Goal: Task Accomplishment & Management: Complete application form

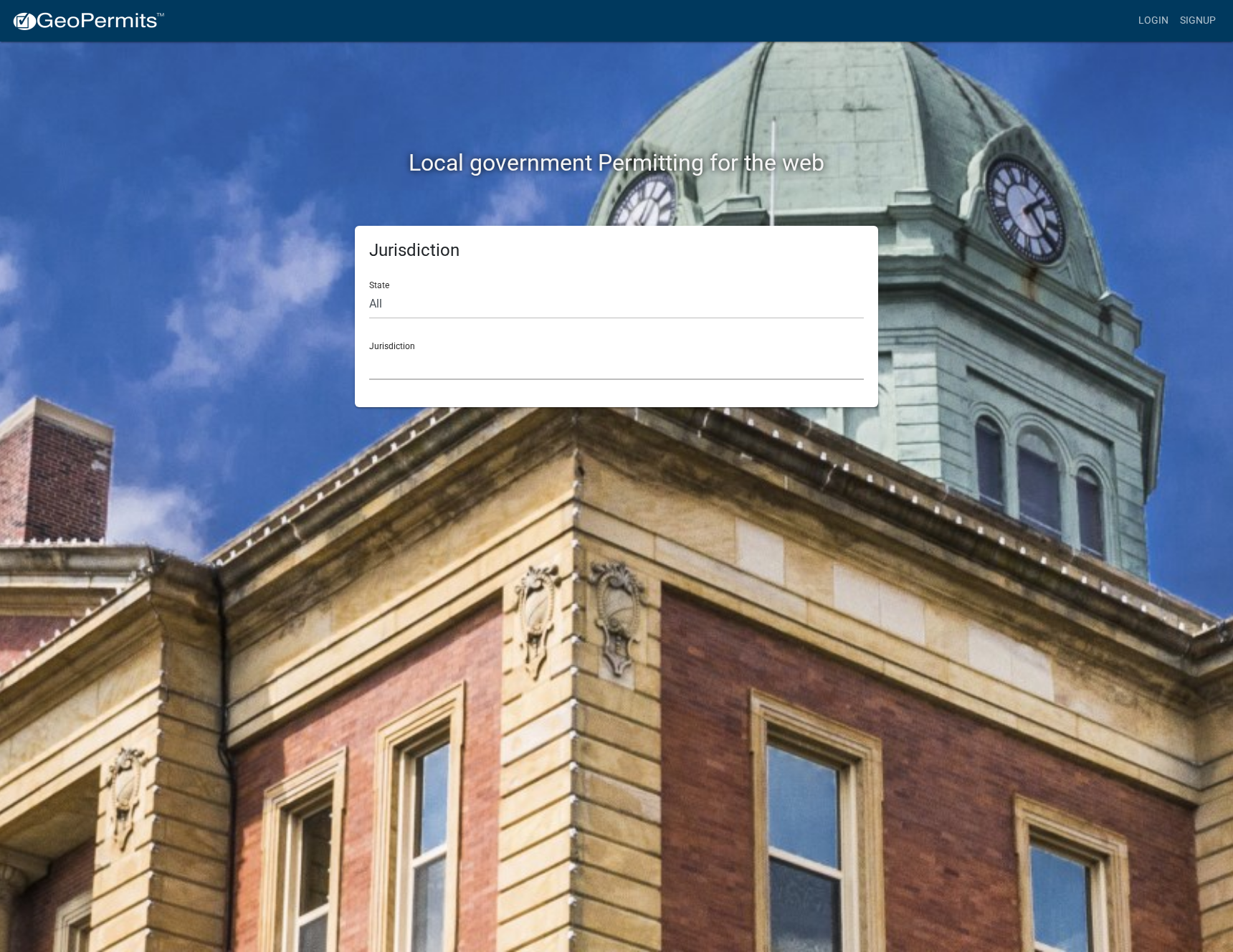
click at [465, 364] on select "Custer County, Colorado Cook County, Georgia Crawford County, Georgia Gilmer Co…" at bounding box center [616, 365] width 494 height 29
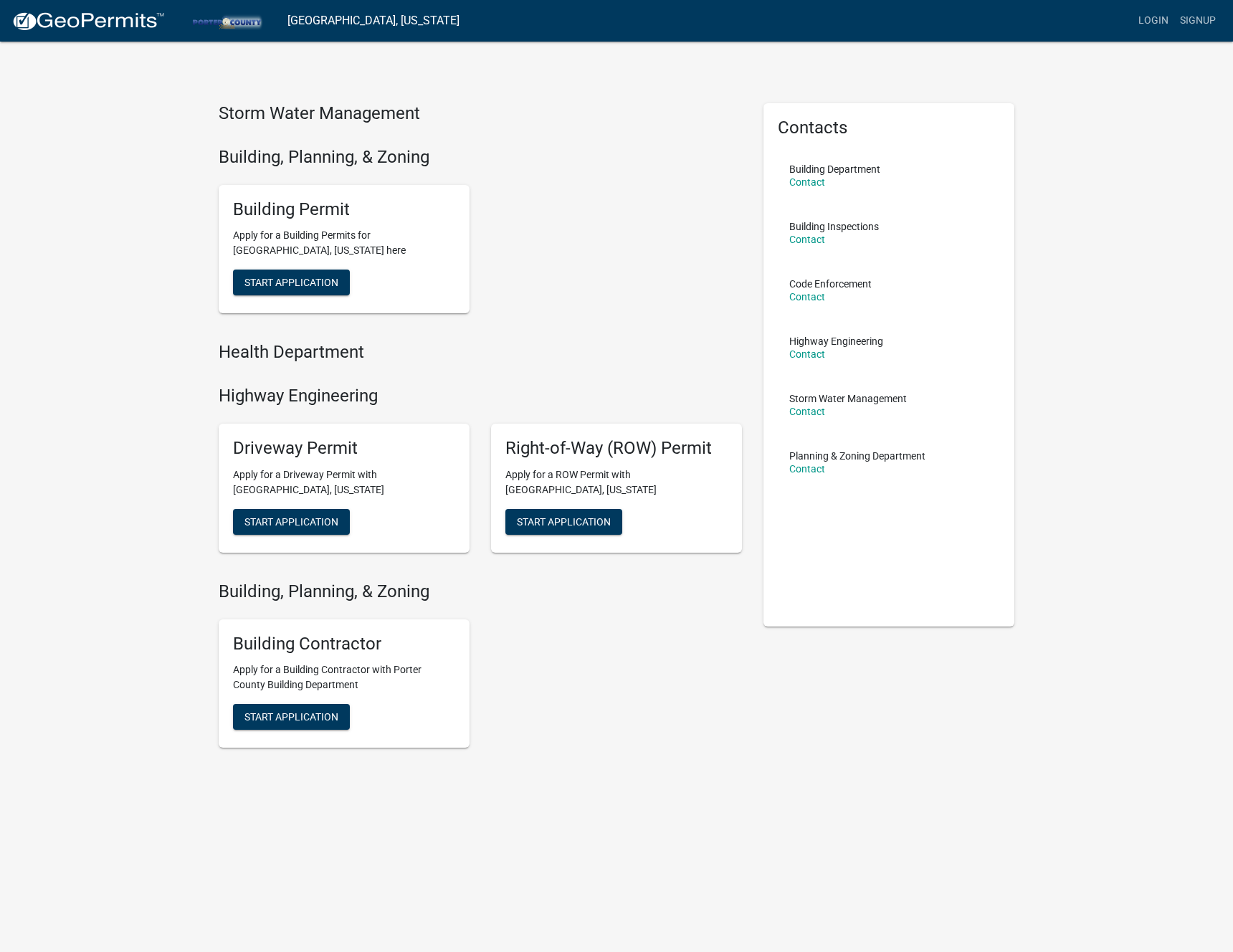
click at [112, 333] on div "Storm Water Management Building, Planning, & Zoning Building Permit Apply for a…" at bounding box center [616, 436] width 1233 height 871
click at [325, 282] on span "Start Application" at bounding box center [291, 283] width 94 height 12
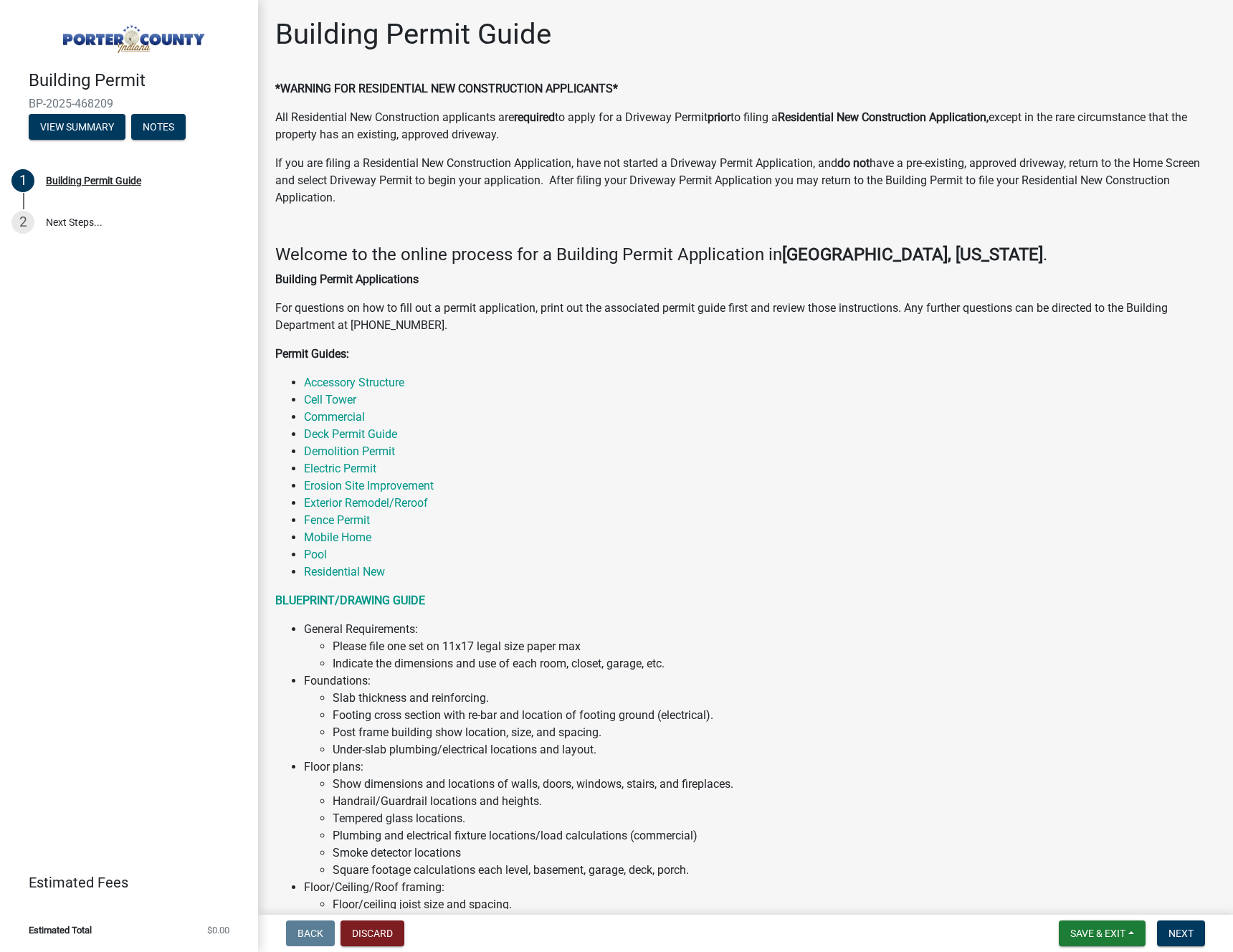
click at [607, 399] on li "Cell Tower" at bounding box center [759, 399] width 912 height 17
click at [362, 470] on link "Electric Permit" at bounding box center [340, 468] width 72 height 14
click at [855, 505] on li "Exterior Remodel/Reroof" at bounding box center [759, 502] width 912 height 17
click at [1055, 629] on li "General Requirements: Please file one set on 11x17 legal size paper max Indicat…" at bounding box center [759, 647] width 912 height 51
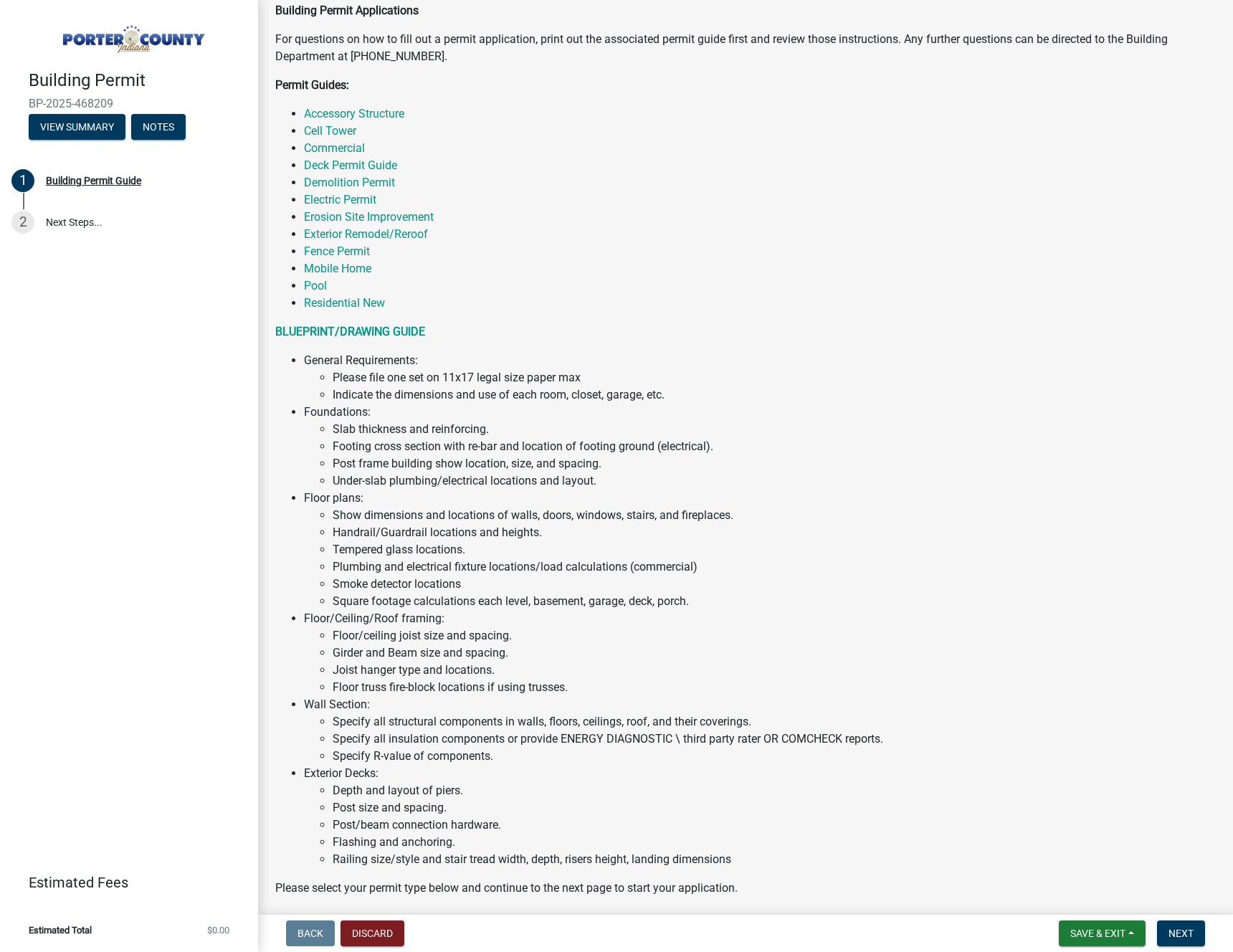
click at [1055, 629] on li "Floor/ceiling joist size and spacing." at bounding box center [774, 635] width 883 height 17
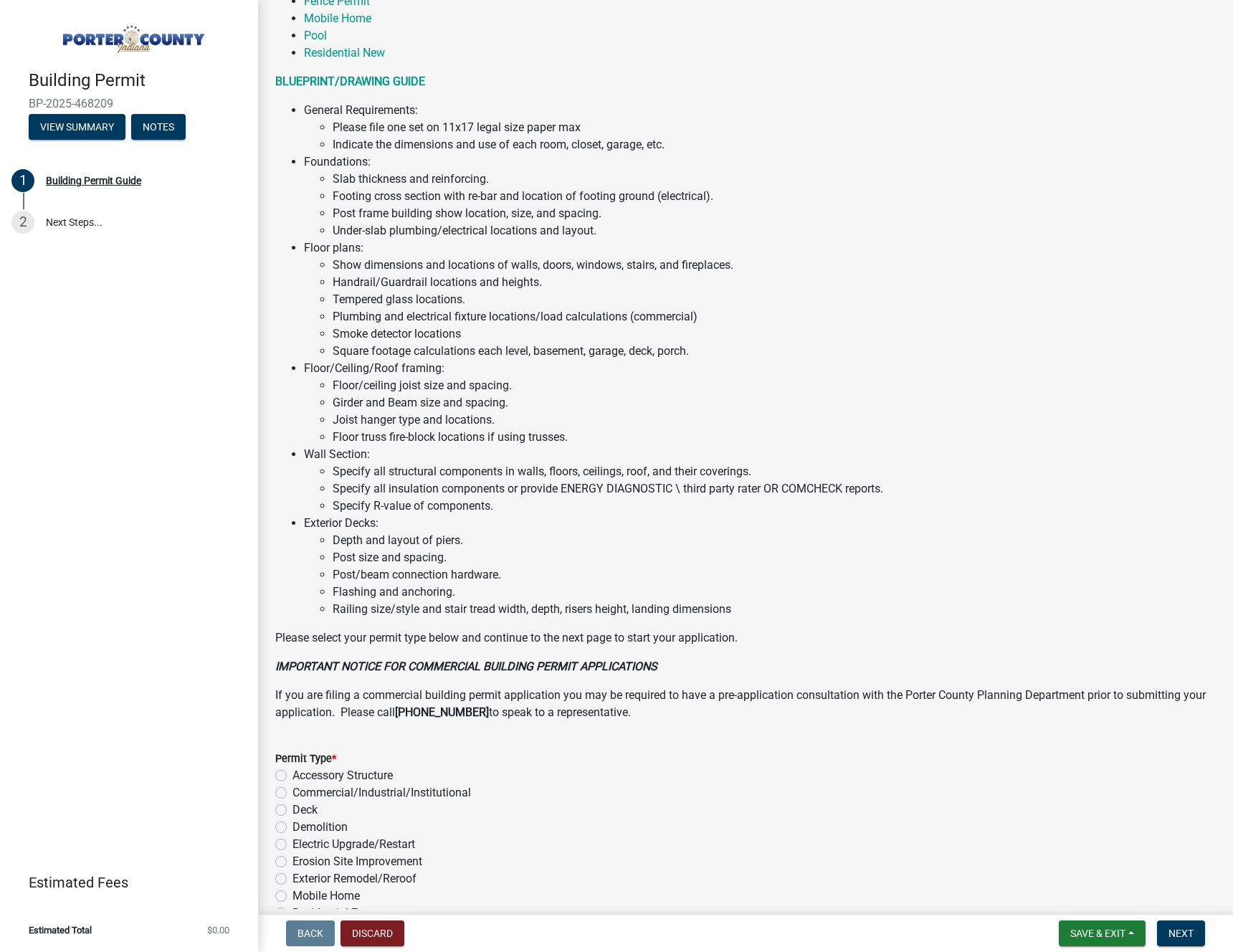
scroll to position [704, 0]
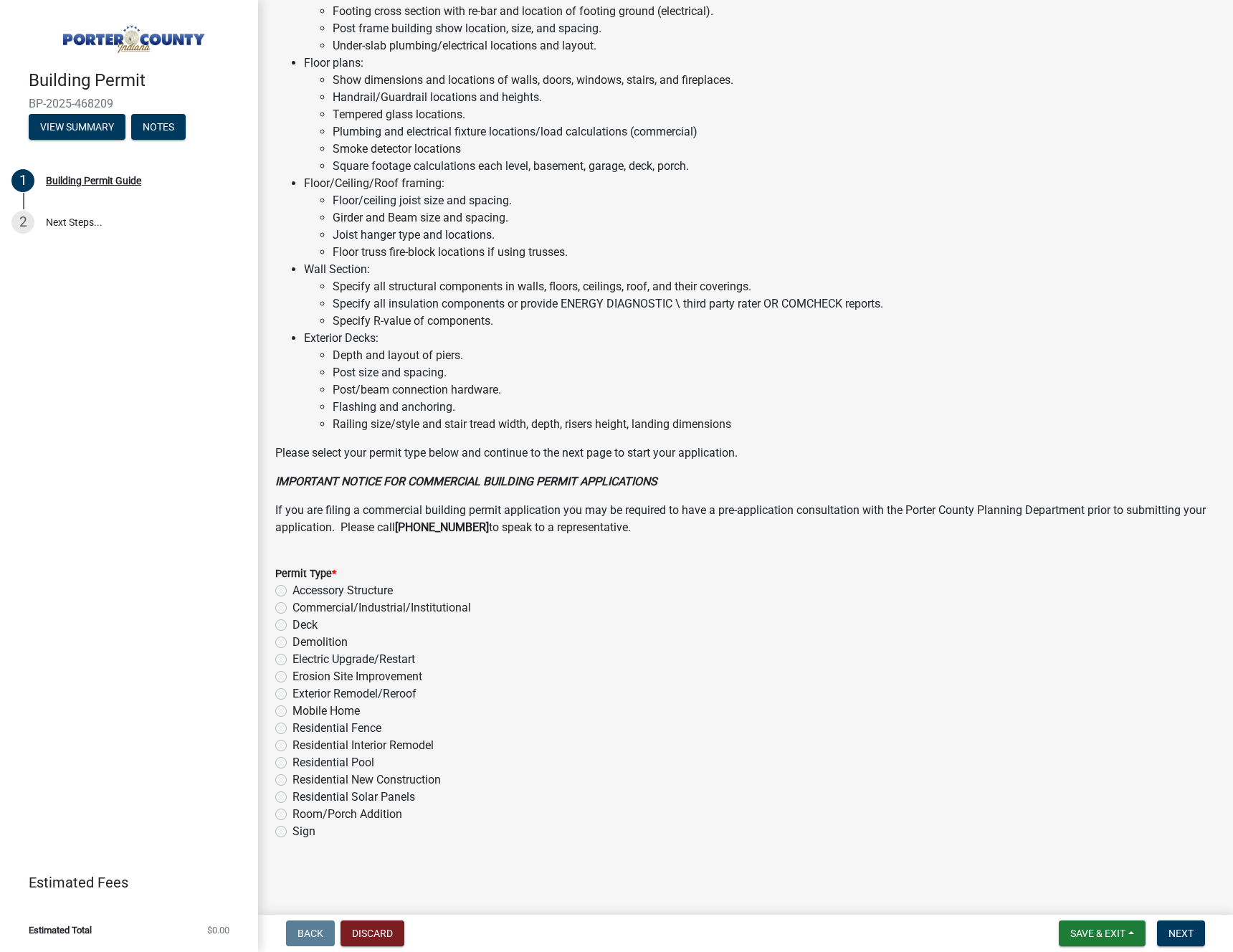
click at [292, 657] on label "Electric Upgrade/Restart" at bounding box center [353, 659] width 123 height 17
click at [292, 657] on input "Electric Upgrade/Restart" at bounding box center [296, 656] width 10 height 10
radio input "true"
click at [884, 661] on div "Electric Upgrade/Restart" at bounding box center [745, 659] width 940 height 17
click at [1150, 912] on div "Building Permit BP-2025-468209 View Summary Notes 1 Building Permit Guide 2 Nex…" at bounding box center [616, 476] width 1233 height 952
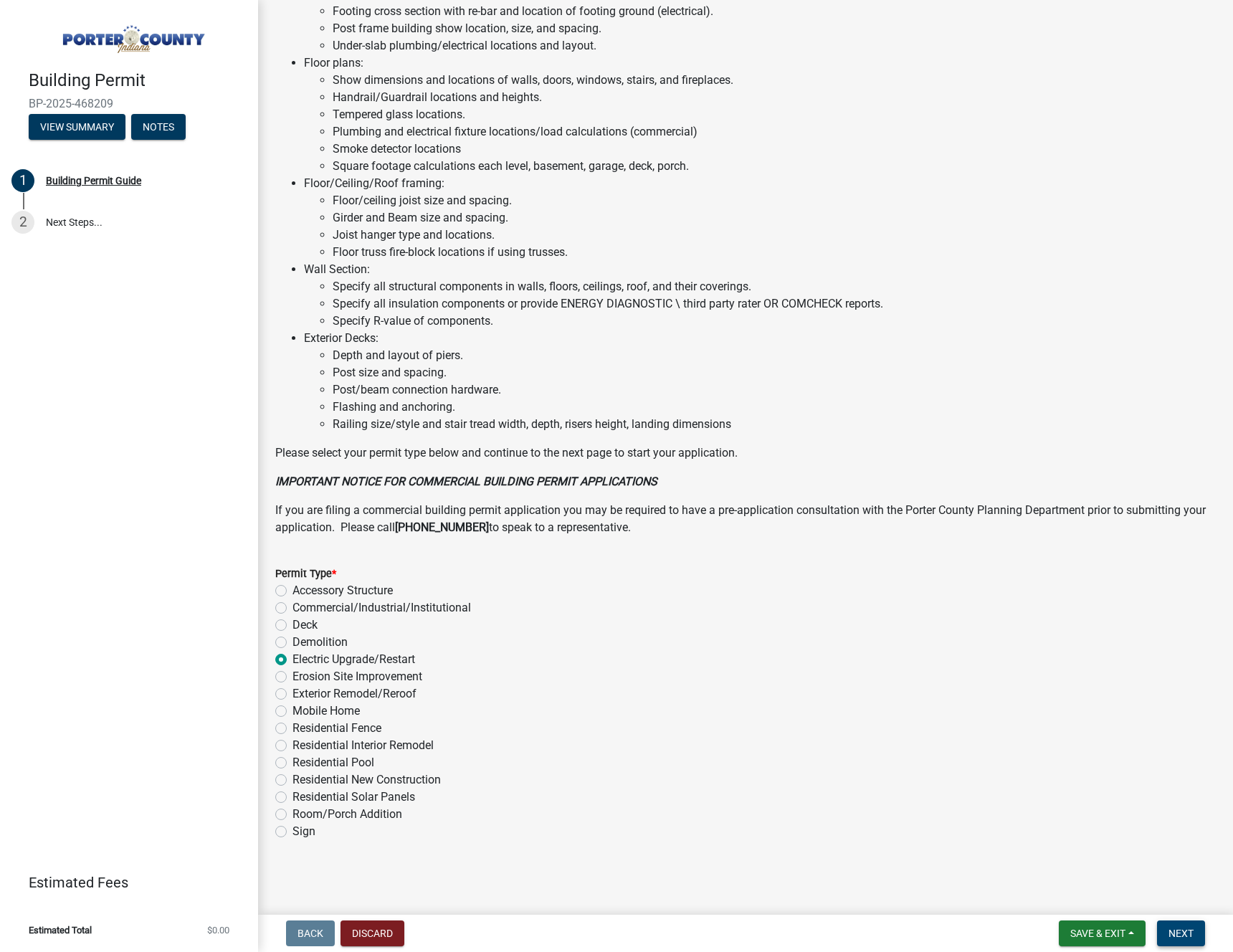
click at [1173, 929] on span "Next" at bounding box center [1181, 934] width 25 height 12
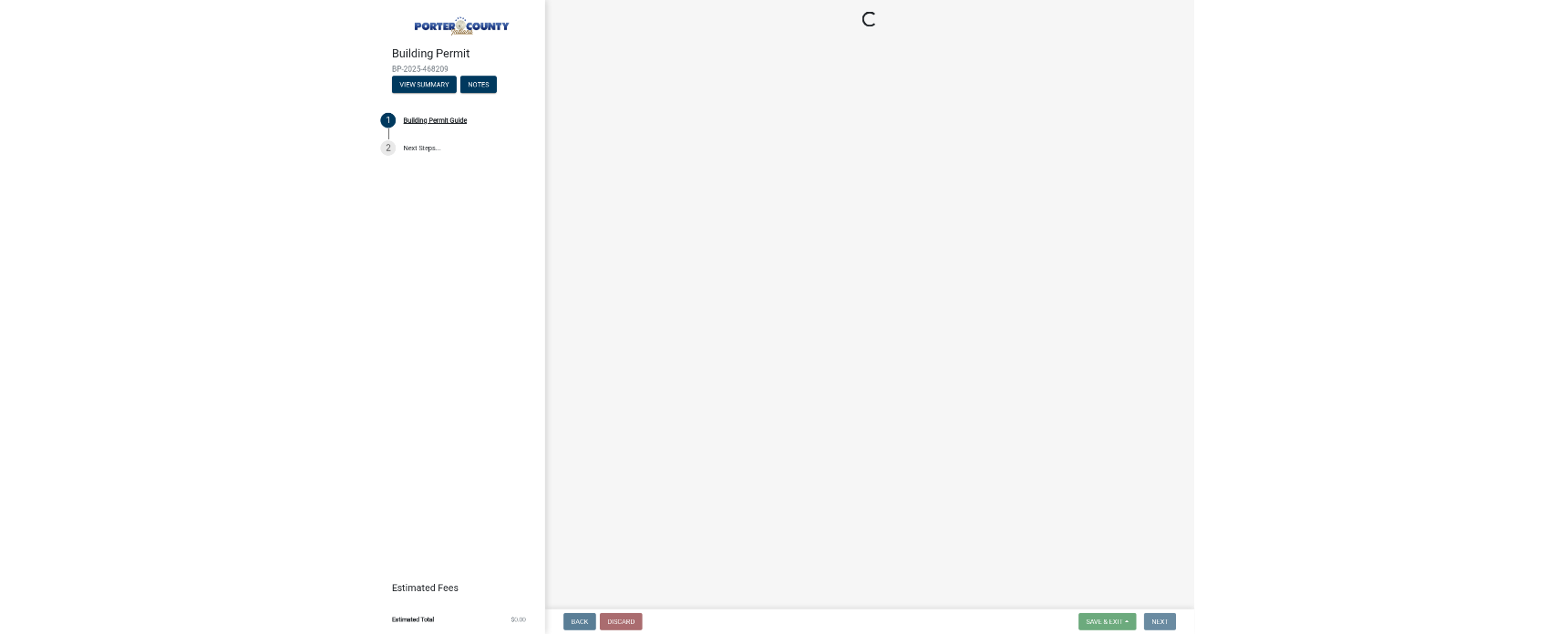
scroll to position [0, 0]
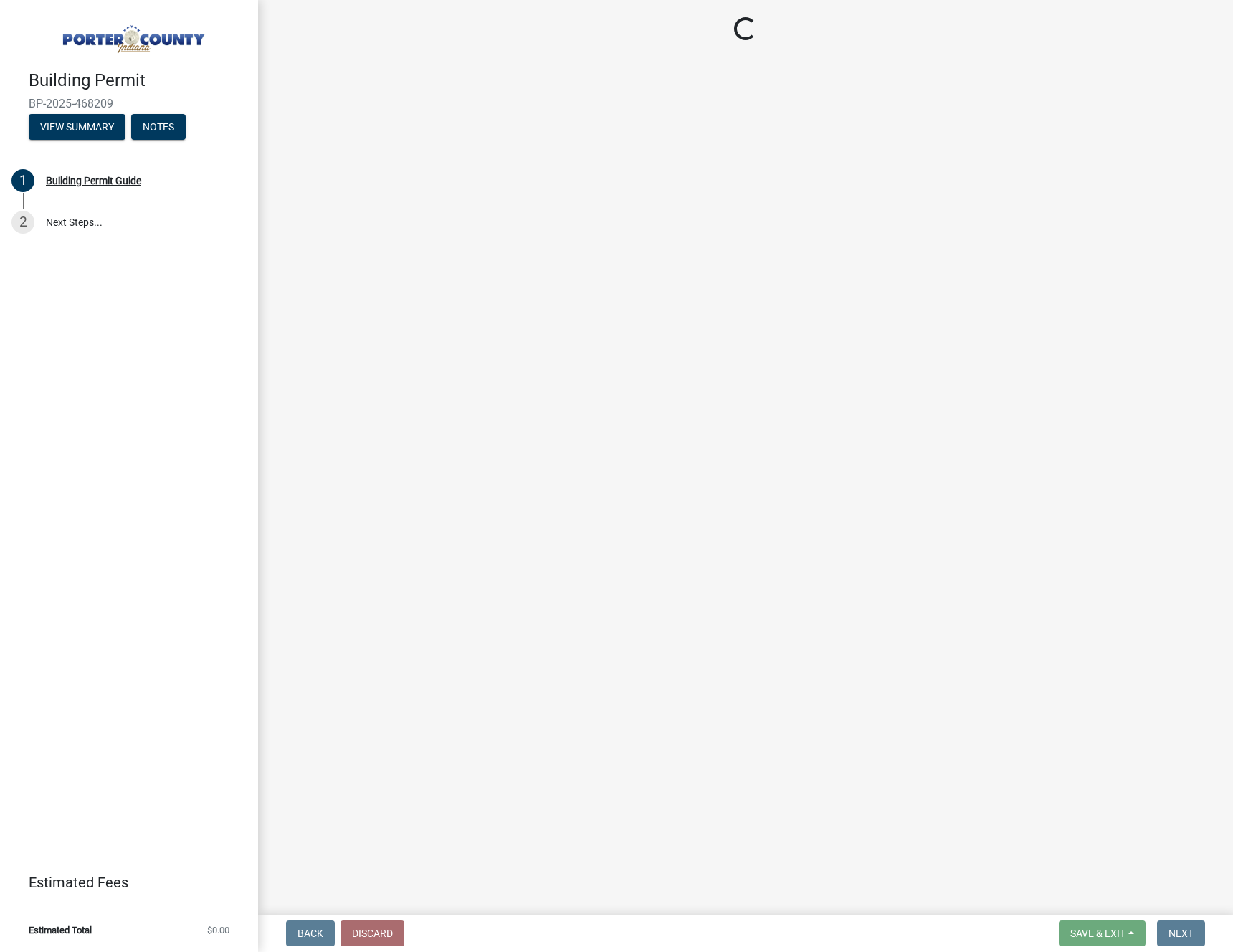
click at [1048, 642] on main "Loading..." at bounding box center [745, 454] width 975 height 909
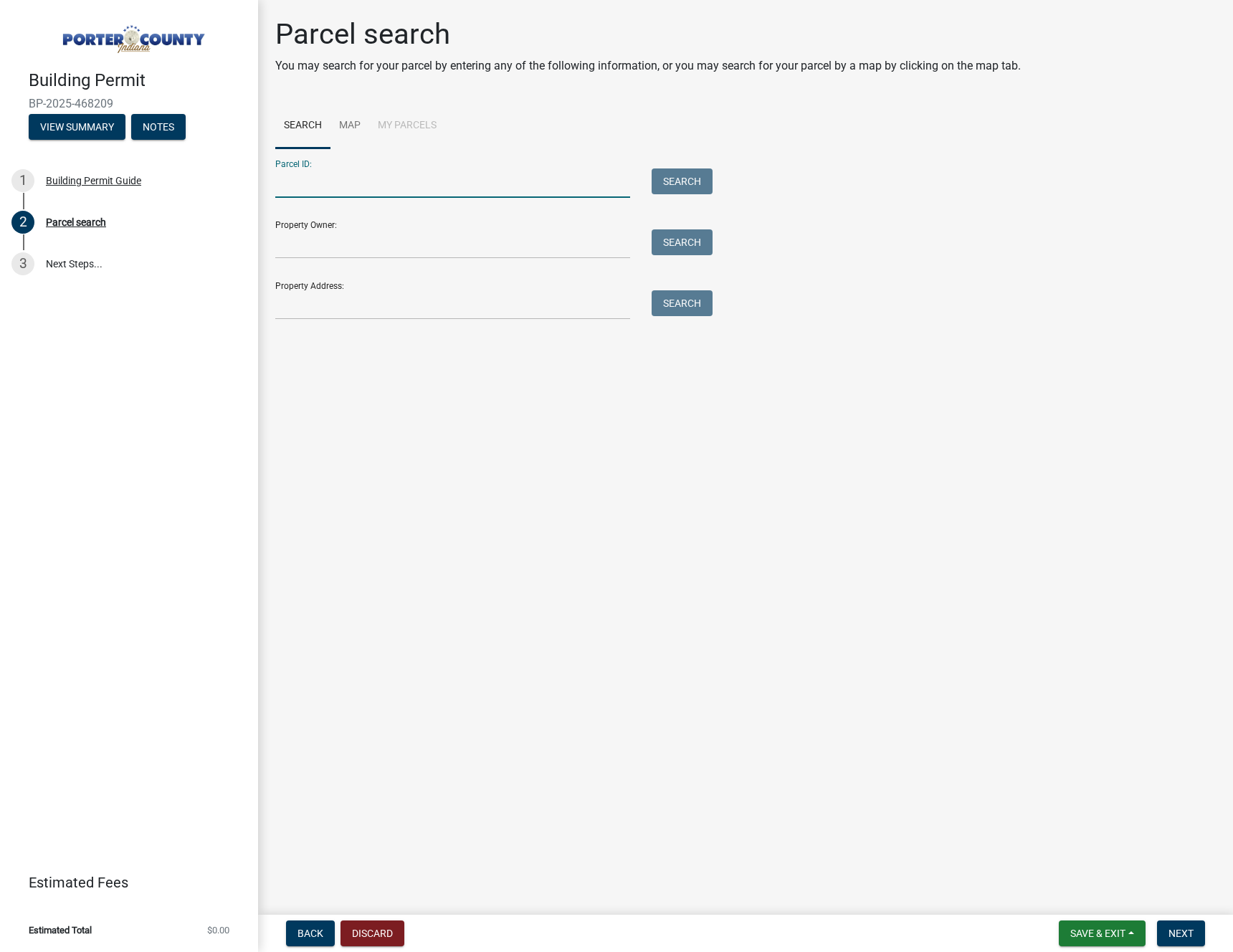
click at [441, 195] on input "Parcel ID:" at bounding box center [452, 183] width 355 height 29
click at [540, 241] on input "Property Owner:" at bounding box center [452, 244] width 355 height 29
click at [675, 193] on div "Search" at bounding box center [678, 183] width 75 height 29
click at [535, 192] on input "Parcel ID:" at bounding box center [452, 183] width 355 height 29
click at [522, 240] on input "Property Owner:" at bounding box center [452, 244] width 355 height 29
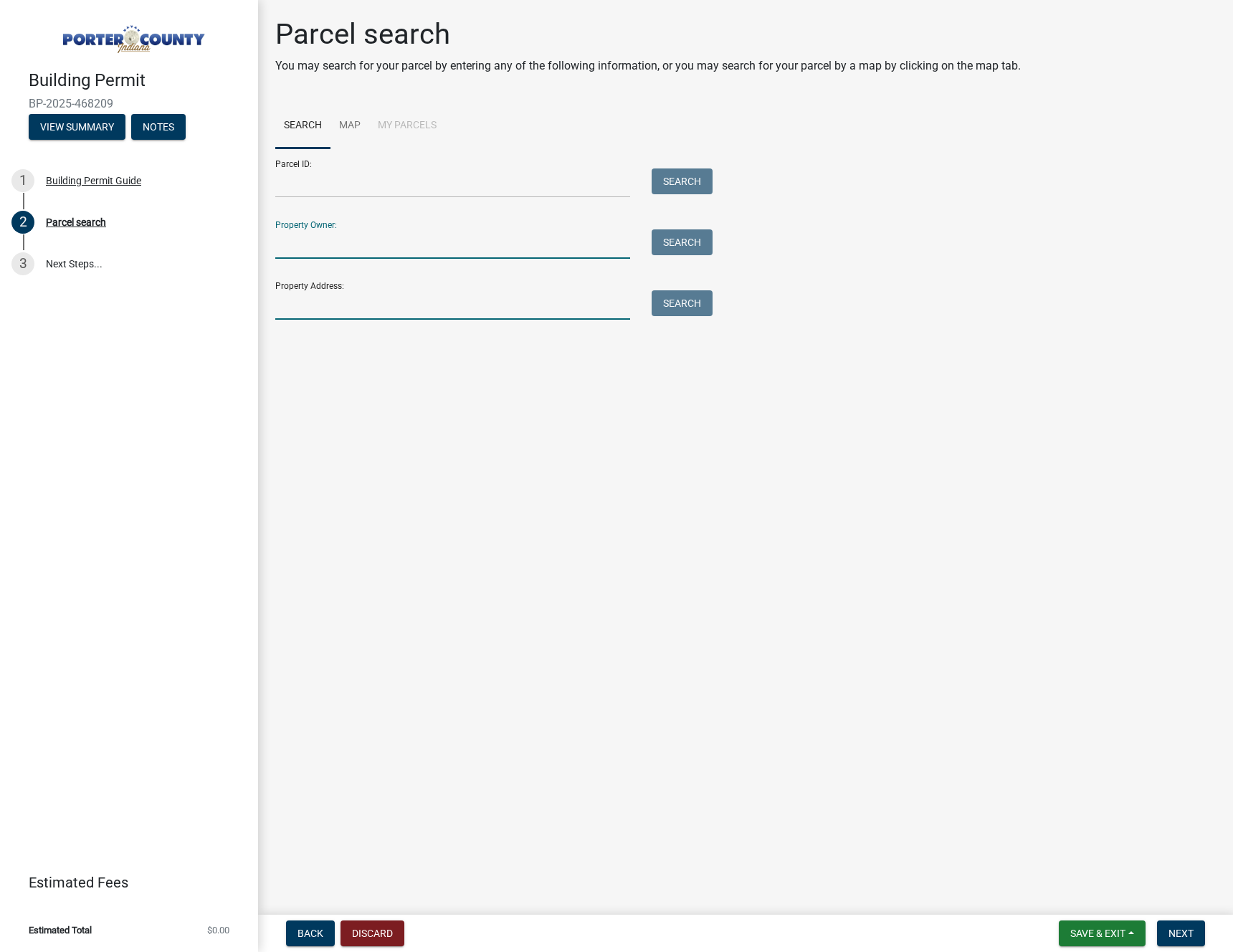
click at [525, 291] on input "Property Address:" at bounding box center [452, 305] width 355 height 29
type input "814 n 400 e"
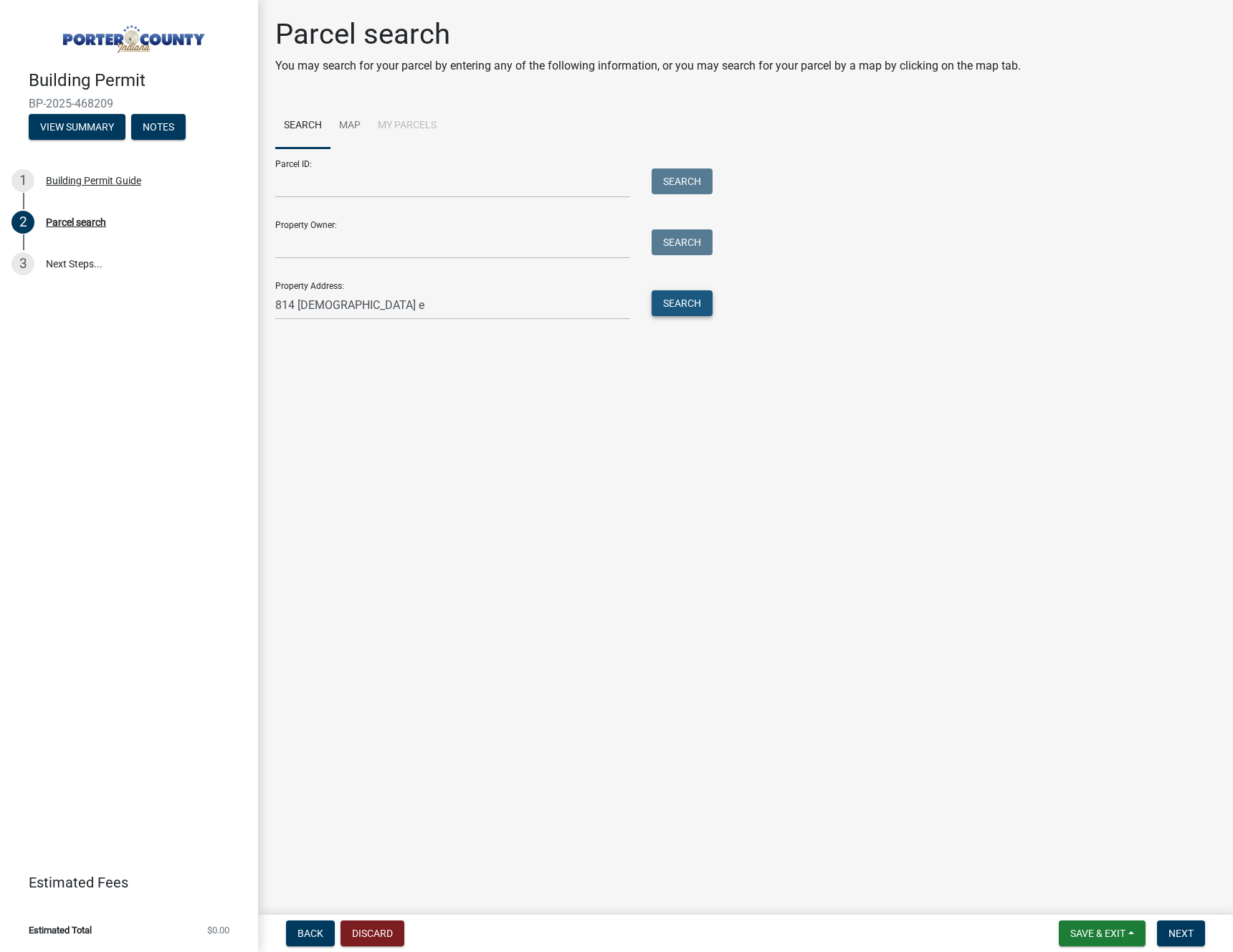
click at [686, 309] on button "Search" at bounding box center [682, 303] width 61 height 26
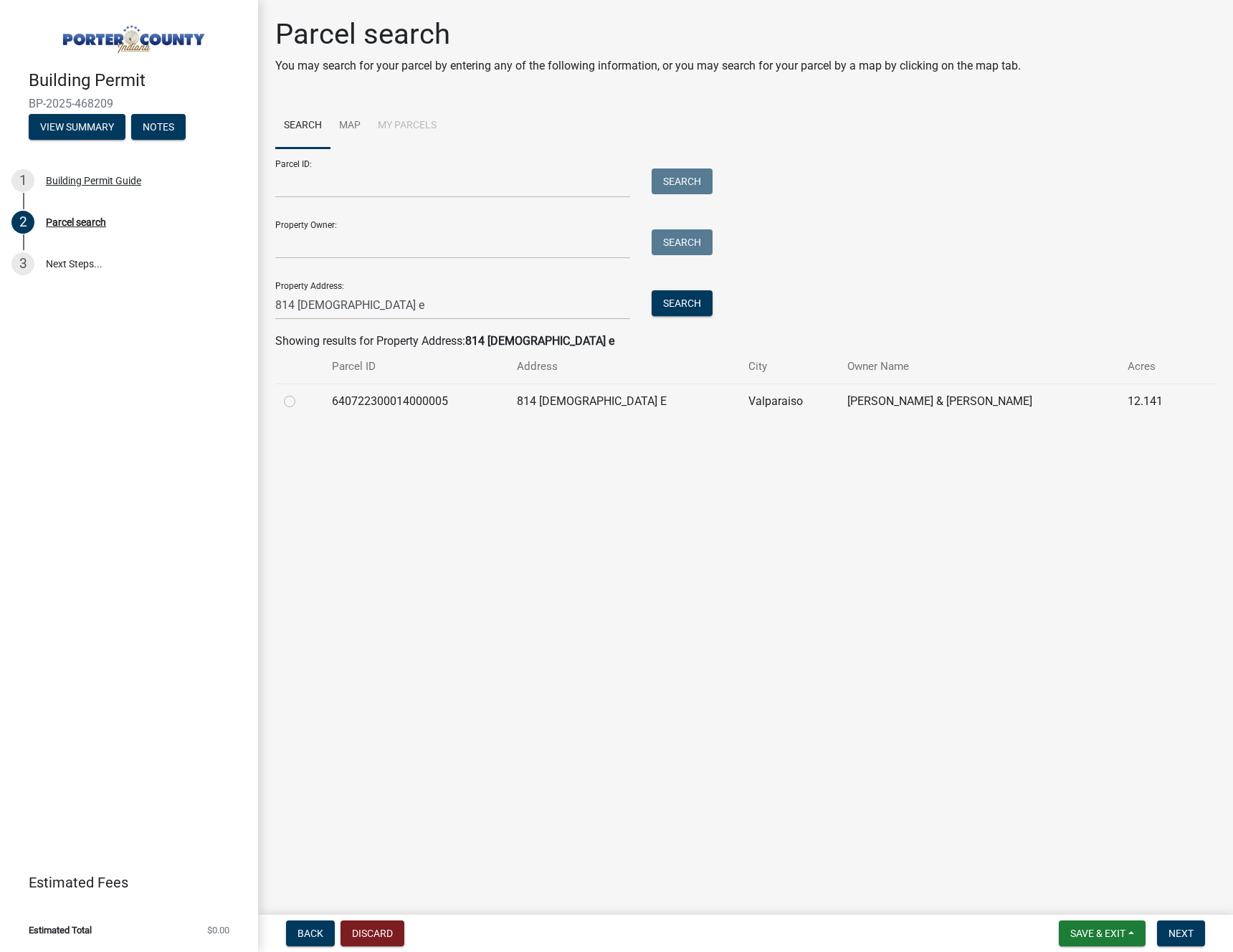
click at [365, 402] on td "640722300014000005" at bounding box center [415, 401] width 185 height 35
click at [271, 405] on div "Parcel search You may search for your parcel by entering any of the following i…" at bounding box center [745, 224] width 962 height 414
click at [281, 403] on td at bounding box center [299, 401] width 48 height 35
click at [299, 402] on div at bounding box center [299, 401] width 31 height 17
click at [301, 393] on label at bounding box center [301, 393] width 0 height 0
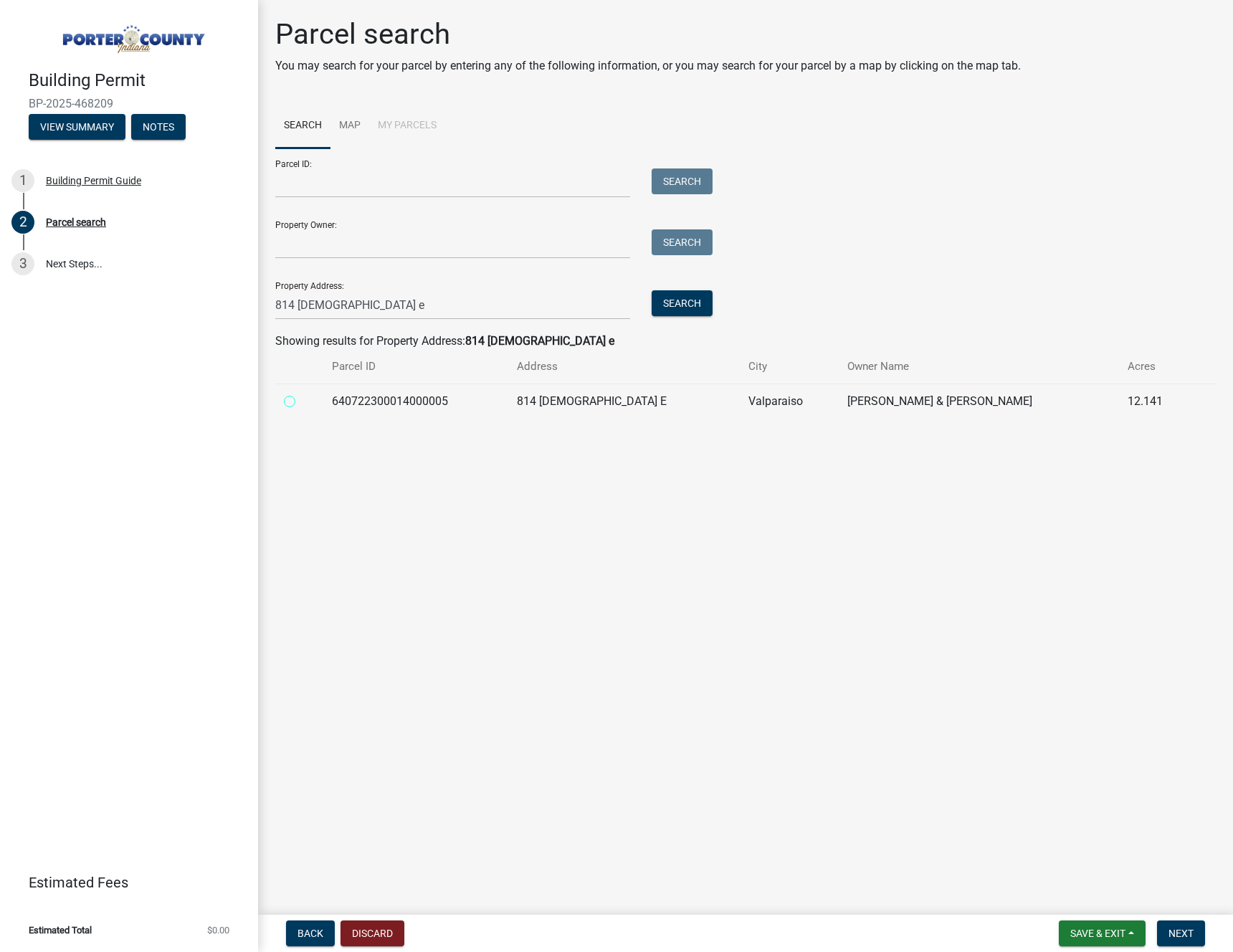
click at [301, 400] on input "radio" at bounding box center [305, 397] width 10 height 10
radio input "true"
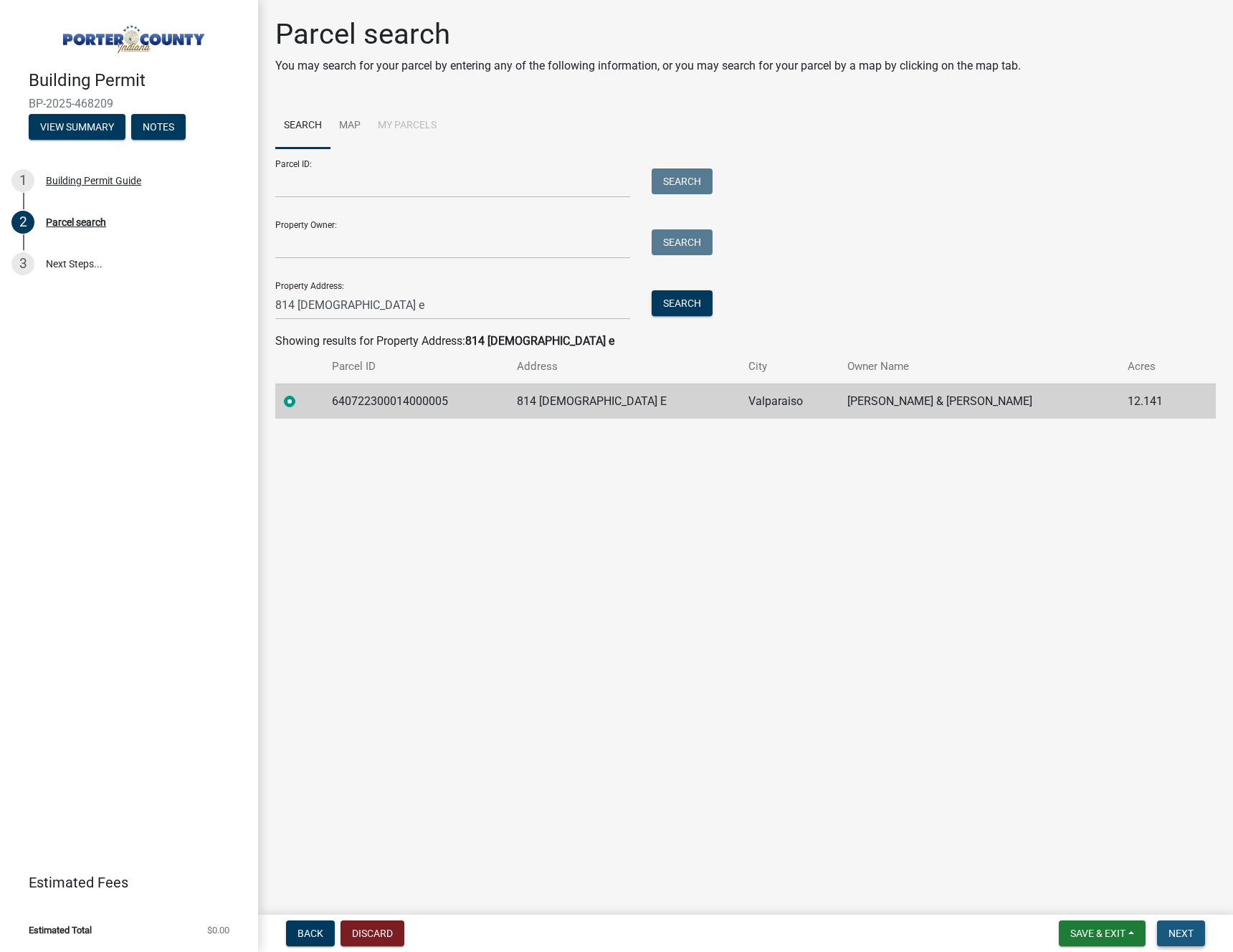
click at [1185, 936] on span "Next" at bounding box center [1181, 934] width 25 height 12
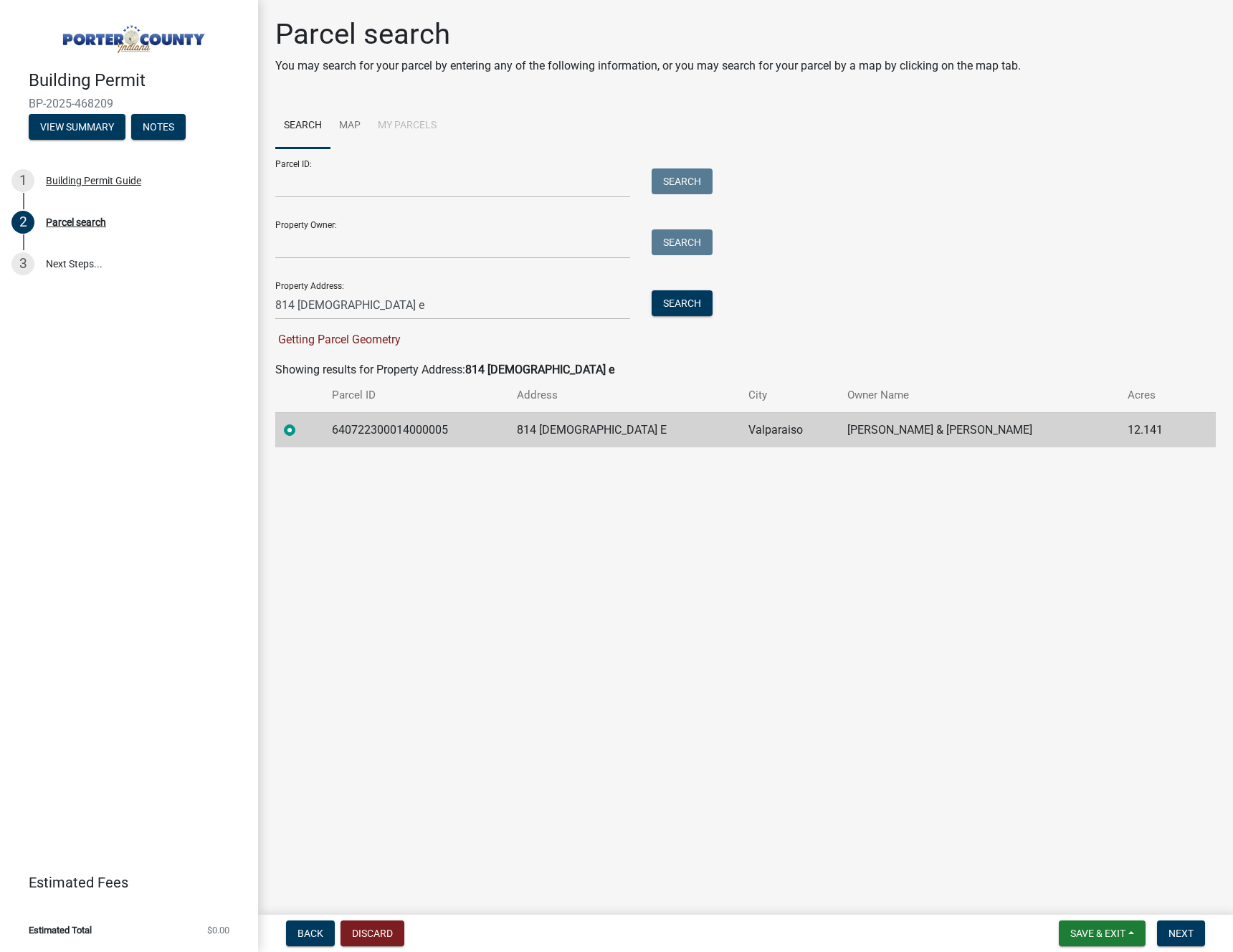
click at [953, 656] on main "Parcel search You may search for your parcel by entering any of the following i…" at bounding box center [745, 454] width 975 height 909
click at [1179, 928] on span "Next" at bounding box center [1181, 934] width 25 height 12
drag, startPoint x: 342, startPoint y: 428, endPoint x: 473, endPoint y: 429, distance: 131.0
click at [473, 429] on td "640722300014000005" at bounding box center [415, 430] width 185 height 35
copy td "640722300014000005"
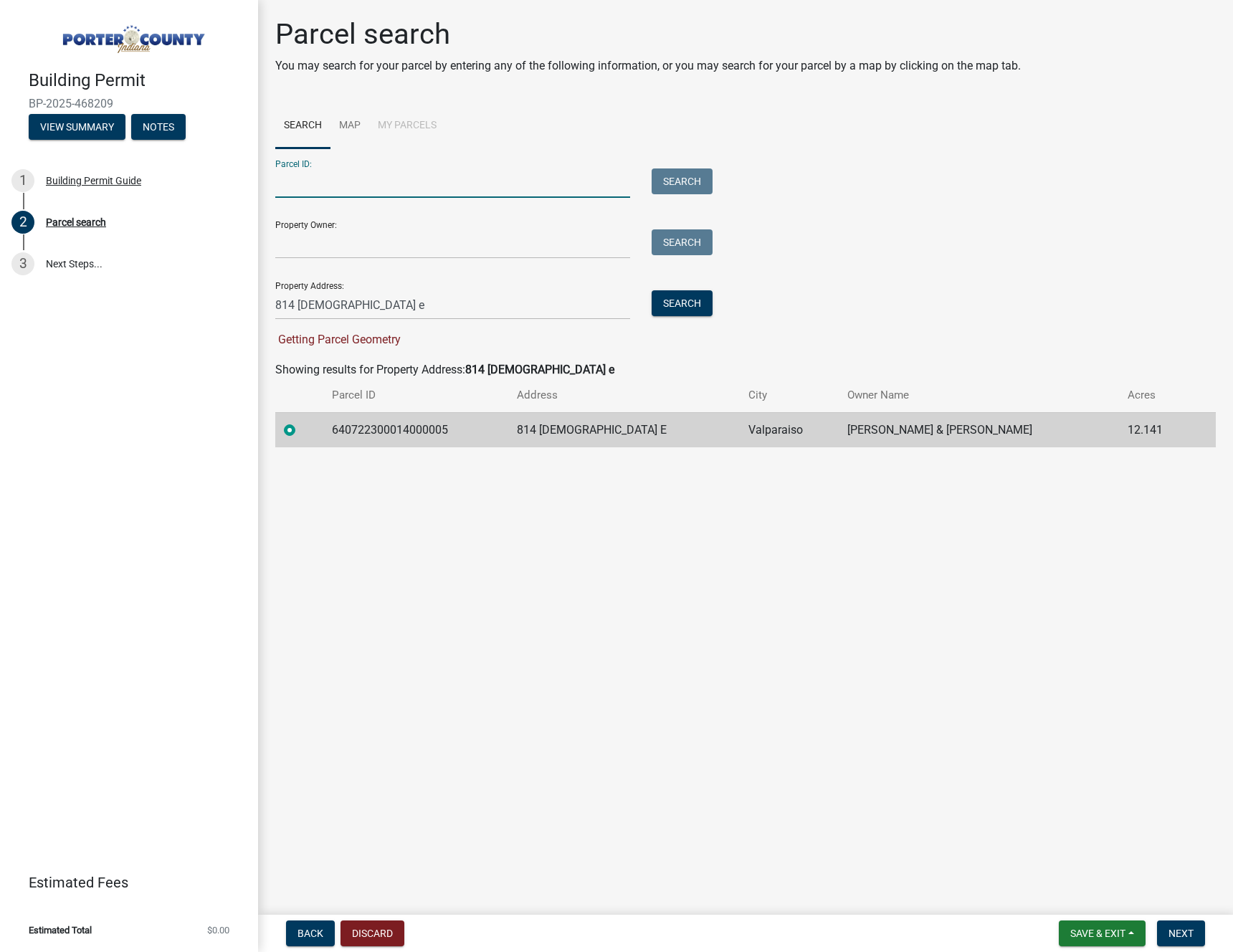
click at [321, 182] on input "Parcel ID:" at bounding box center [452, 183] width 355 height 29
paste input "640722300014000005"
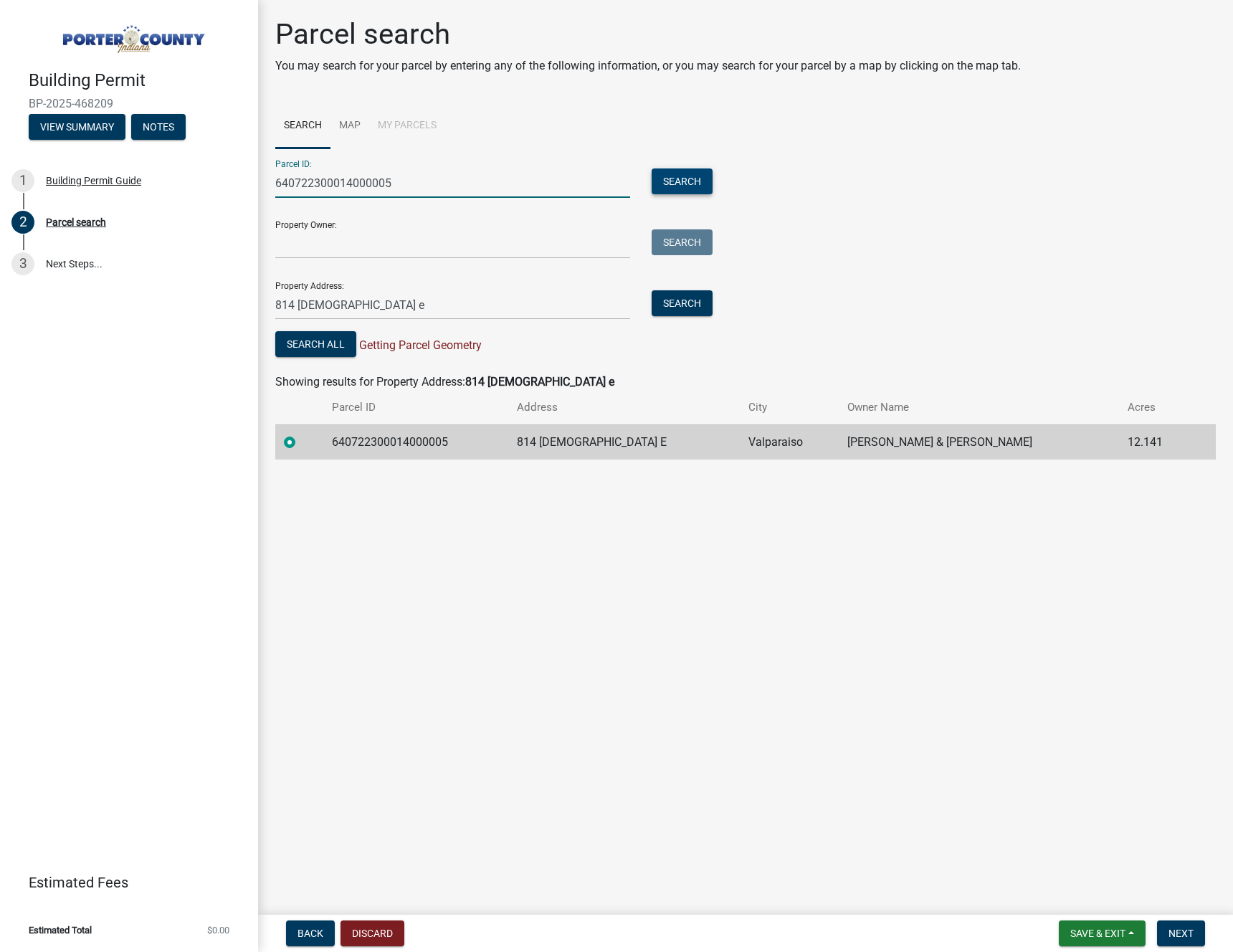
type input "640722300014000005"
click at [681, 180] on button "Search" at bounding box center [682, 181] width 61 height 26
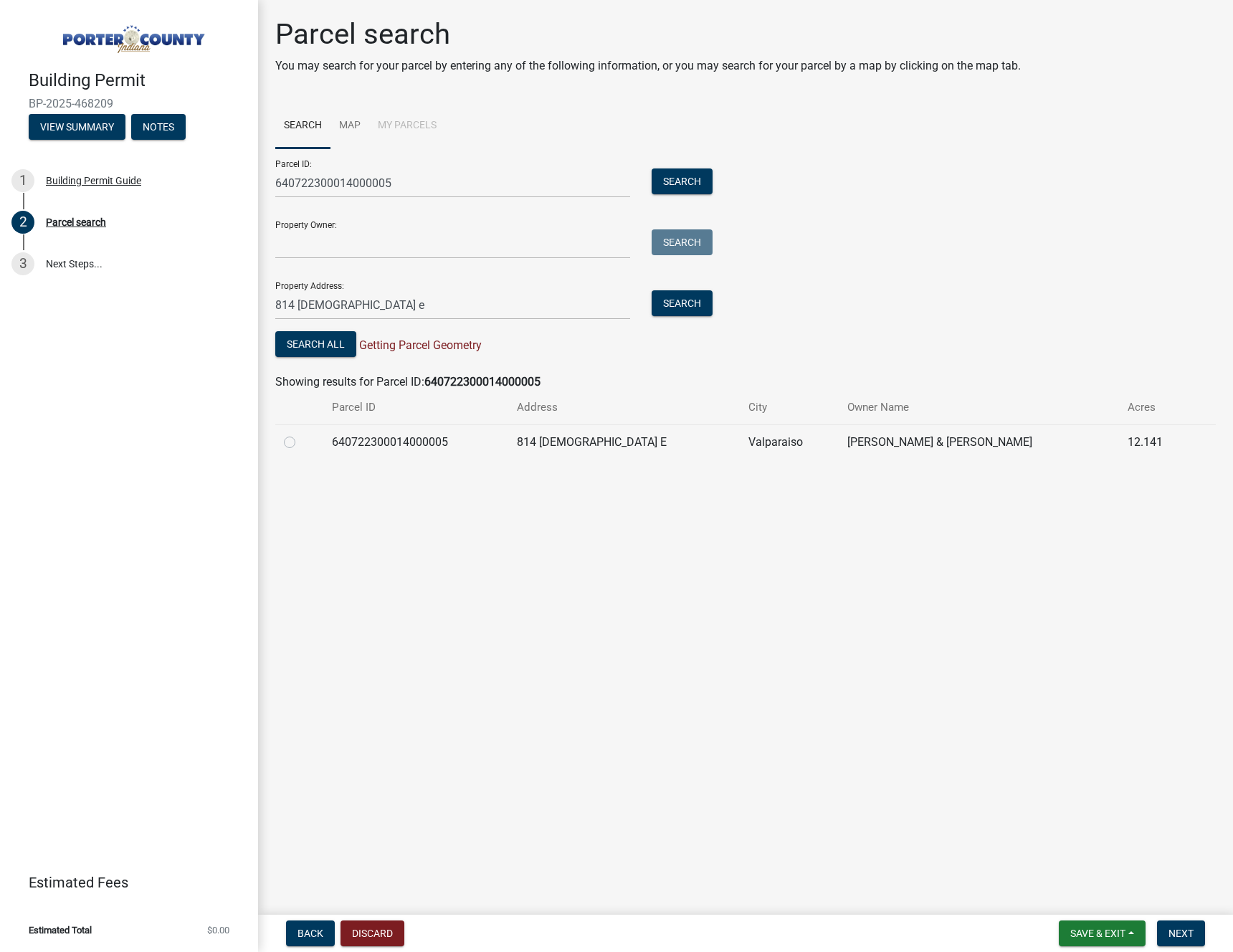
click at [301, 433] on label at bounding box center [301, 433] width 0 height 0
click at [301, 443] on input "radio" at bounding box center [305, 438] width 10 height 10
radio input "true"
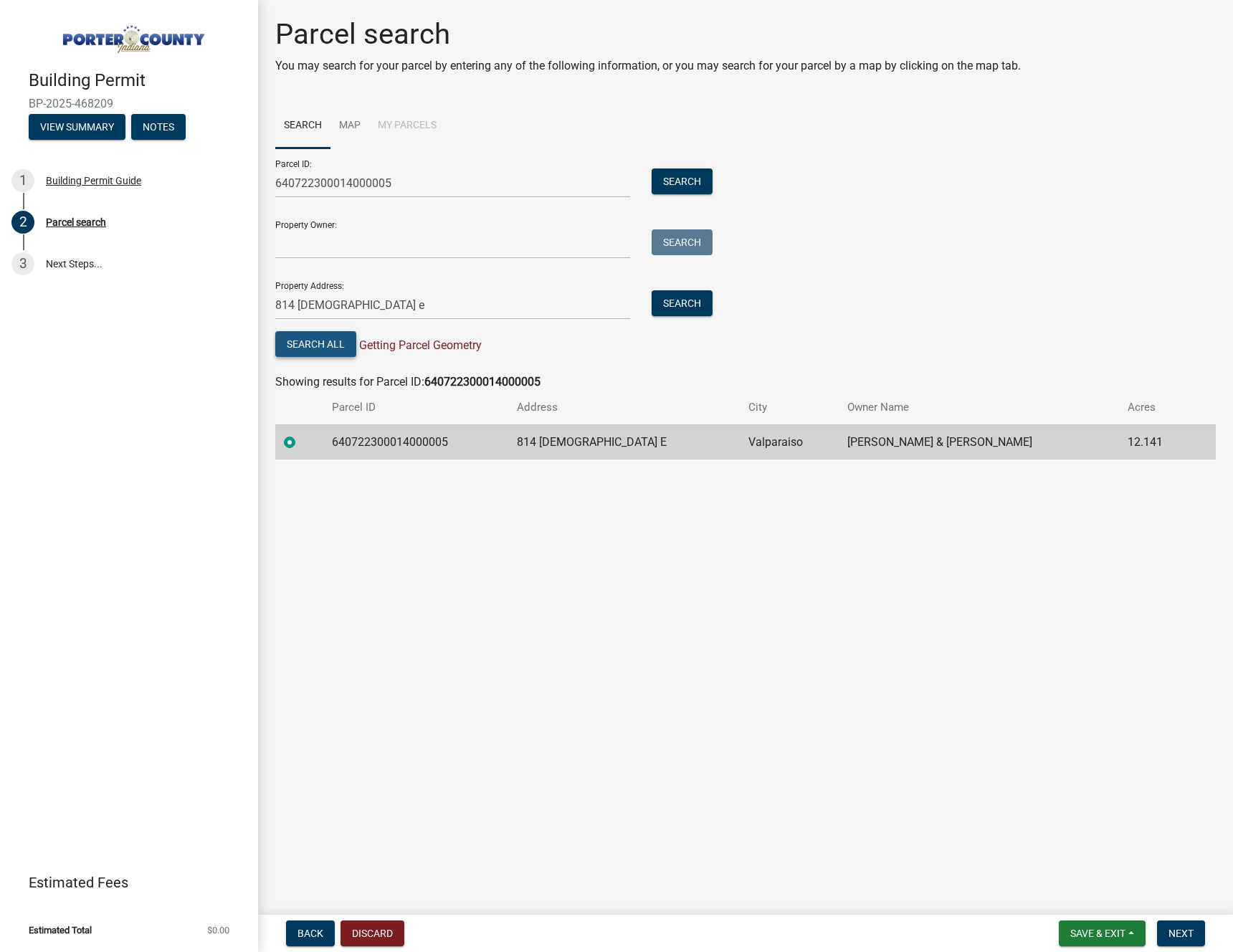
click at [327, 349] on button "Search All" at bounding box center [316, 344] width 81 height 26
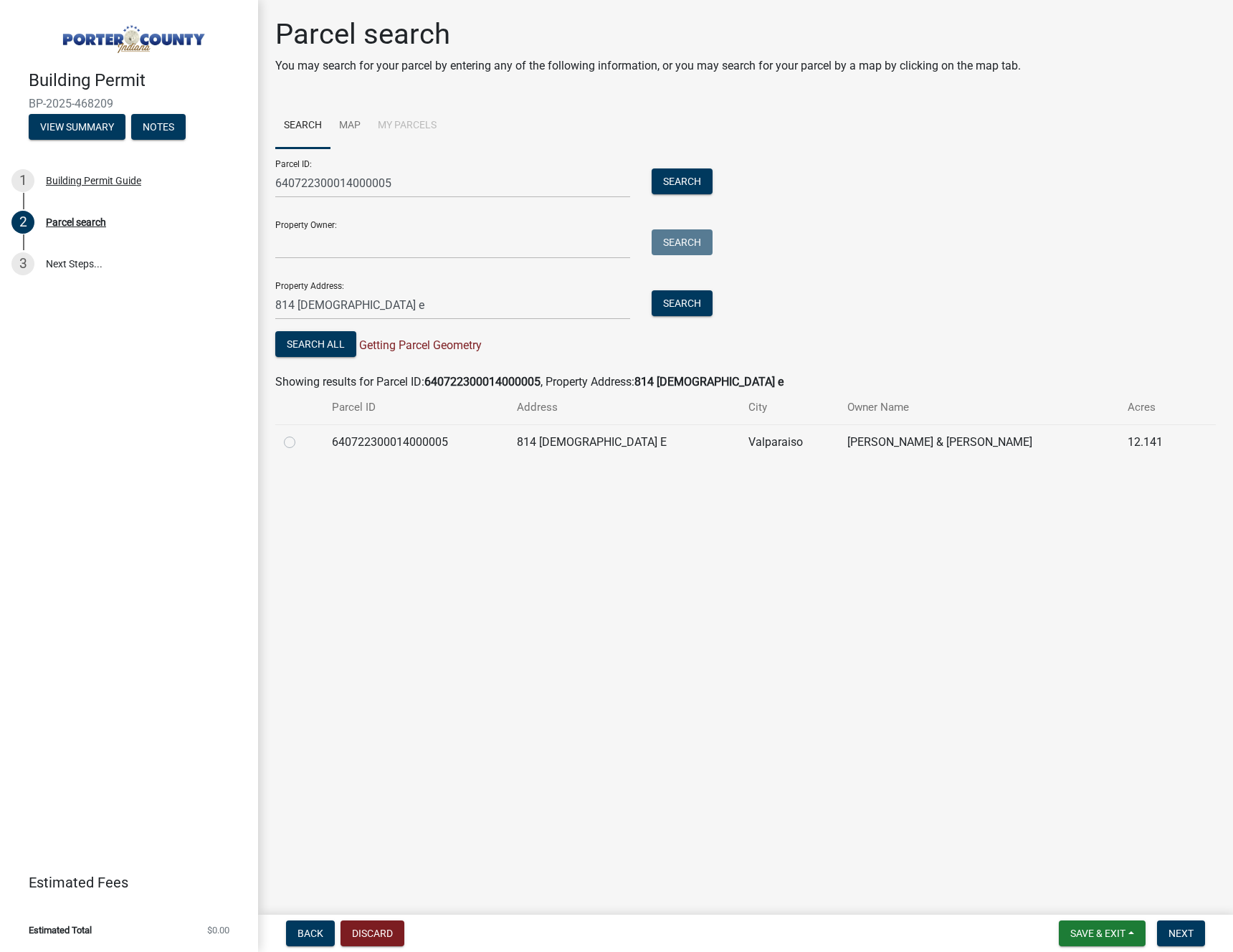
click at [301, 433] on label at bounding box center [301, 433] width 0 height 0
click at [301, 443] on input "radio" at bounding box center [305, 438] width 10 height 10
radio input "true"
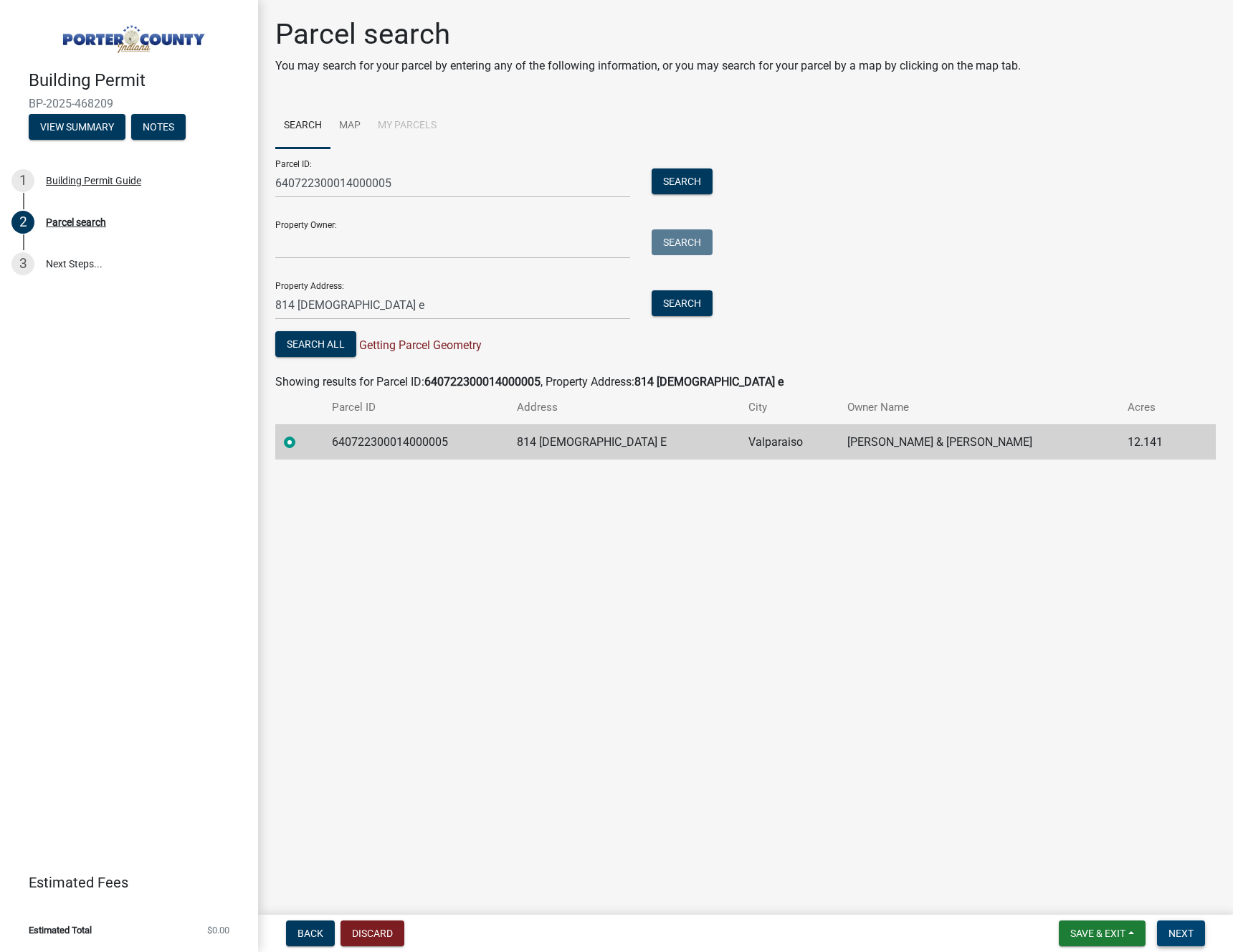
click at [1170, 934] on span "Next" at bounding box center [1181, 934] width 25 height 12
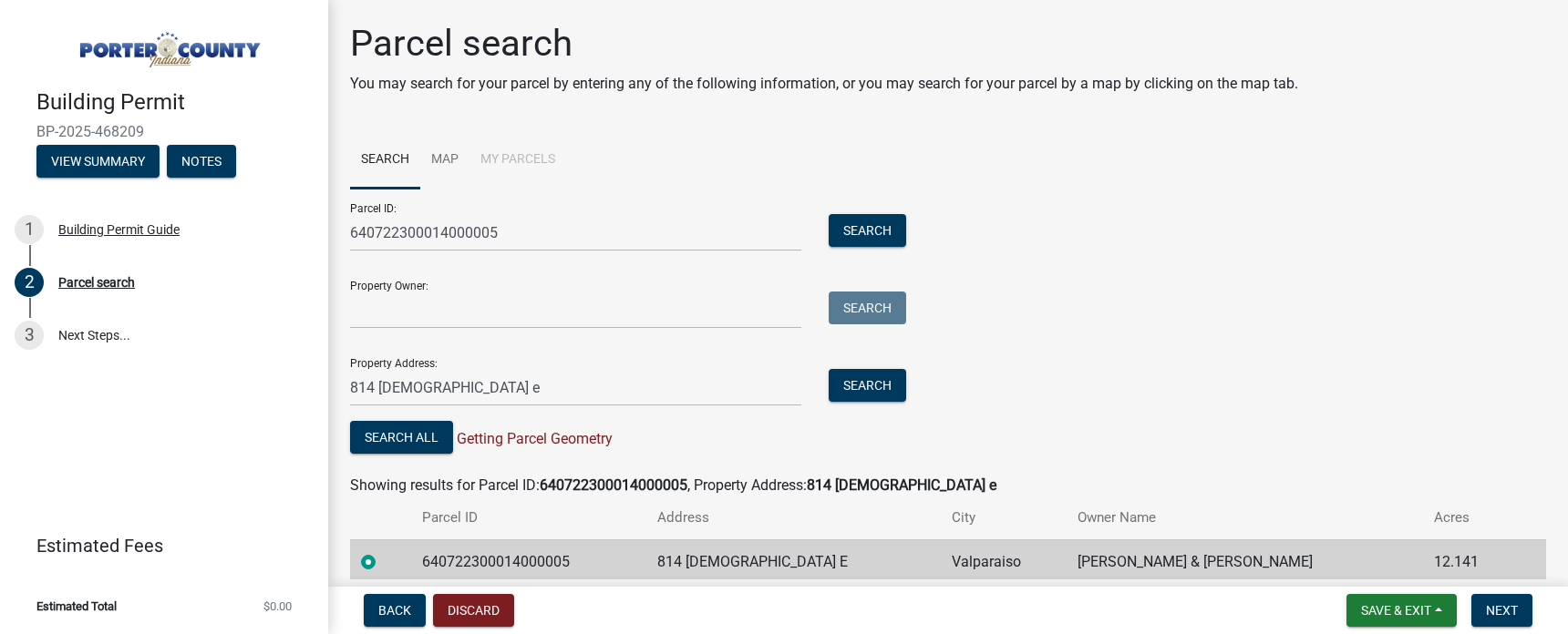
scroll to position [76, 0]
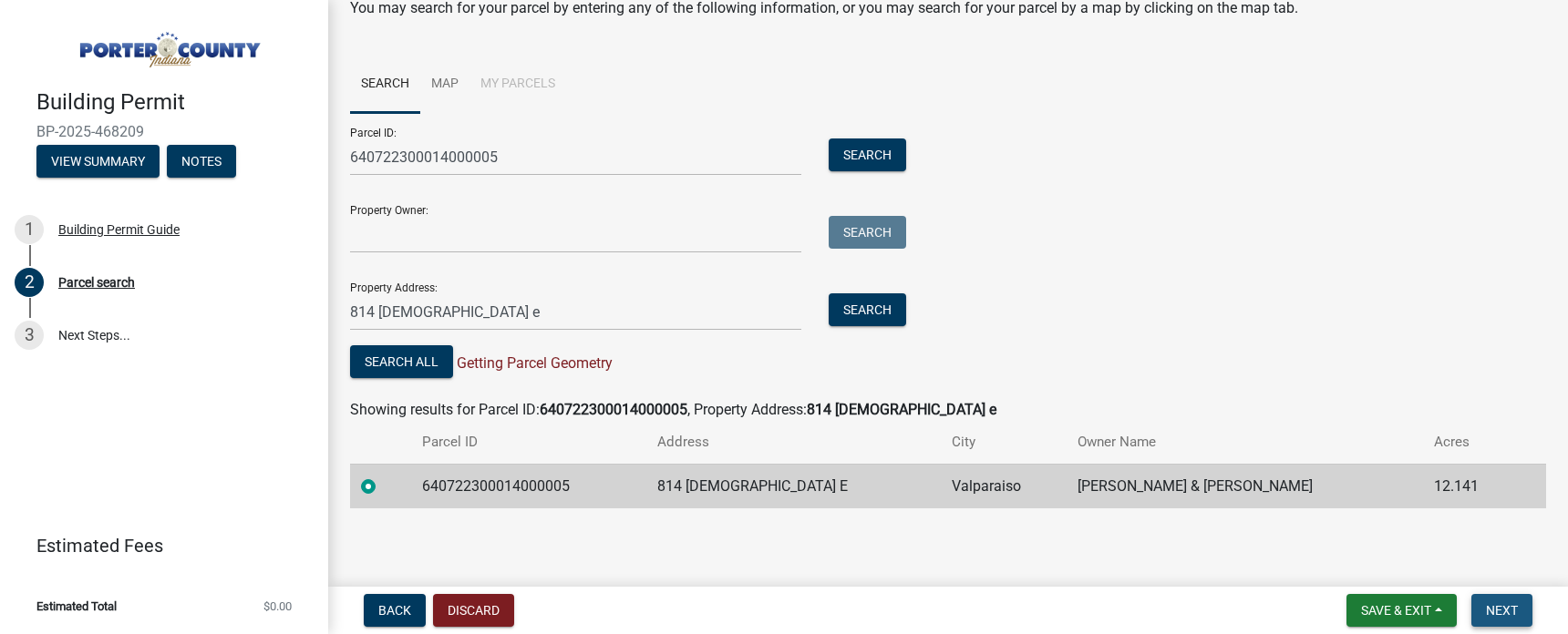
click at [1516, 617] on span "Next" at bounding box center [1502, 611] width 32 height 15
click at [1516, 603] on span "Next" at bounding box center [1502, 611] width 32 height 15
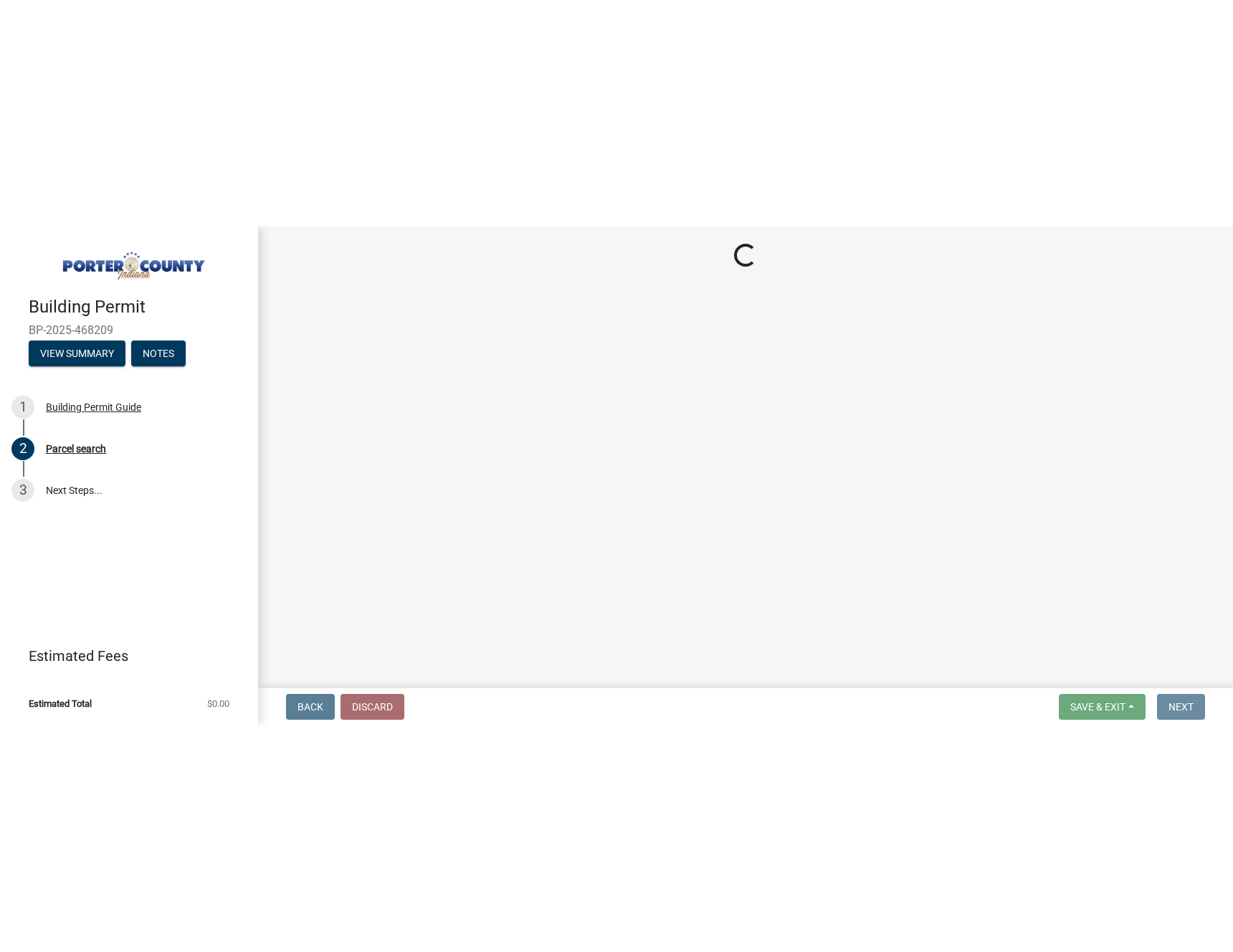
scroll to position [0, 0]
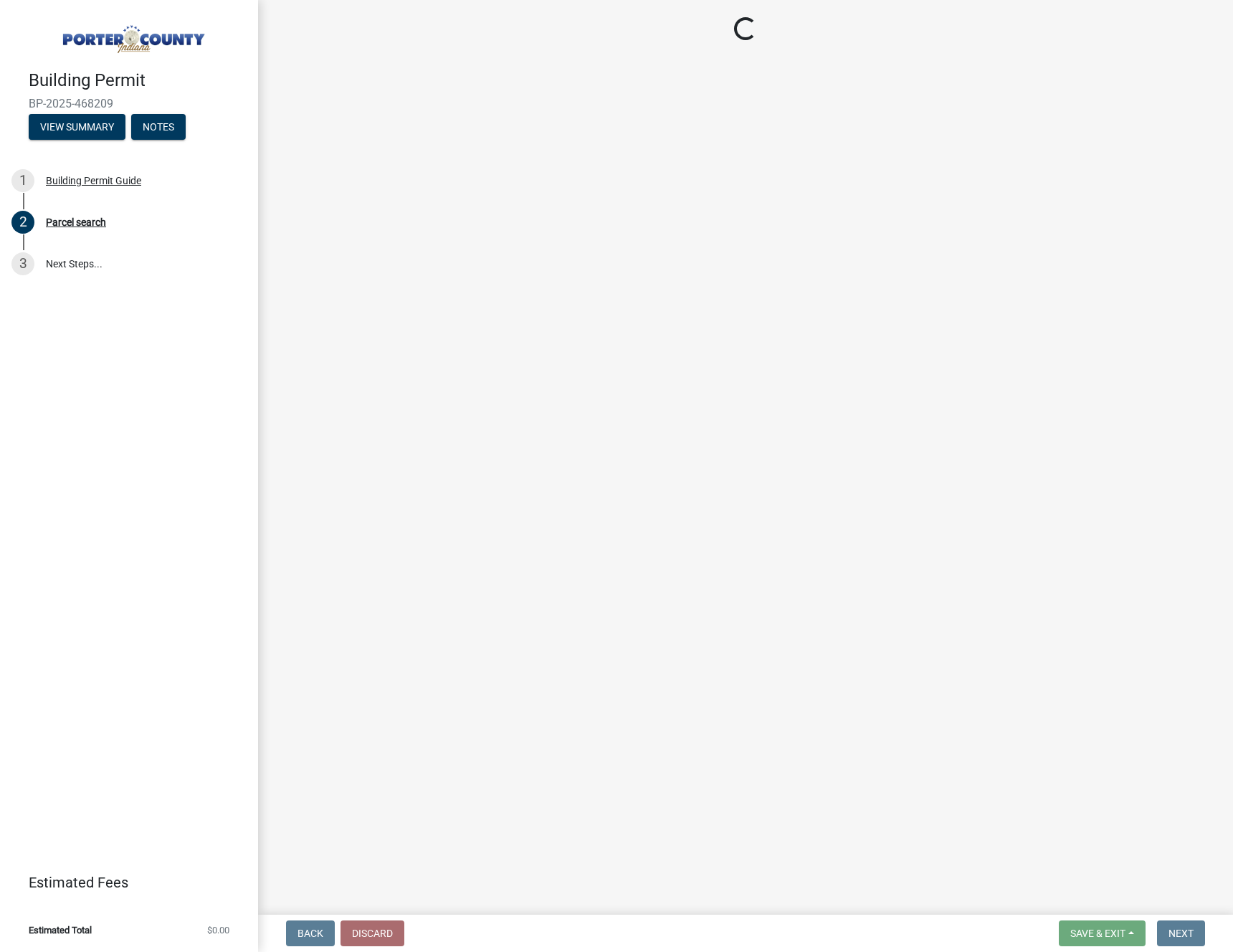
click at [975, 327] on main "Loading..." at bounding box center [745, 454] width 975 height 909
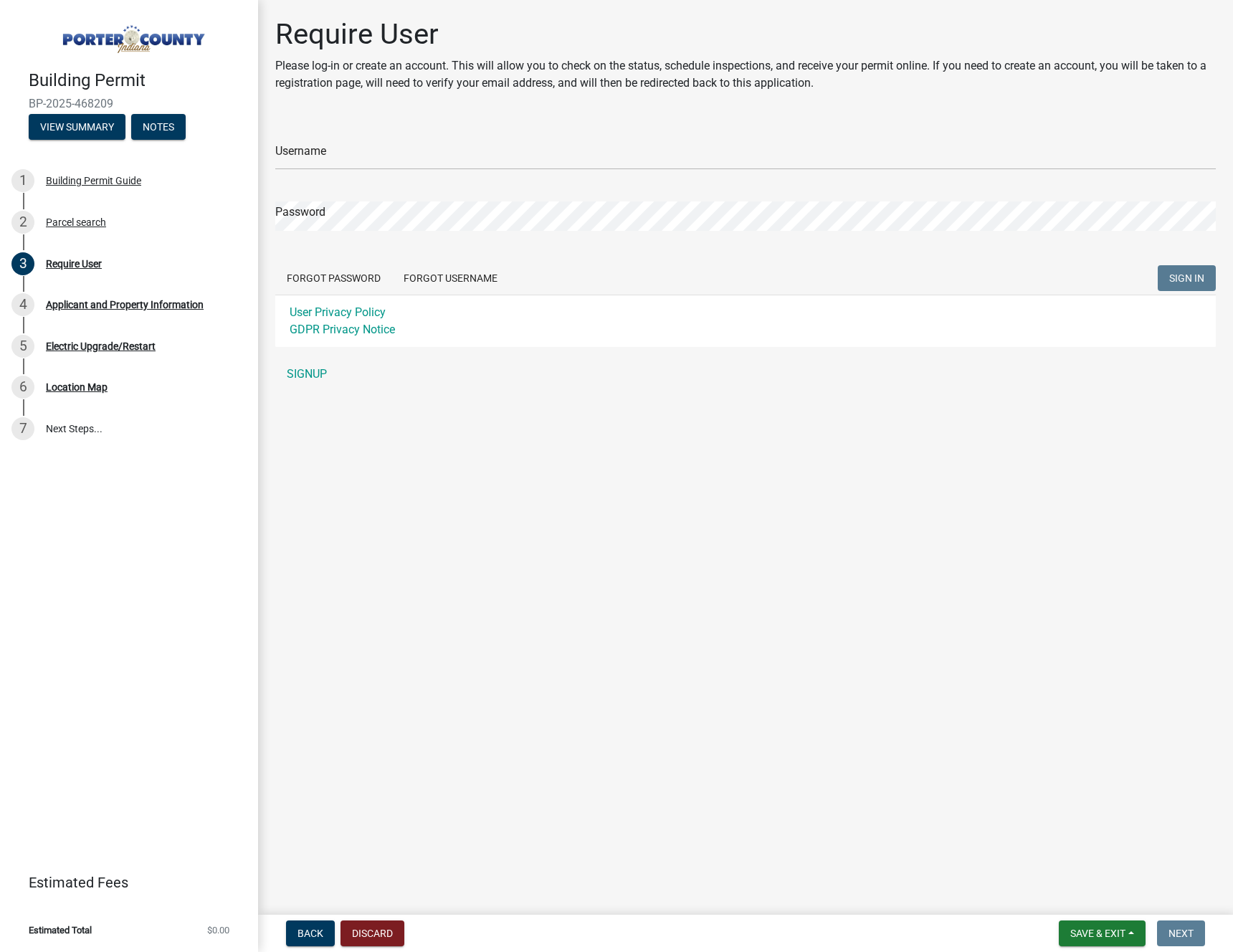
click at [655, 409] on main "Require User Please log-in or create an account. This will allow you to check o…" at bounding box center [745, 454] width 975 height 909
click at [308, 372] on link "SIGNUP" at bounding box center [745, 374] width 940 height 29
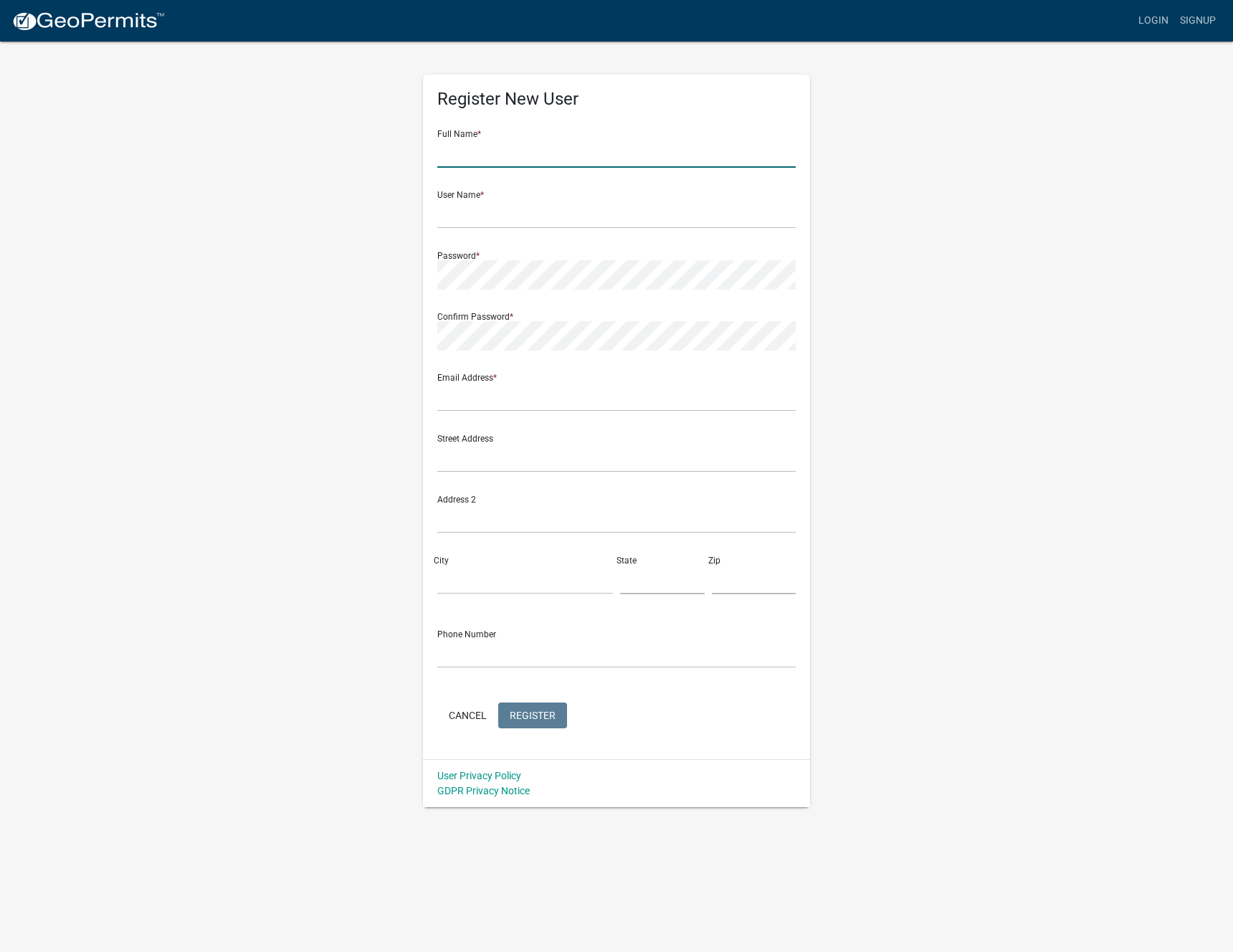
click at [506, 157] on input "text" at bounding box center [616, 153] width 358 height 29
type input "[PERSON_NAME]"
type input "slbdrinks@gmail.com"
type input "814 [DEMOGRAPHIC_DATA] E"
type input "Valparaiso"
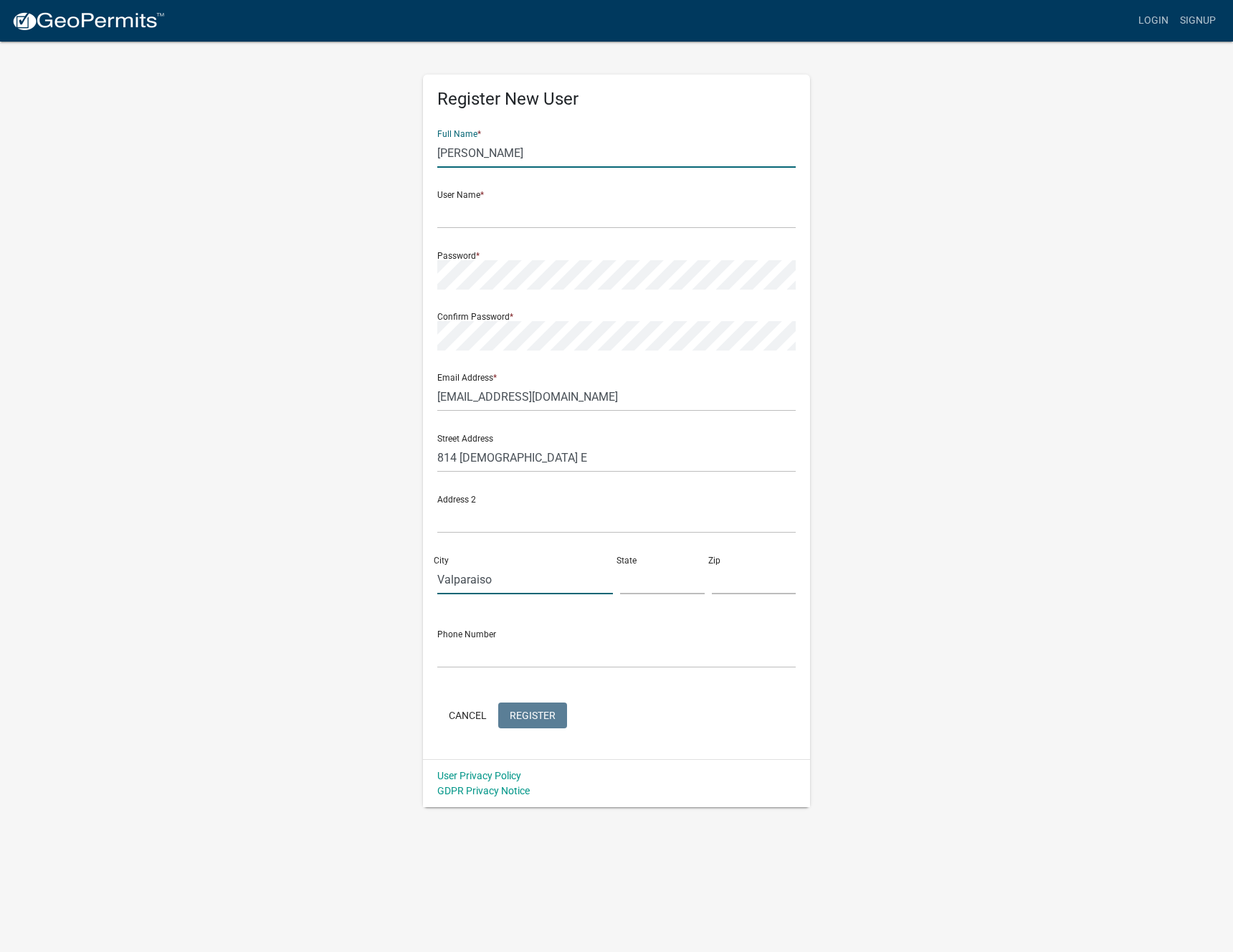
type input "Indiana"
type input "46383"
click at [500, 216] on input "text" at bounding box center [616, 214] width 358 height 29
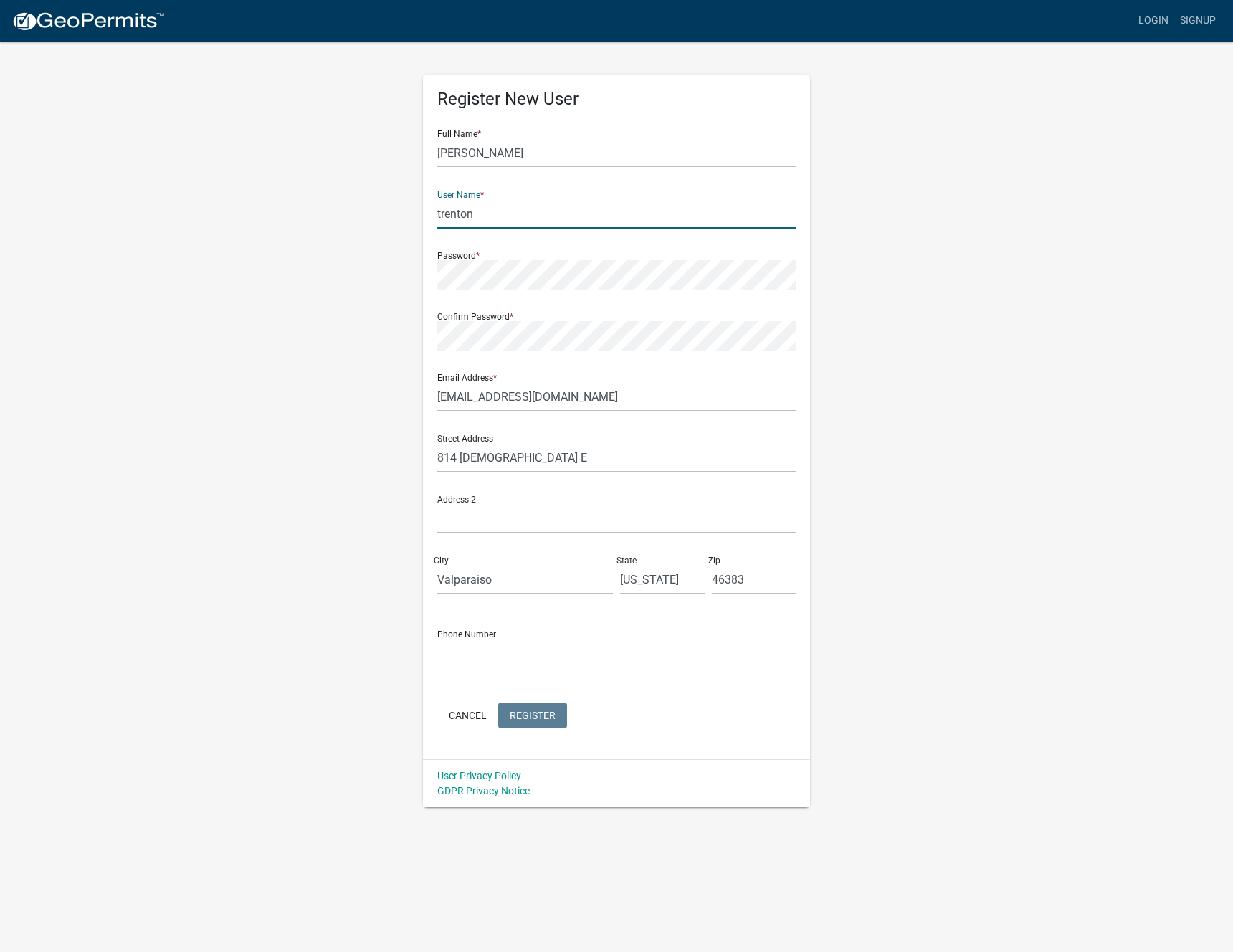
type input "trenton"
type input "[EMAIL_ADDRESS][DOMAIN_NAME]"
click at [508, 668] on form "Full Name * Trenton Tyler User Name * trenton Password * Confirm Password * Ema…" at bounding box center [616, 425] width 358 height 614
click at [508, 653] on input "text" at bounding box center [616, 653] width 358 height 29
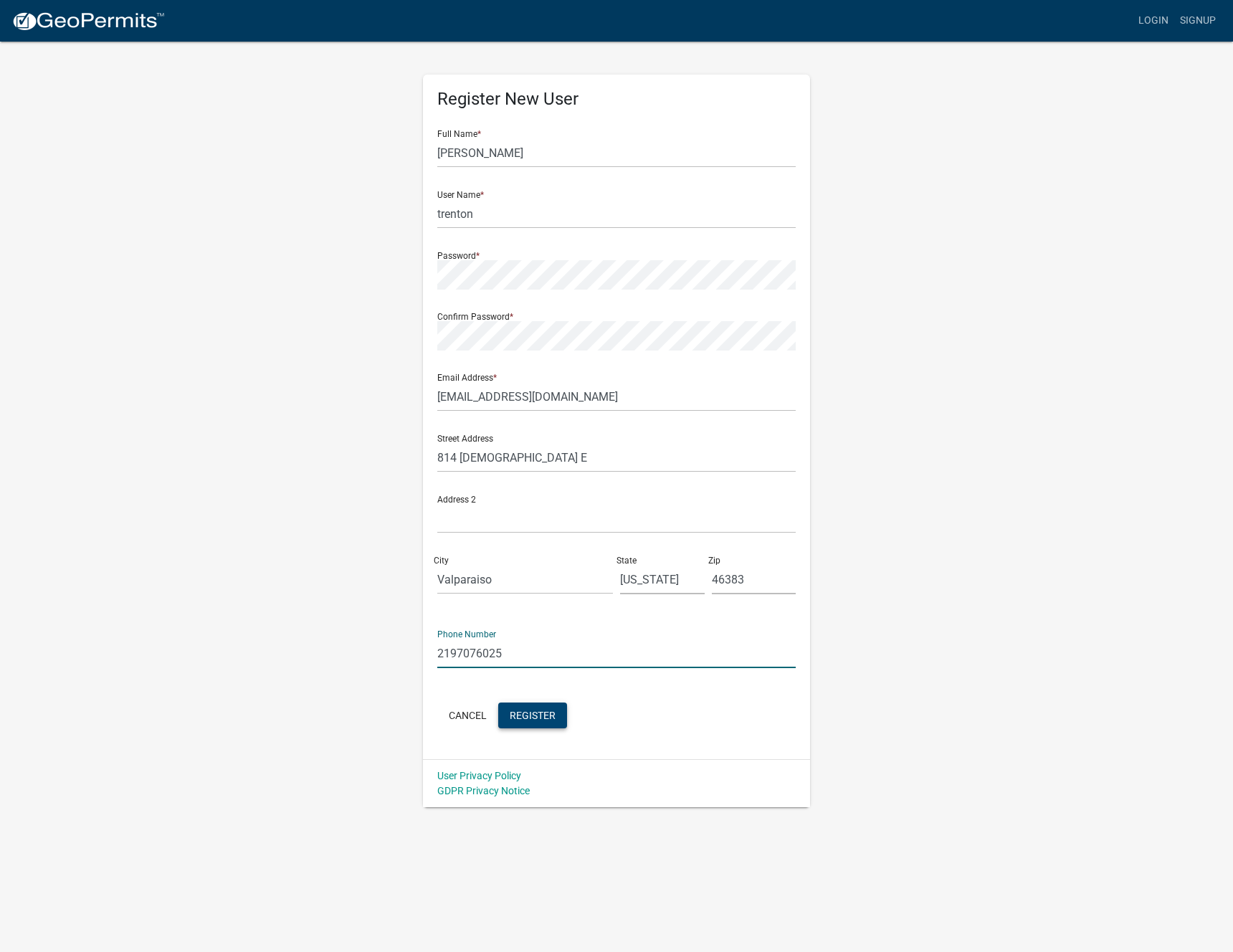
type input "2197076025"
click at [533, 717] on span "Register" at bounding box center [533, 714] width 46 height 12
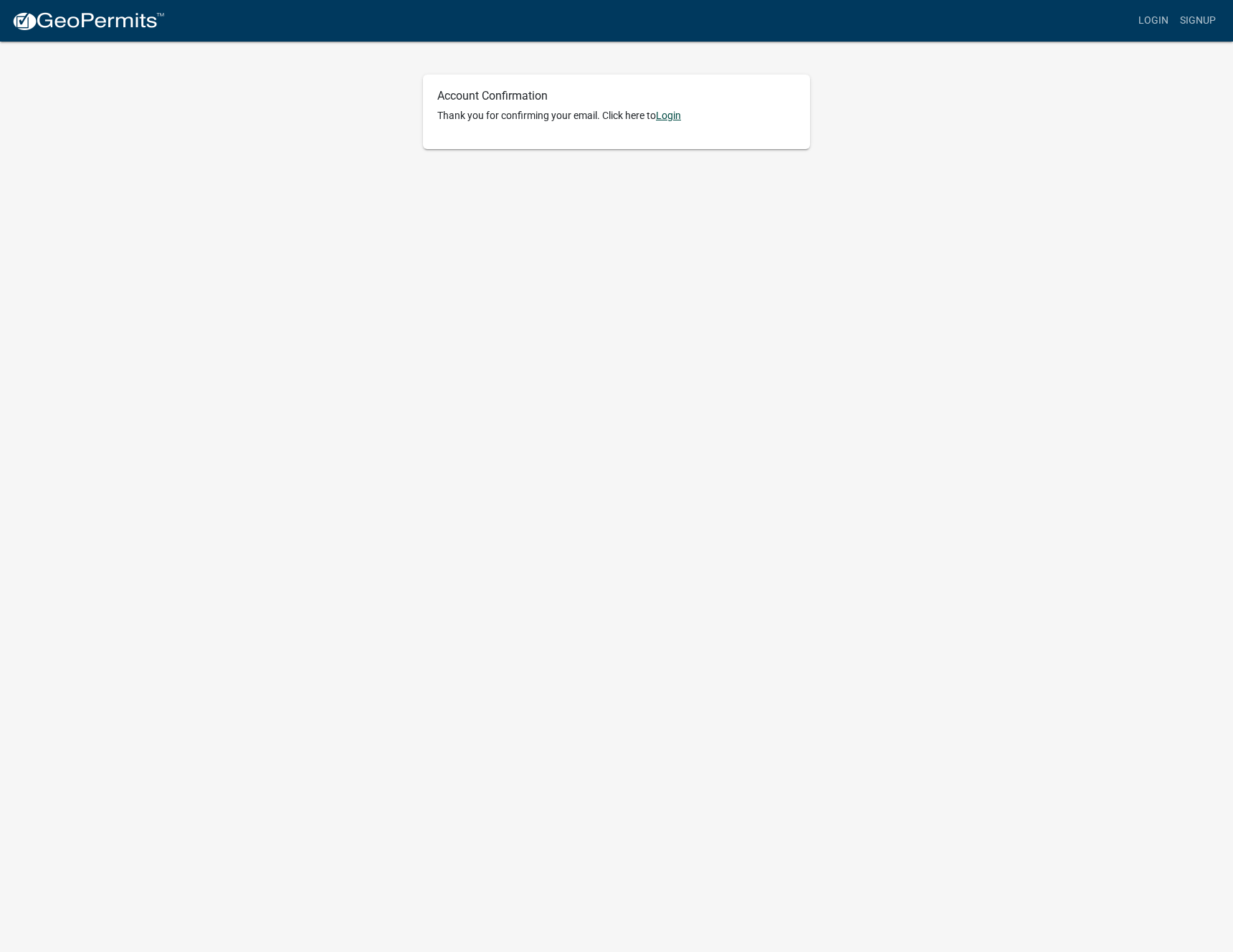
click at [672, 117] on link "Login" at bounding box center [668, 116] width 25 height 12
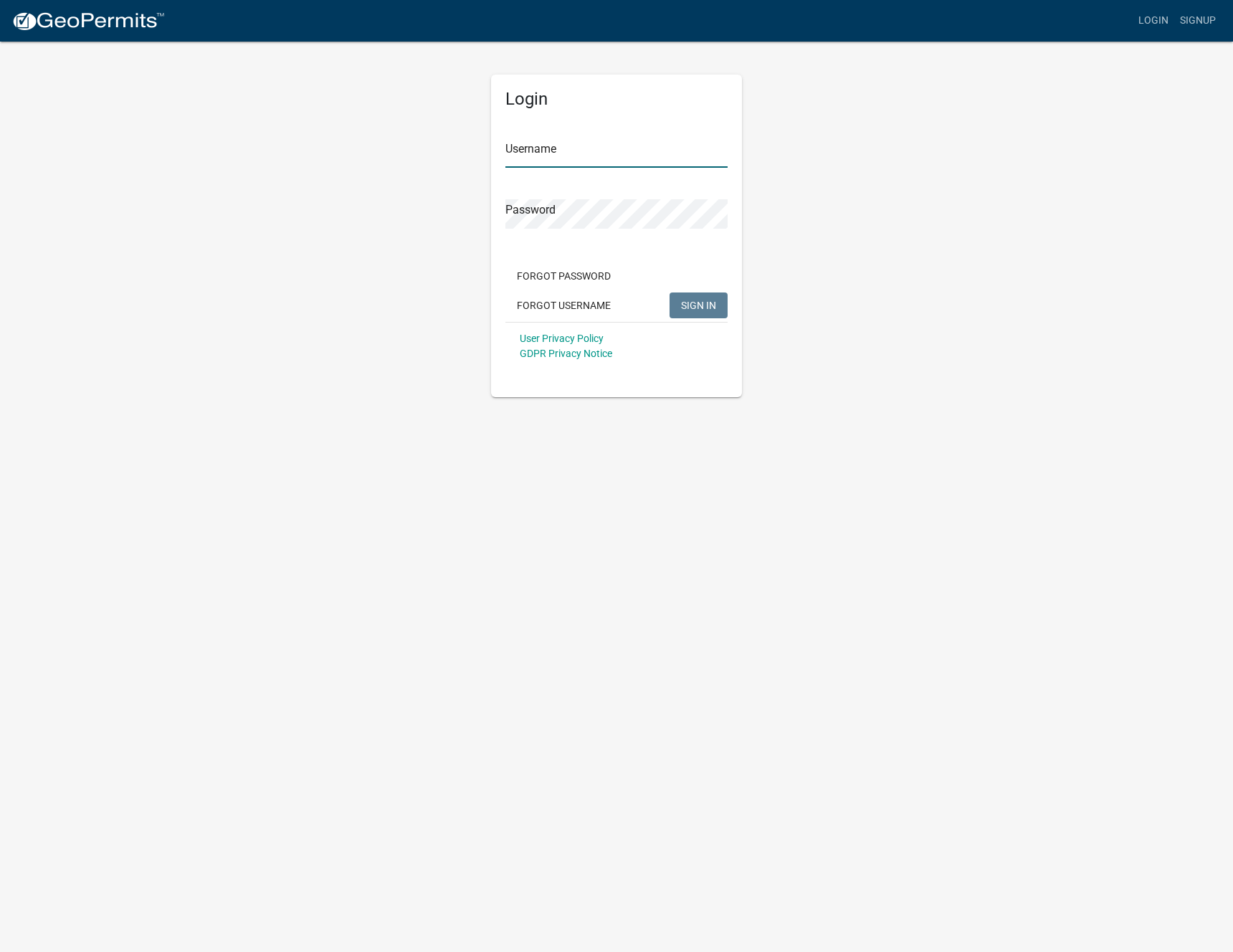
click at [553, 161] on input "Username" at bounding box center [616, 153] width 222 height 29
type input "tre"
type input "trenton"
click at [669, 292] on button "SIGN IN" at bounding box center [698, 305] width 58 height 26
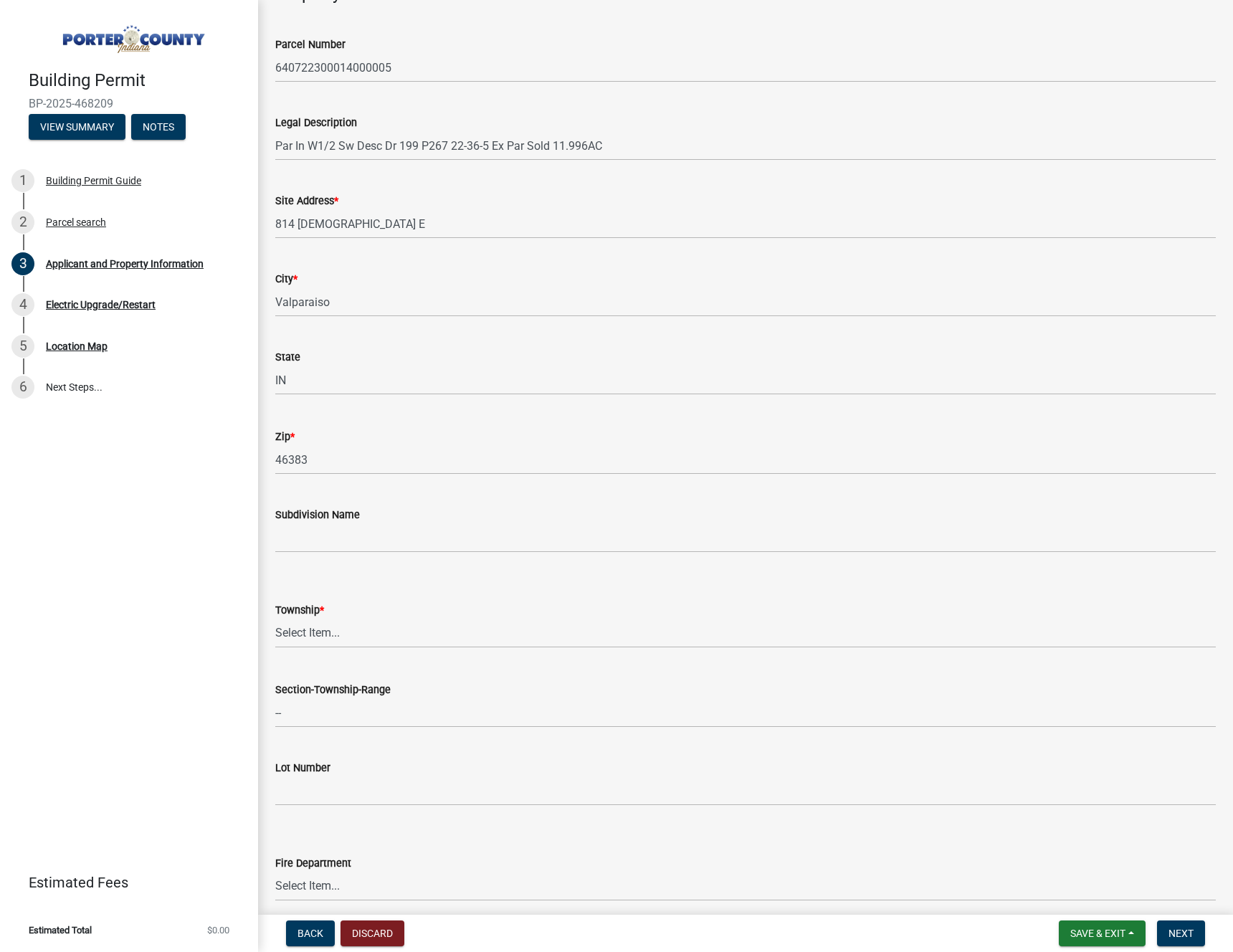
scroll to position [305, 0]
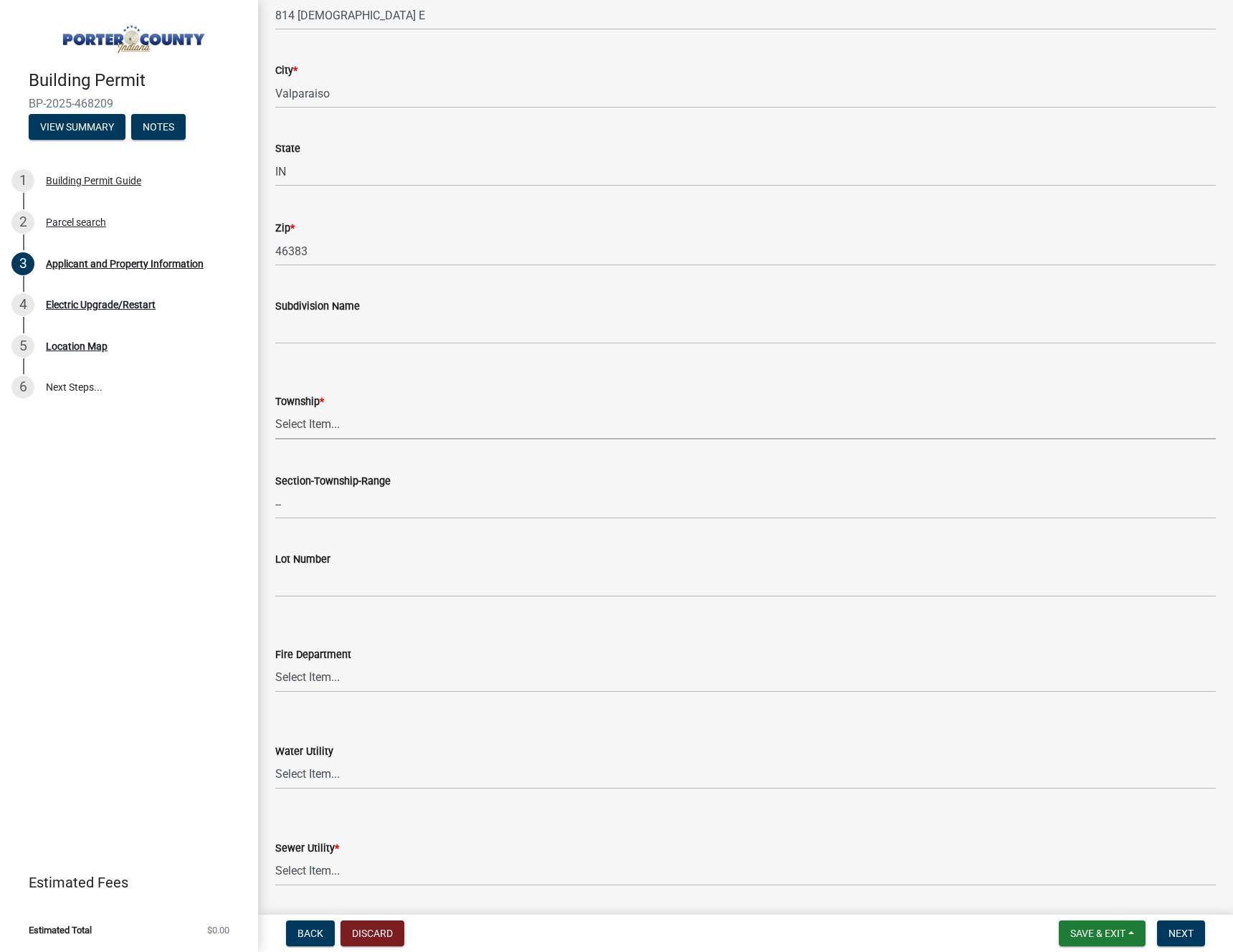
click at [338, 414] on select "Select Item... [PERSON_NAME][GEOGRAPHIC_DATA] [PERSON_NAME][GEOGRAPHIC_DATA] [G…" at bounding box center [745, 425] width 940 height 29
click at [275, 410] on select "Select Item... [PERSON_NAME][GEOGRAPHIC_DATA] [PERSON_NAME][GEOGRAPHIC_DATA] [G…" at bounding box center [745, 425] width 940 height 29
select select "dab8d744-4e32-40c1-942b-b7c1ea7347cb"
click at [336, 512] on input "--" at bounding box center [745, 504] width 940 height 29
click at [152, 616] on div "Building Permit BP-2025-468209 View Summary Notes 1 Building Permit Guide 2 Par…" at bounding box center [129, 476] width 258 height 952
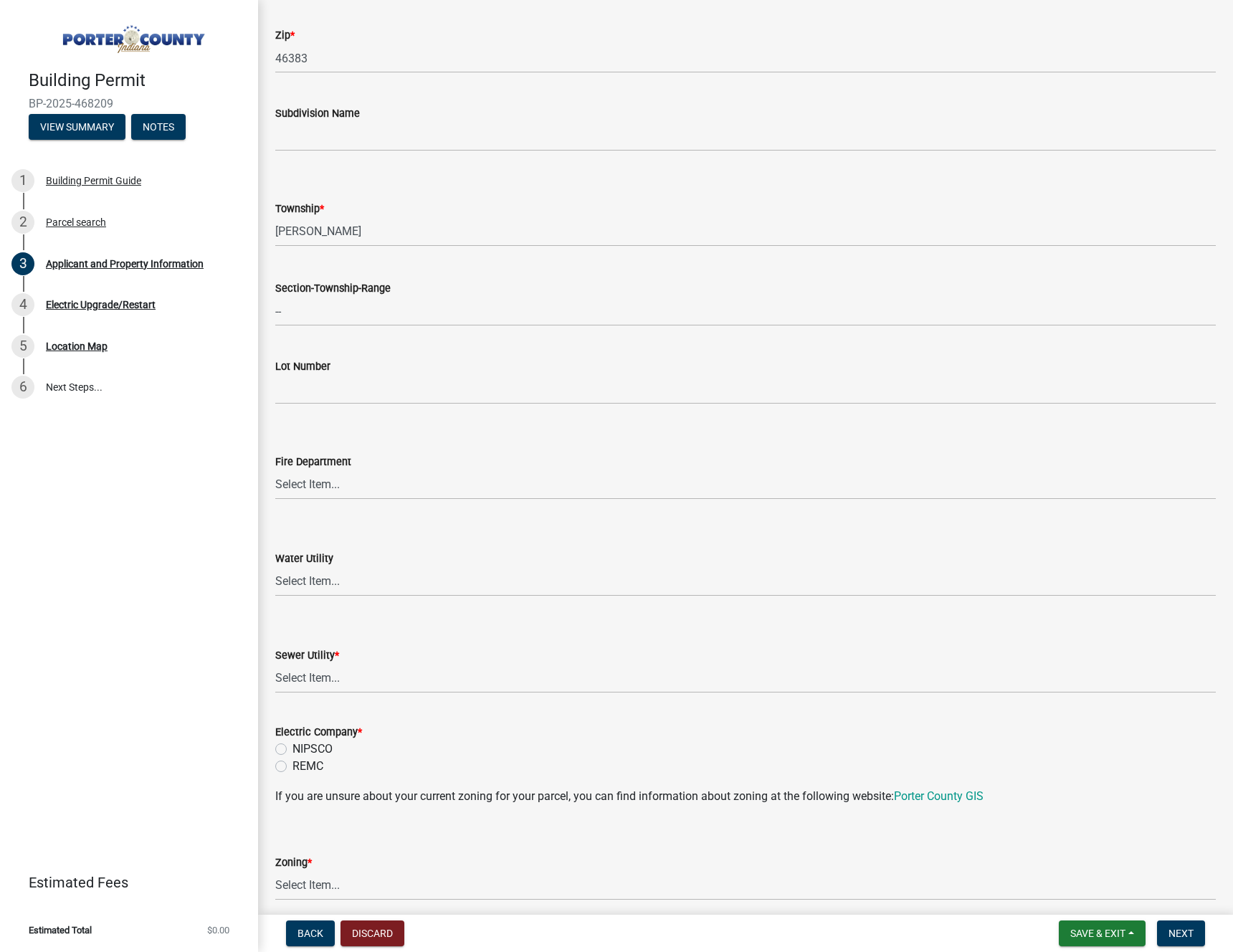
scroll to position [583, 0]
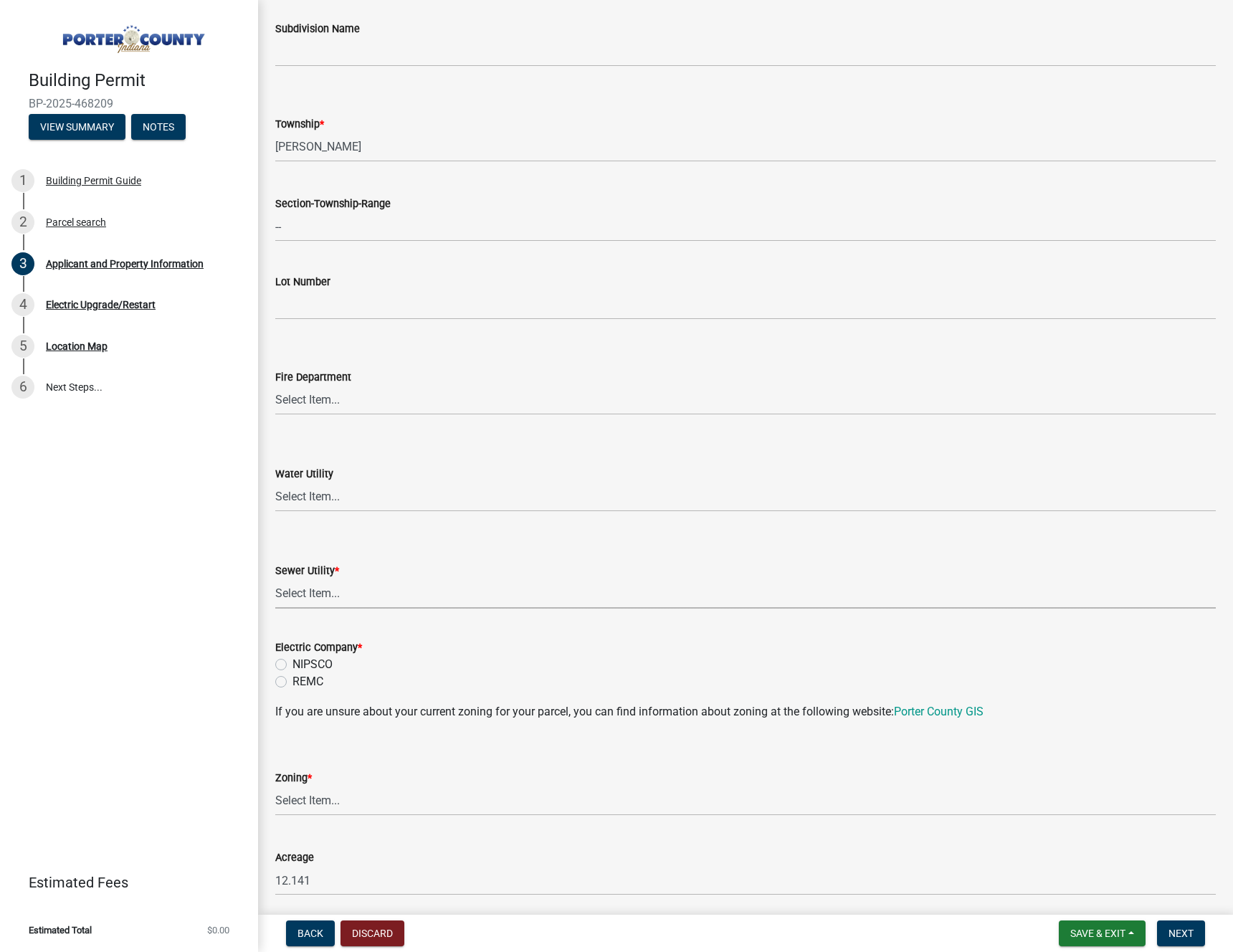
click at [352, 583] on select "Select Item... Aqua [US_STATE] Inc Damon Run Falling Waters Lake Eliza - LEACD …" at bounding box center [745, 594] width 940 height 29
click at [275, 579] on select "Select Item... Aqua [US_STATE] Inc Damon Run Falling Waters Lake Eliza - LEACD …" at bounding box center [745, 594] width 940 height 29
select select "ea6751d4-6bf7-4a16-89ee-f7801ab82aa1"
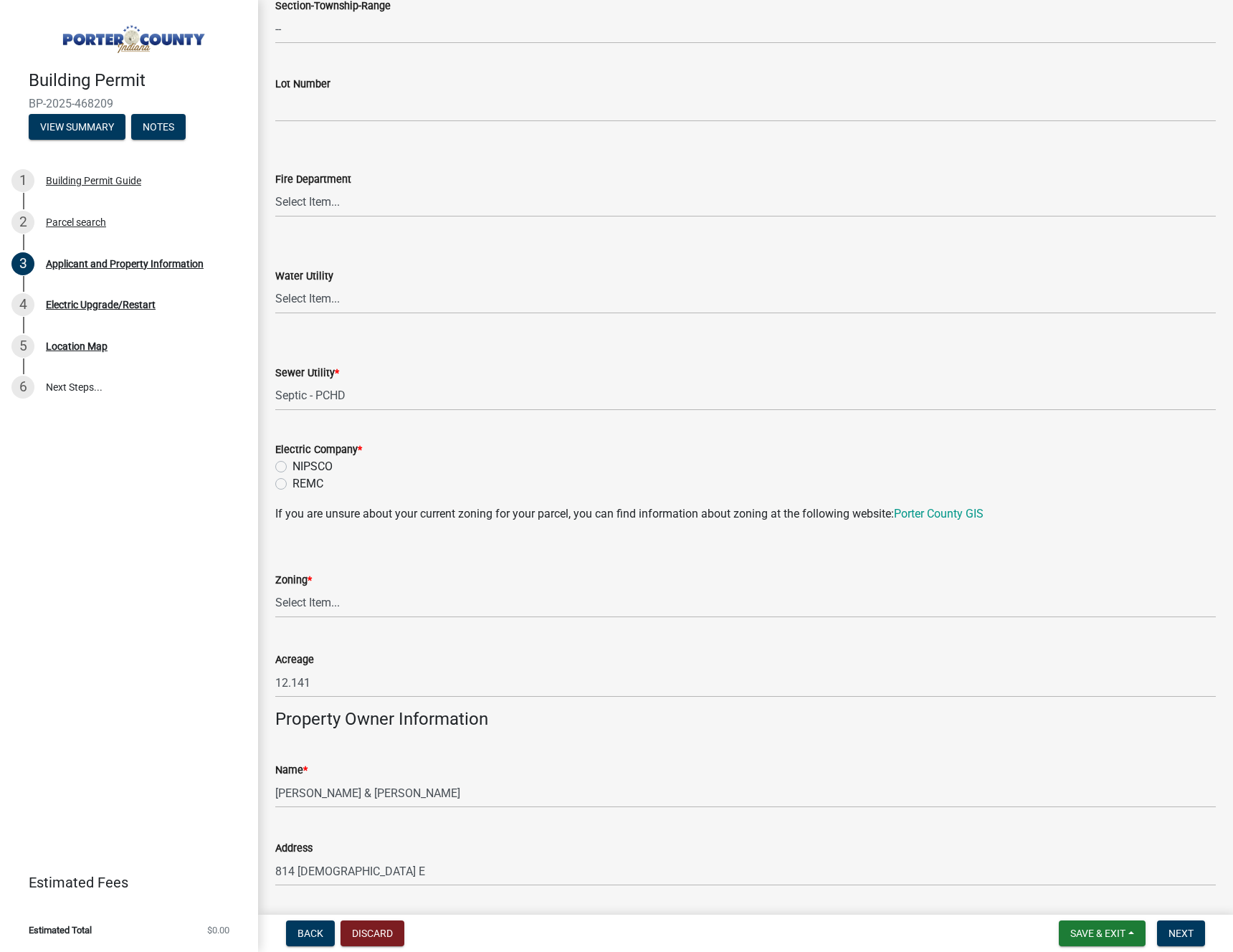
click at [292, 483] on label "REMC" at bounding box center [308, 483] width 31 height 17
click at [292, 483] on input "REMC" at bounding box center [296, 480] width 10 height 10
radio input "true"
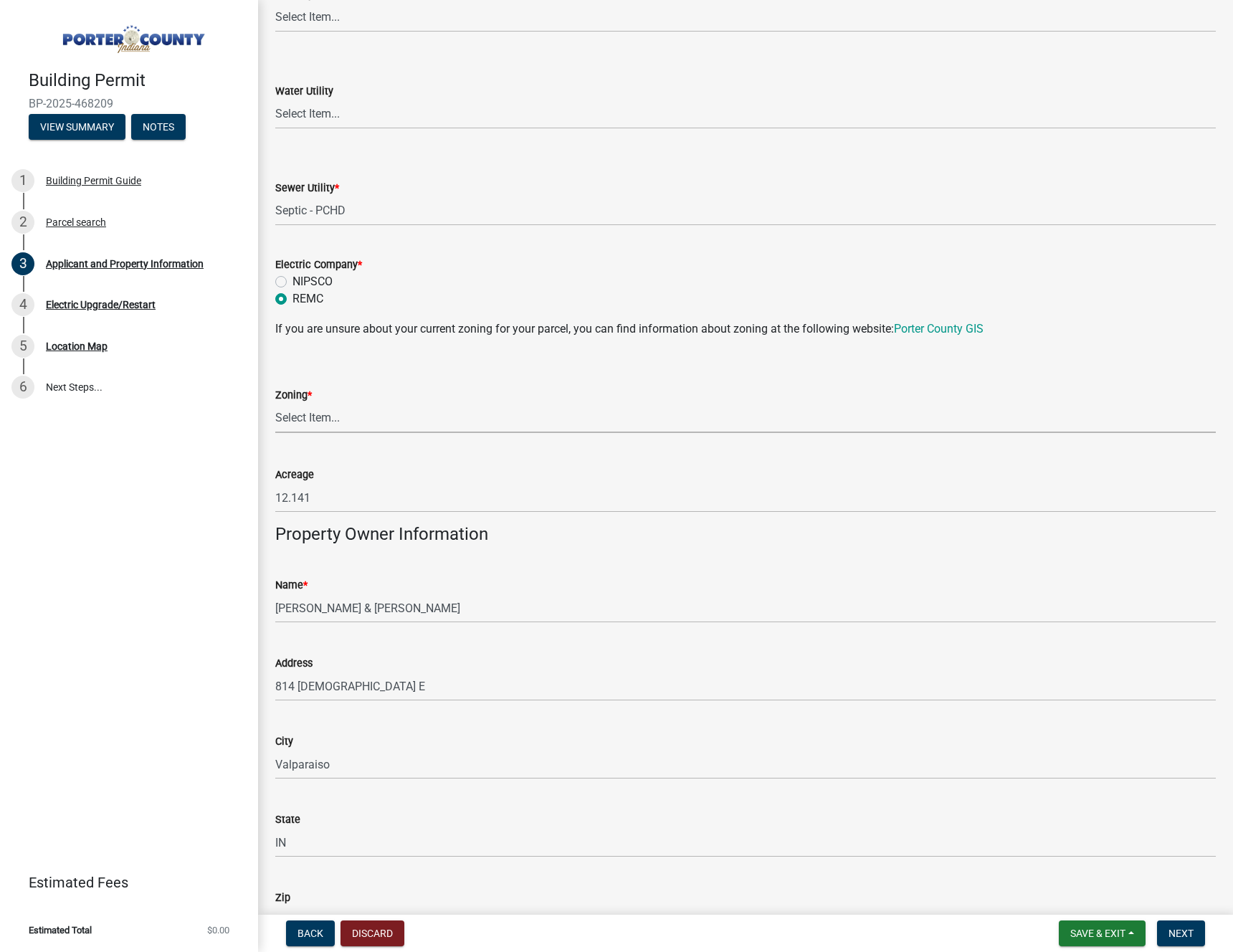
click at [335, 425] on select "Select Item... A1 A2 CH CM CN I1 I2 I3 IN MP OT P1 P2 PUD R1 R2 R3 R4 RL RR" at bounding box center [745, 418] width 940 height 29
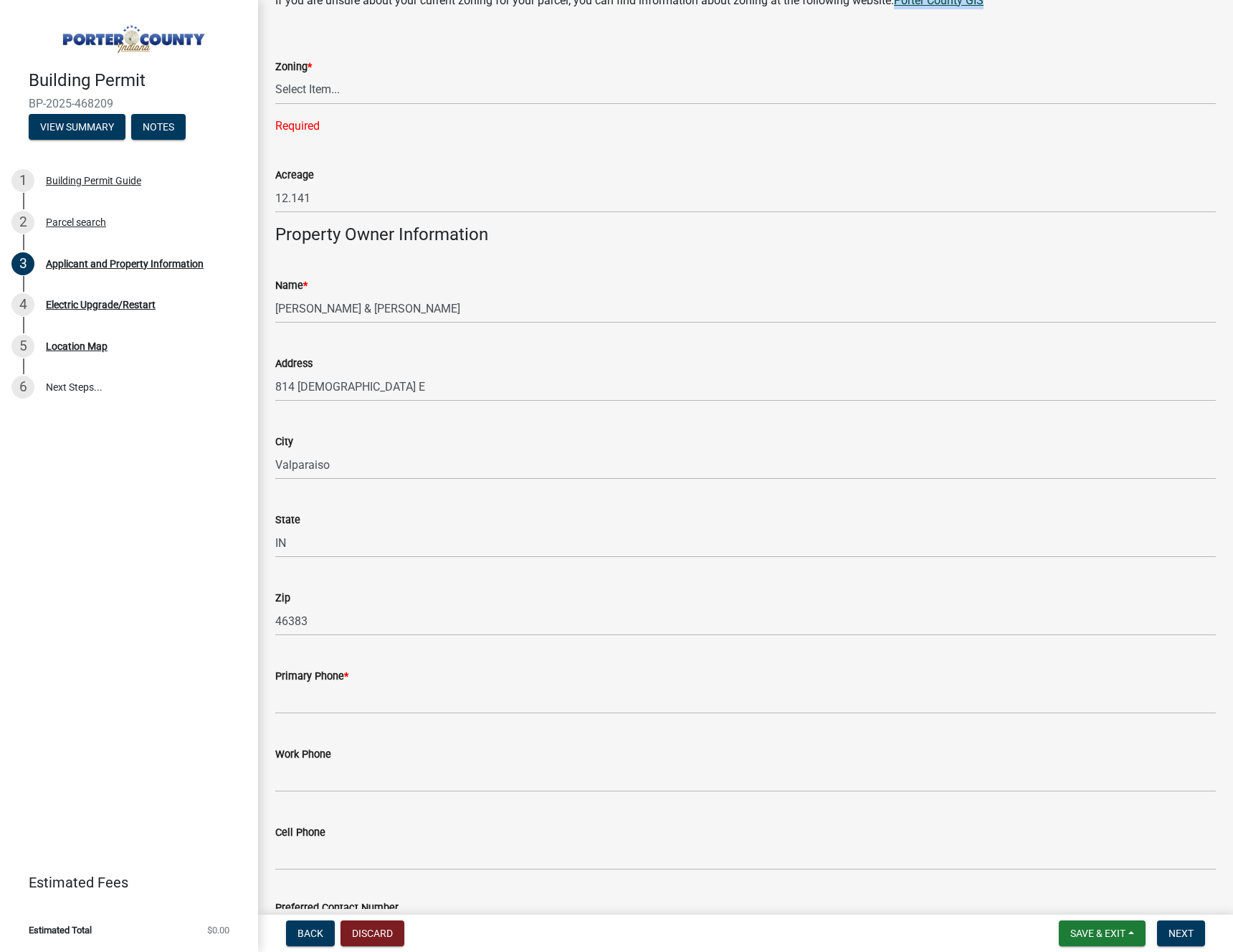
scroll to position [1299, 0]
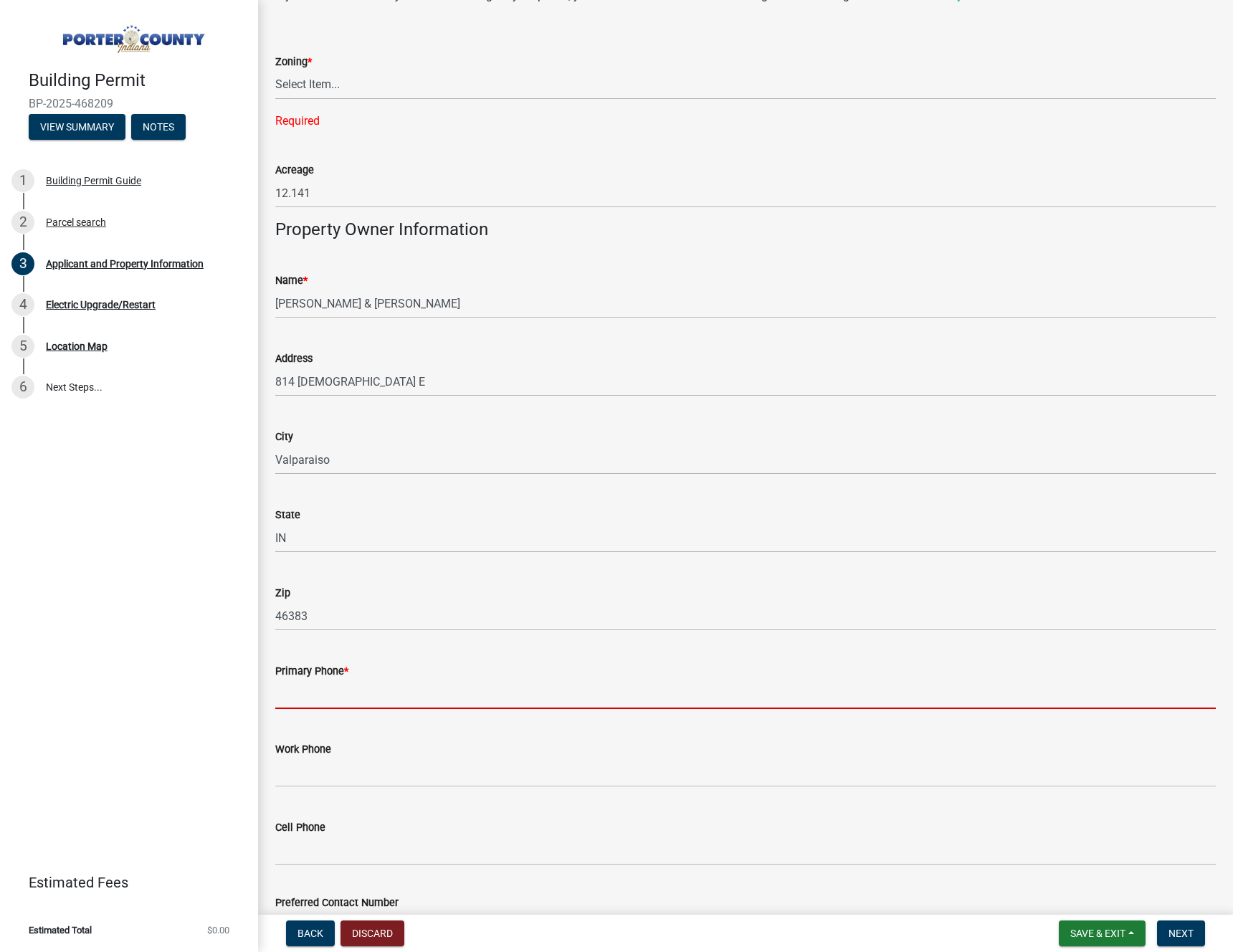
click at [355, 686] on input "Primary Phone *" at bounding box center [745, 695] width 940 height 29
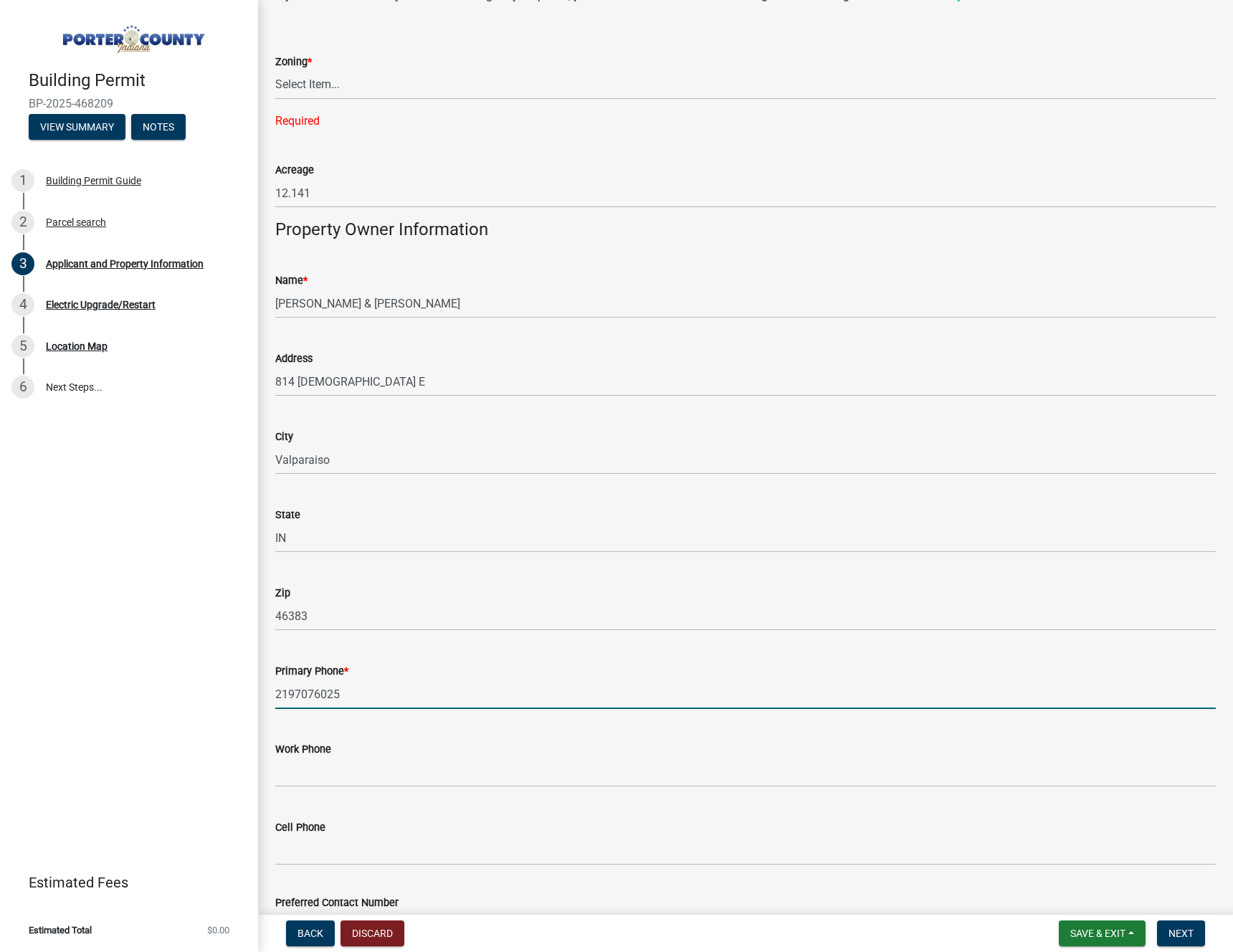
type input "2197076025"
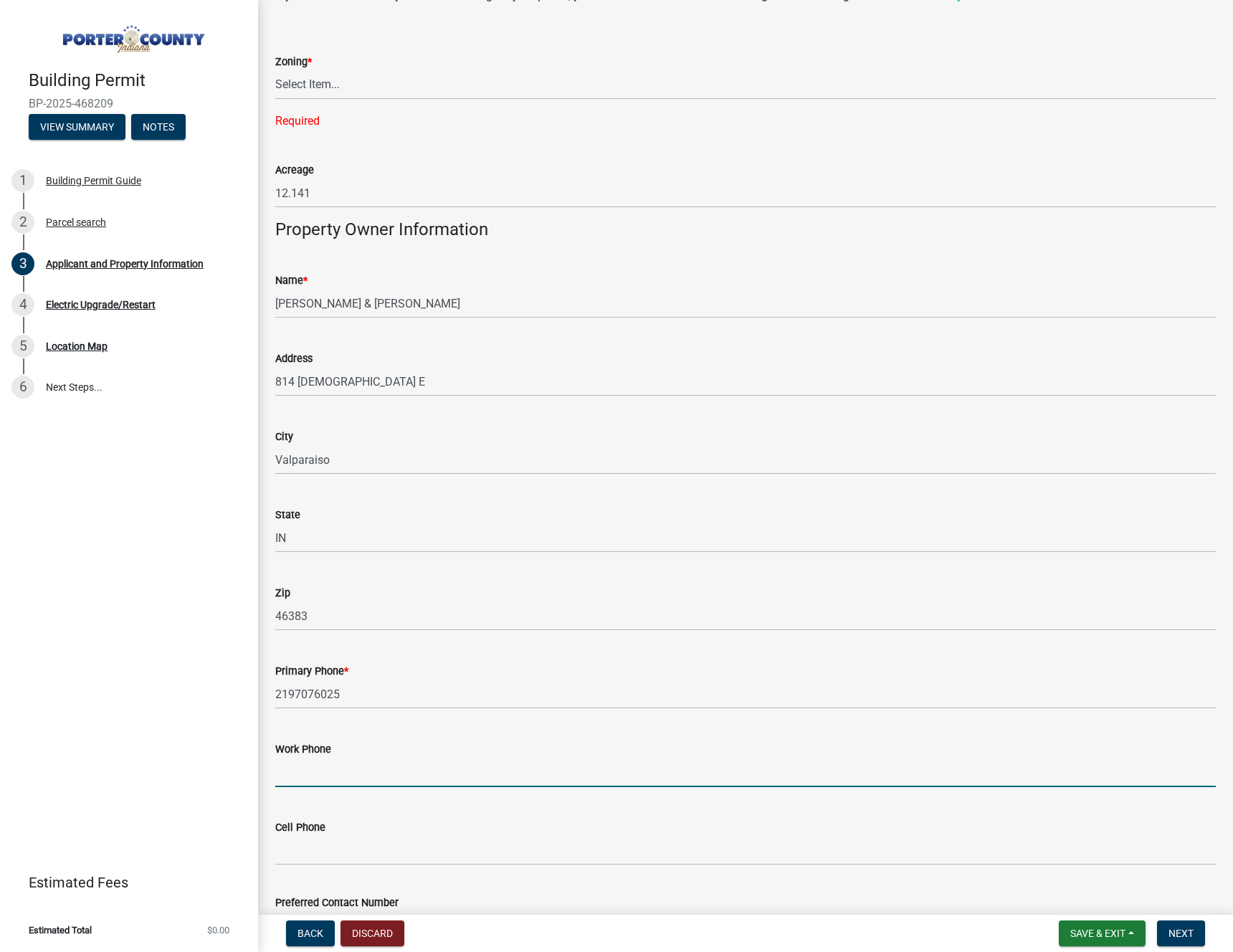
scroll to position [1010, 0]
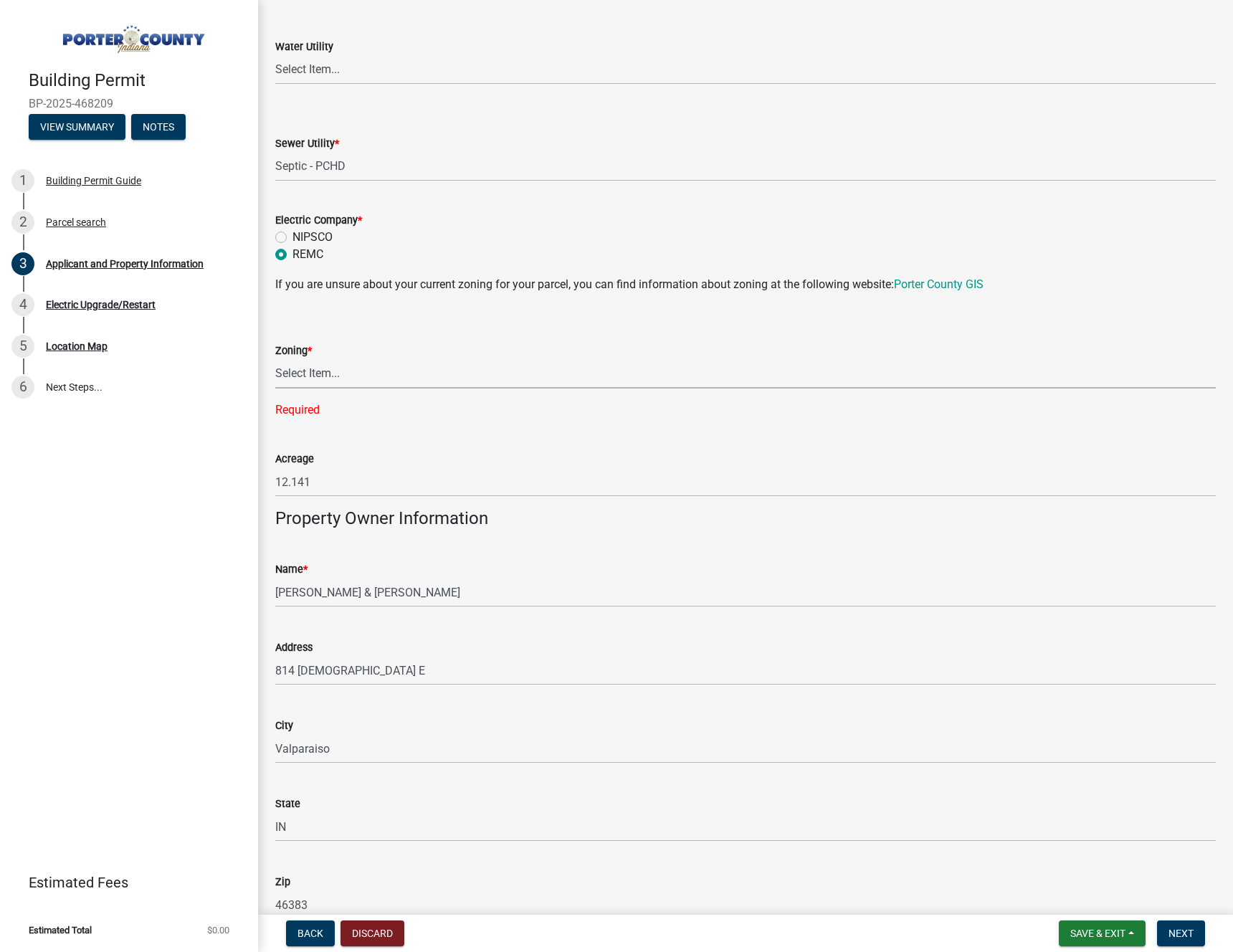
click at [348, 375] on select "Select Item... A1 A2 CH CM CN I1 I2 I3 IN MP OT P1 P2 PUD R1 R2 R3 R4 RL RR" at bounding box center [745, 374] width 940 height 29
click at [429, 372] on select "Select Item... A1 A2 CH CM CN I1 I2 I3 IN MP OT P1 P2 PUD R1 R2 R3 R4 RL RR" at bounding box center [745, 374] width 940 height 29
click at [349, 386] on select "Select Item... A1 A2 CH CM CN I1 I2 I3 IN MP OT P1 P2 PUD R1 R2 R3 R4 RL RR" at bounding box center [745, 374] width 940 height 29
click at [275, 359] on select "Select Item... A1 A2 CH CM CN I1 I2 I3 IN MP OT P1 P2 PUD R1 R2 R3 R4 RL RR" at bounding box center [745, 374] width 940 height 29
select select "92efe679-05f4-414a-9426-51627fba5de6"
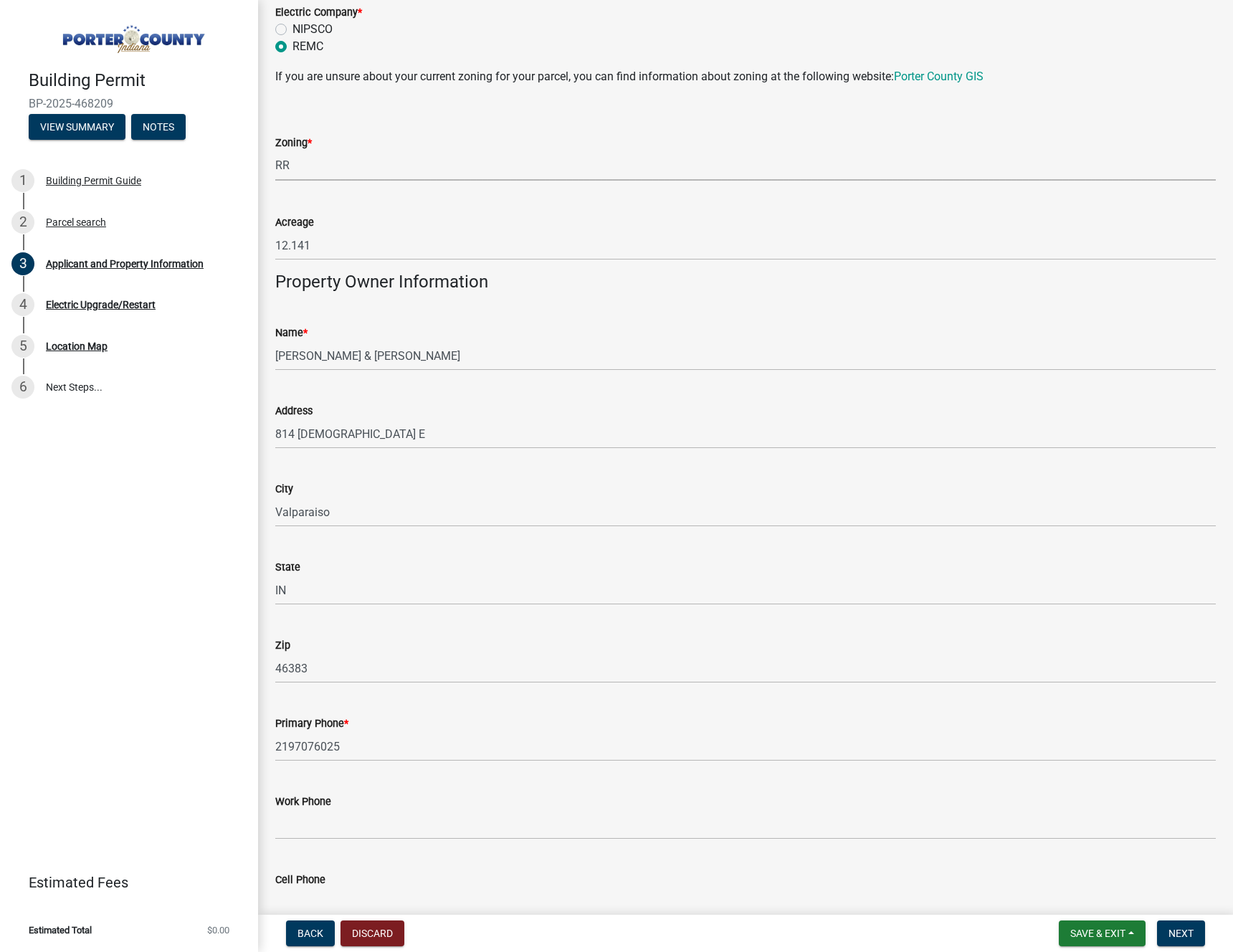
scroll to position [1401, 0]
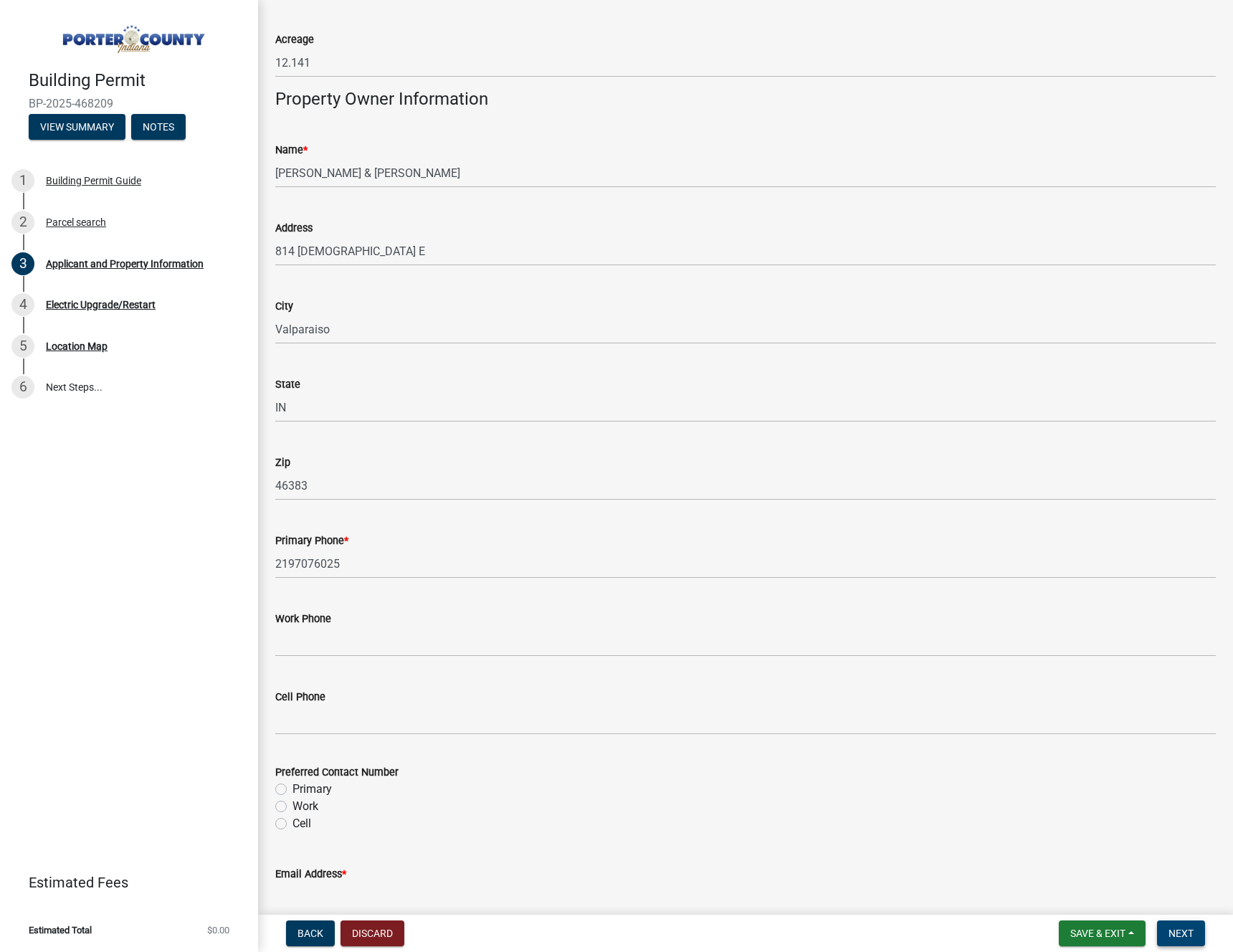
click at [1190, 936] on span "Next" at bounding box center [1181, 934] width 25 height 12
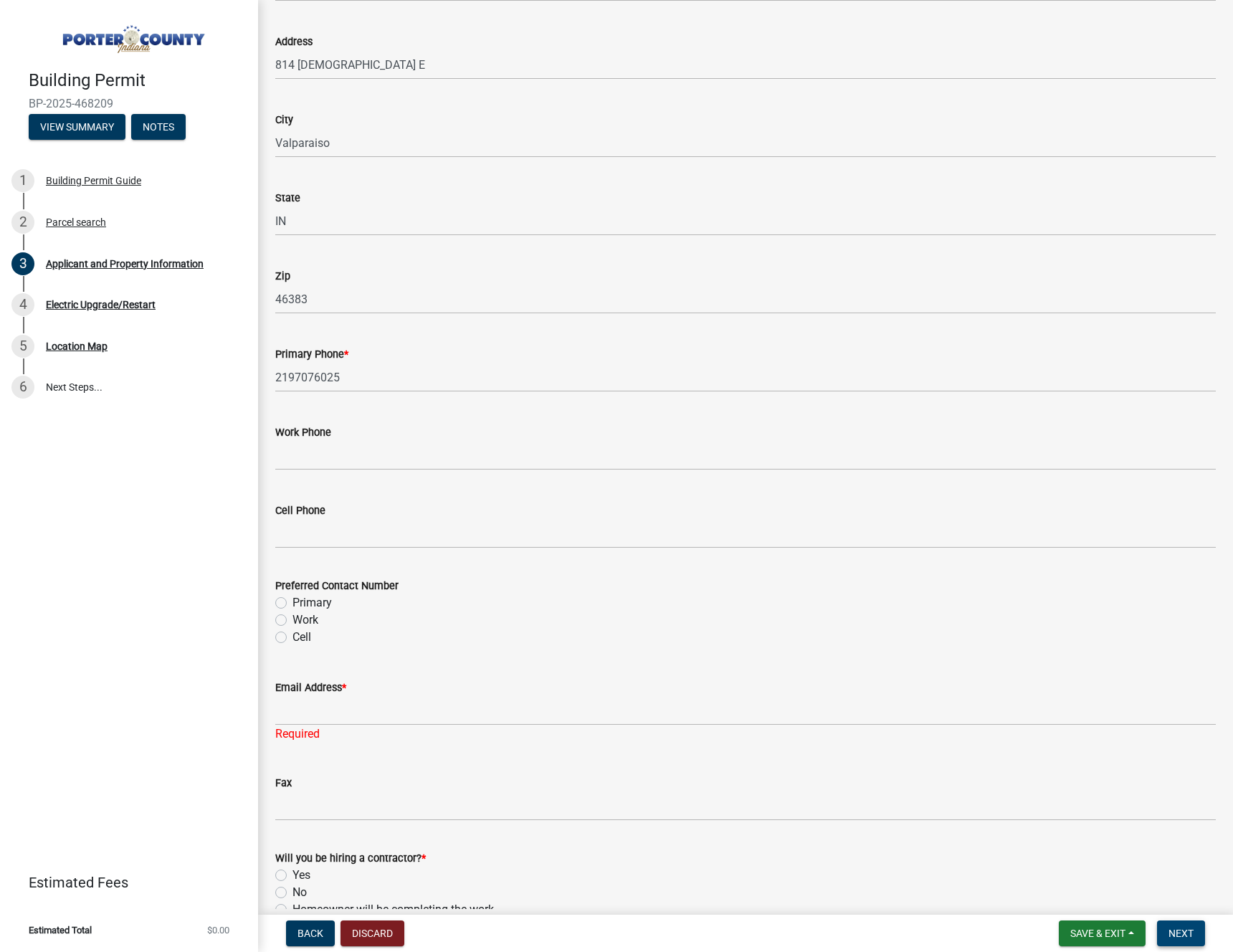
scroll to position [1804, 0]
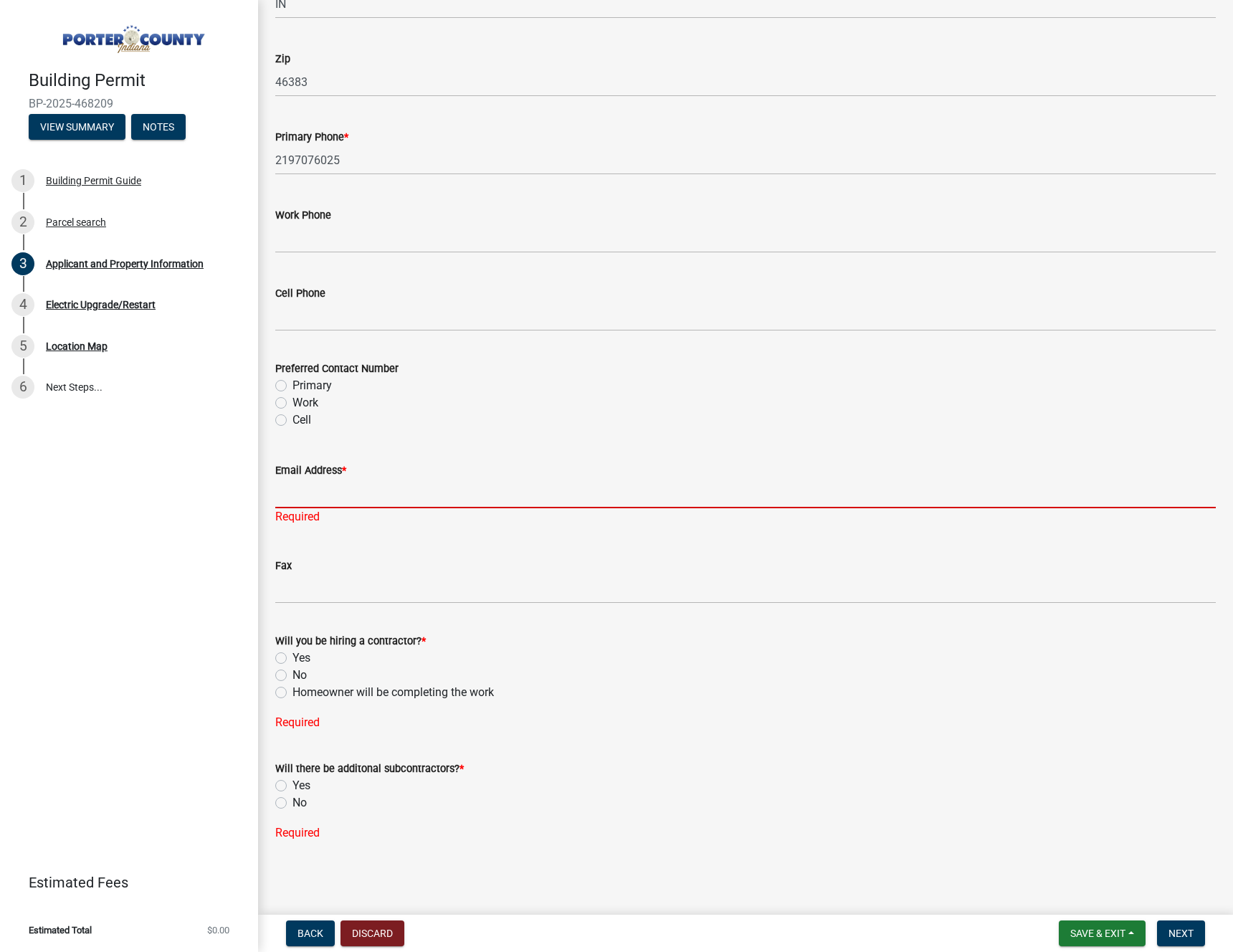
click at [321, 486] on input "Email Address *" at bounding box center [745, 494] width 940 height 29
type input "t"
type input "[EMAIL_ADDRESS][DOMAIN_NAME]"
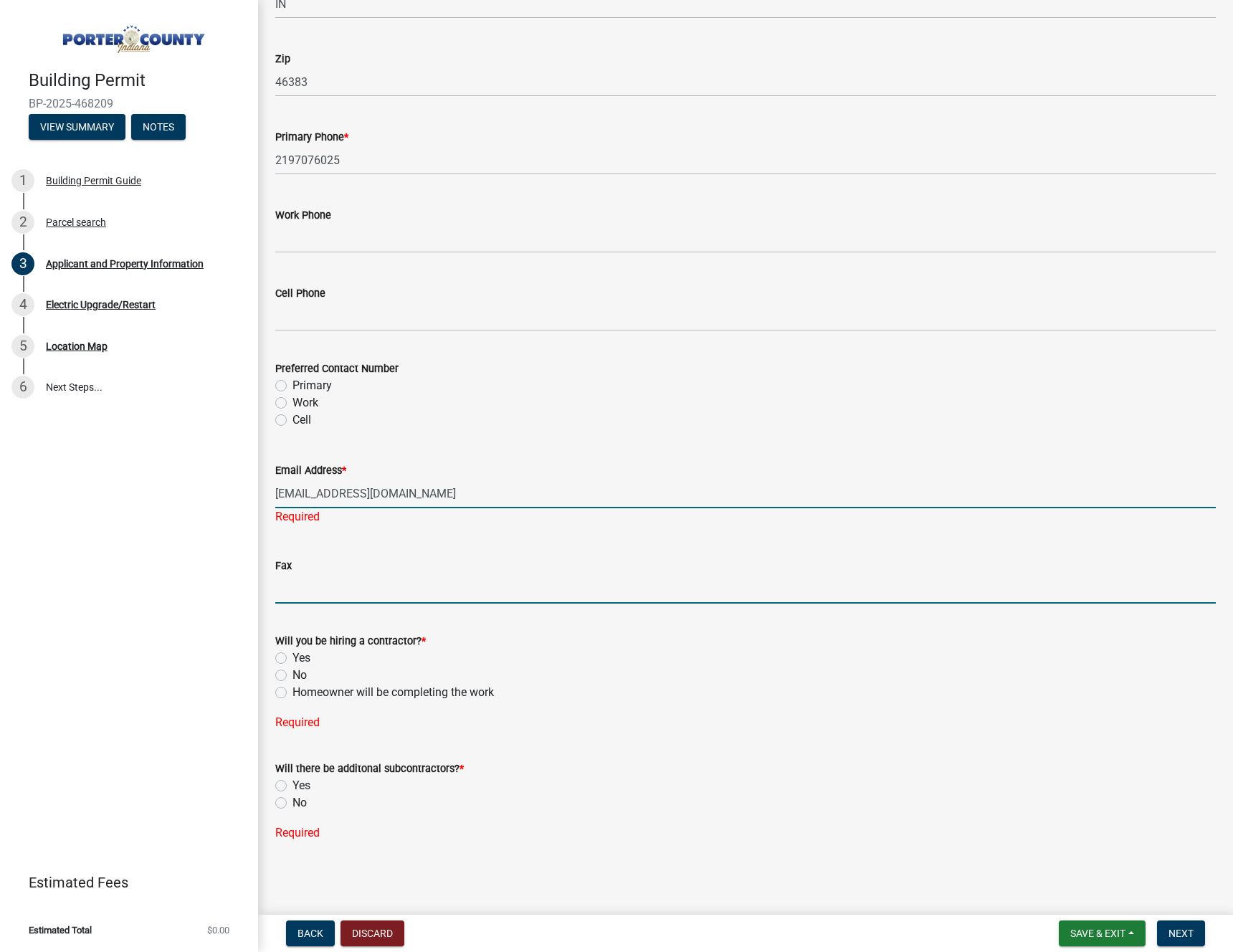
scroll to position [1787, 0]
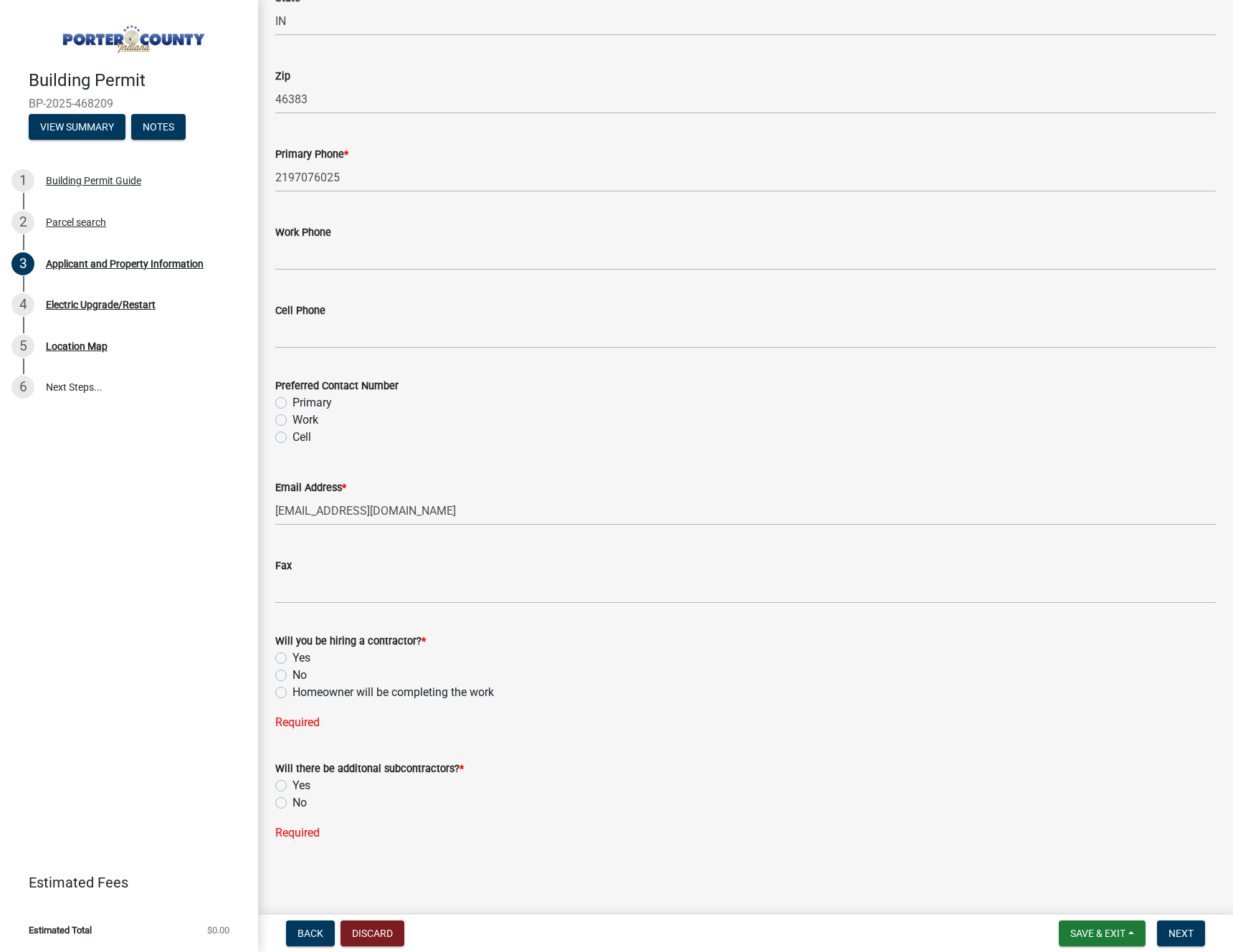
click at [292, 659] on label "Yes" at bounding box center [301, 658] width 18 height 17
click at [292, 658] on input "Yes" at bounding box center [296, 654] width 10 height 10
radio input "true"
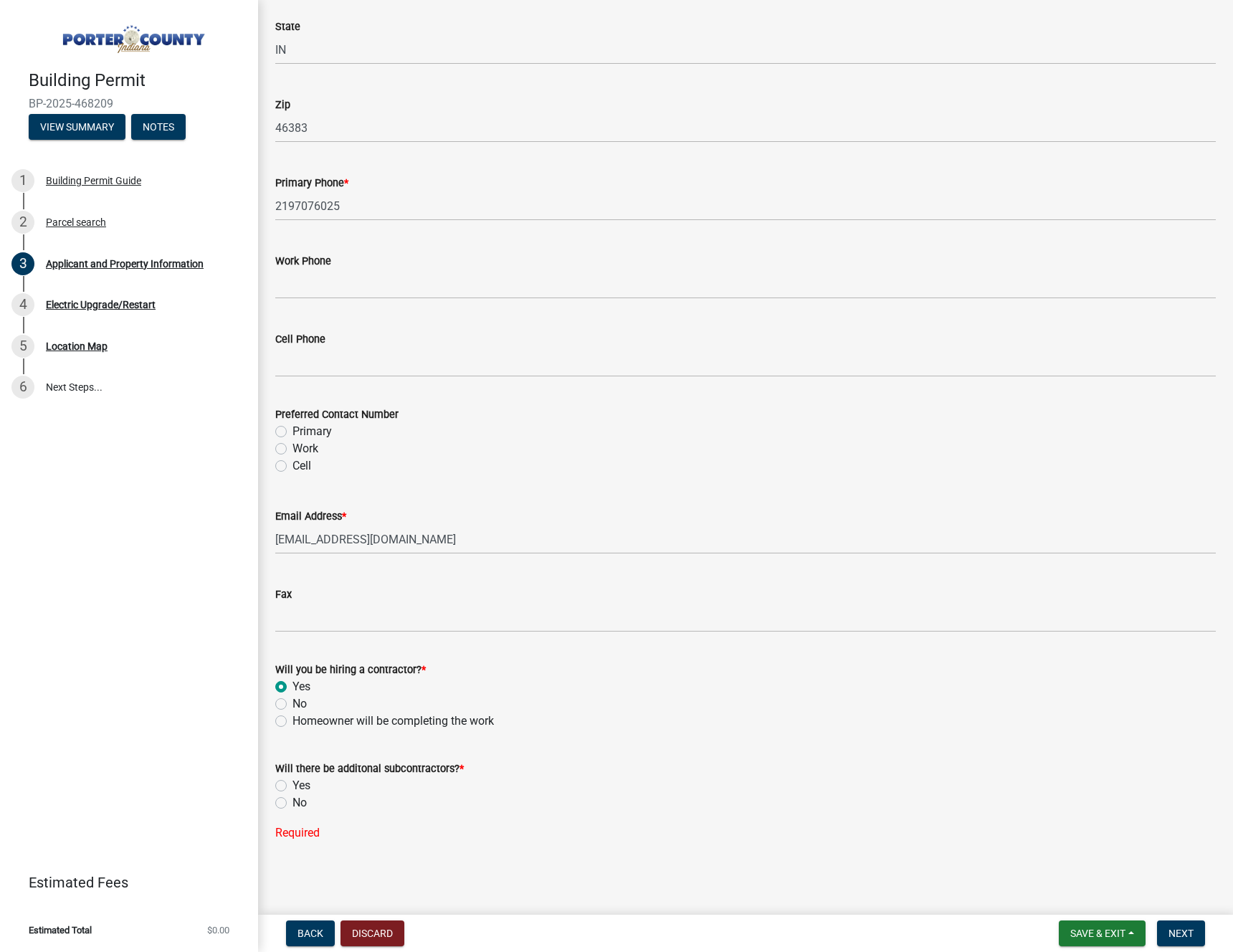
click at [292, 799] on label "No" at bounding box center [299, 802] width 14 height 17
click at [292, 799] on input "No" at bounding box center [296, 798] width 10 height 10
radio input "true"
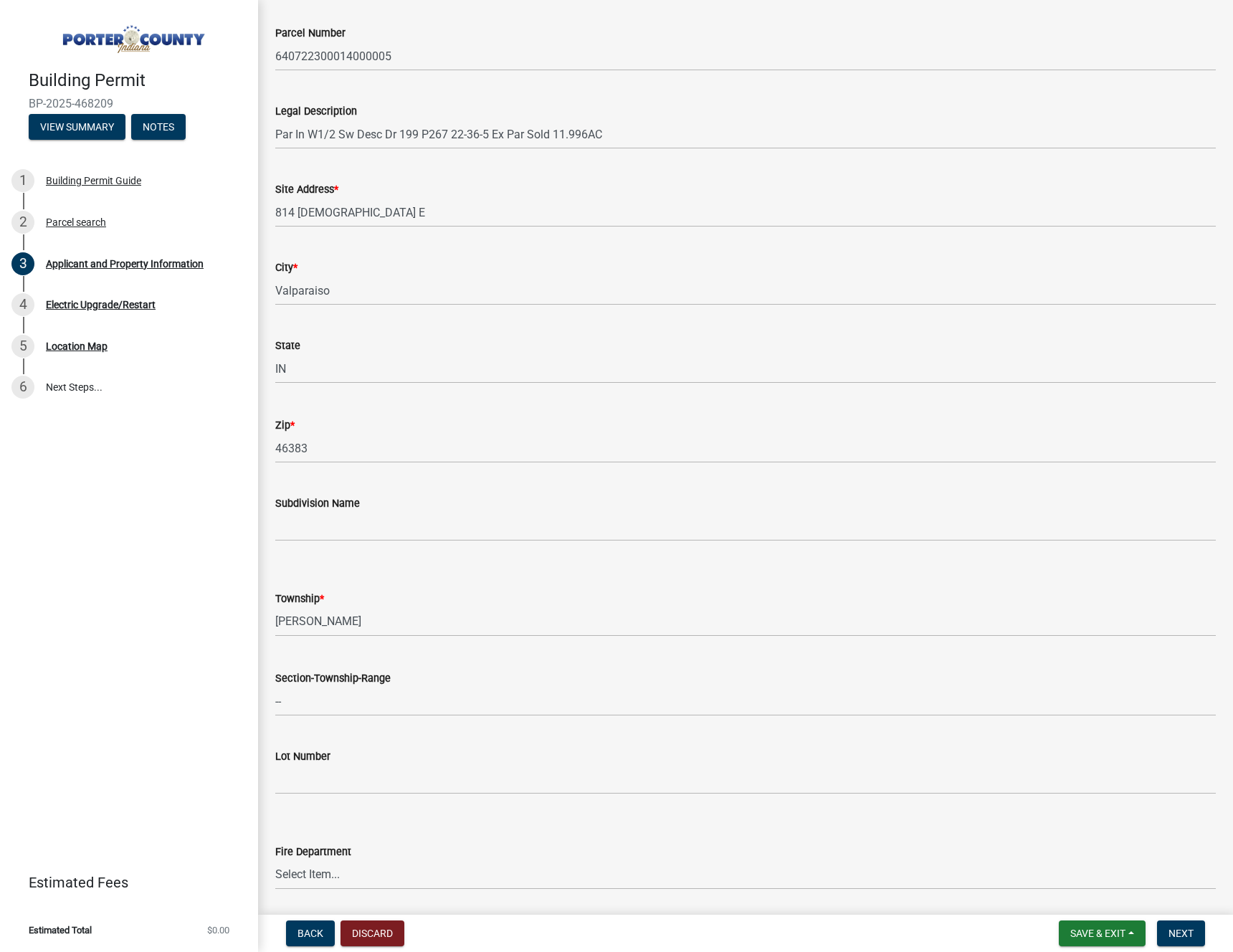
scroll to position [0, 0]
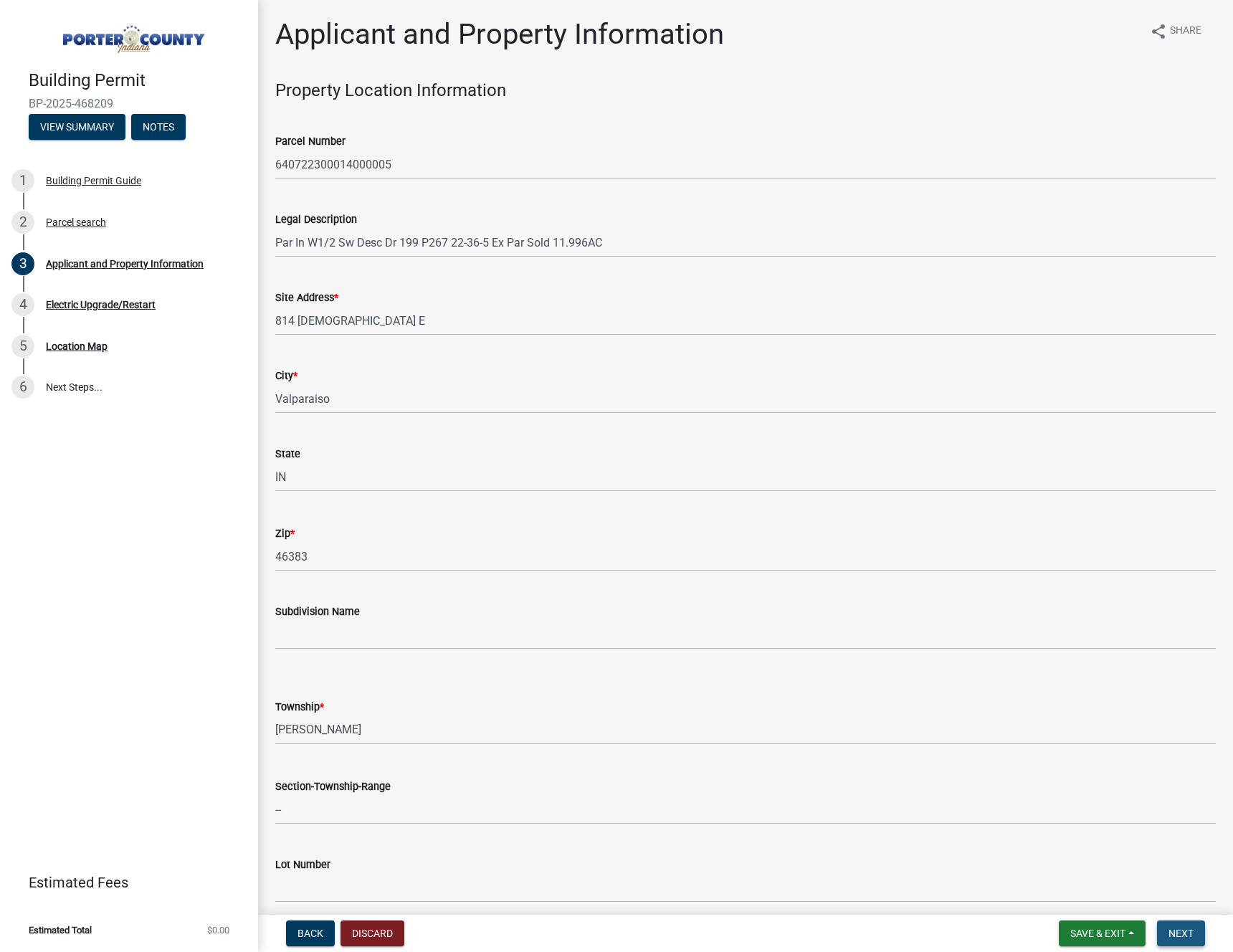
click at [1190, 936] on span "Next" at bounding box center [1181, 934] width 25 height 12
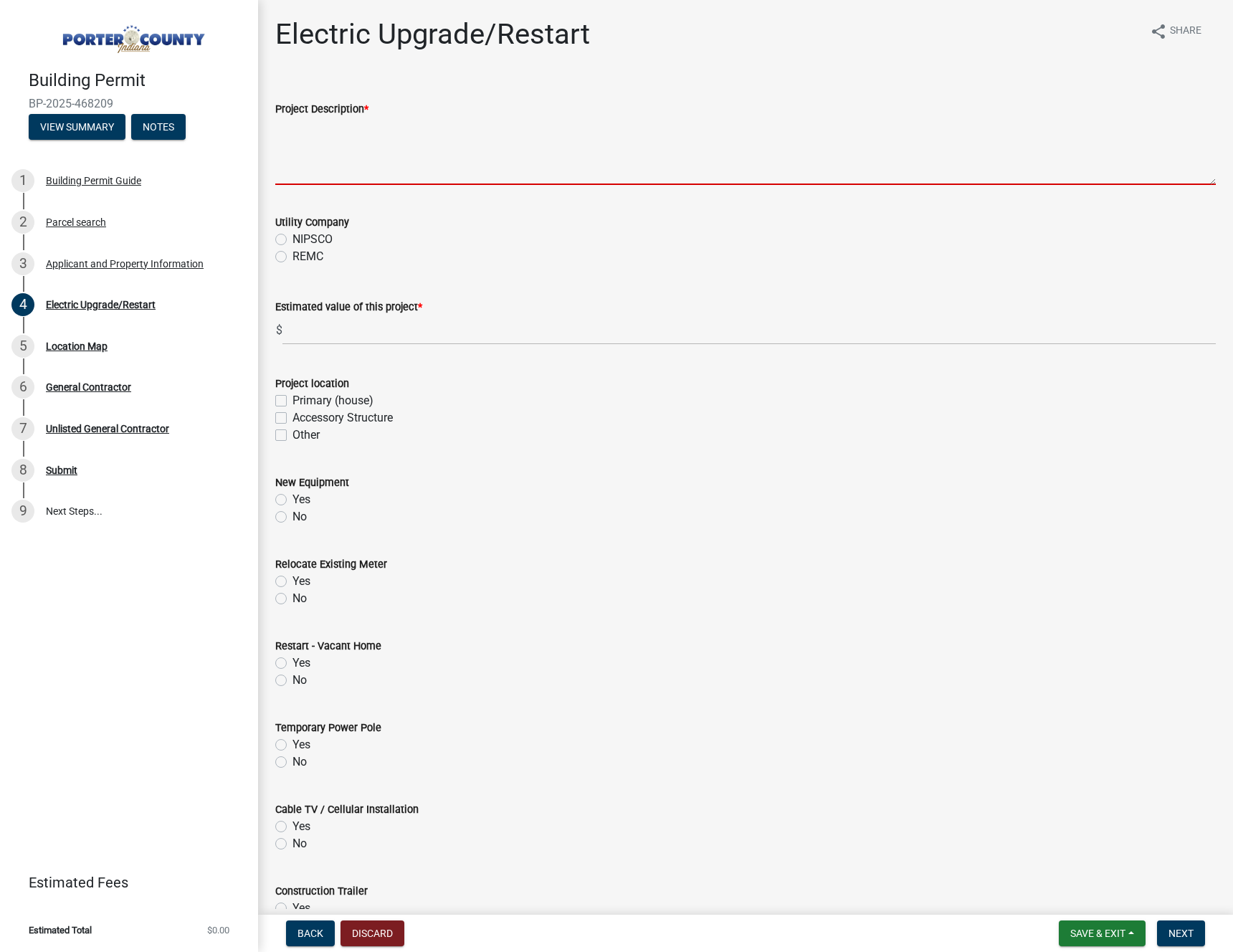
click at [335, 175] on textarea "Project Description *" at bounding box center [745, 152] width 940 height 68
type textarea "Adding 200 amp service to pole barn"
click at [292, 256] on label "REMC" at bounding box center [308, 256] width 31 height 17
click at [292, 256] on input "REMC" at bounding box center [296, 252] width 10 height 10
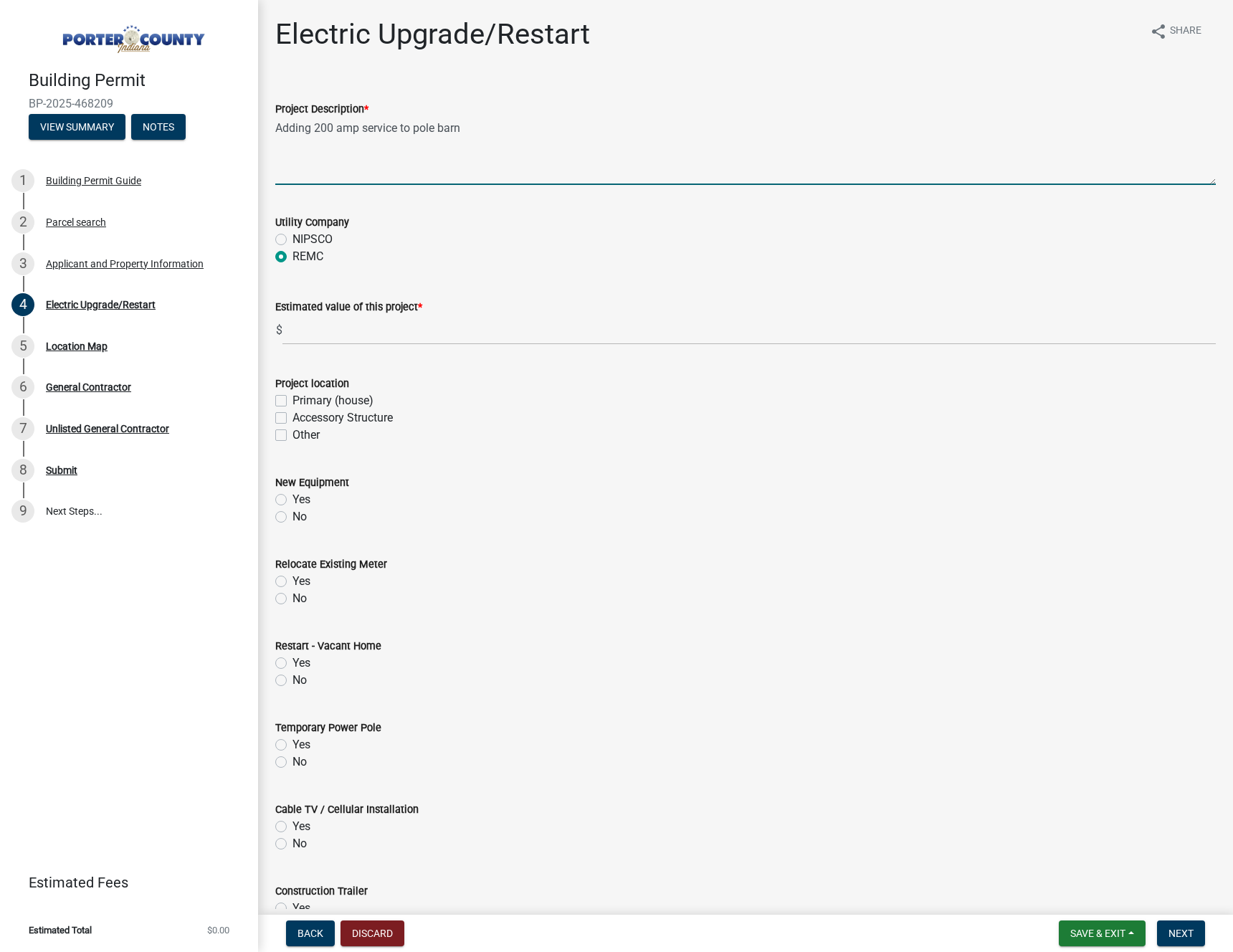
radio input "true"
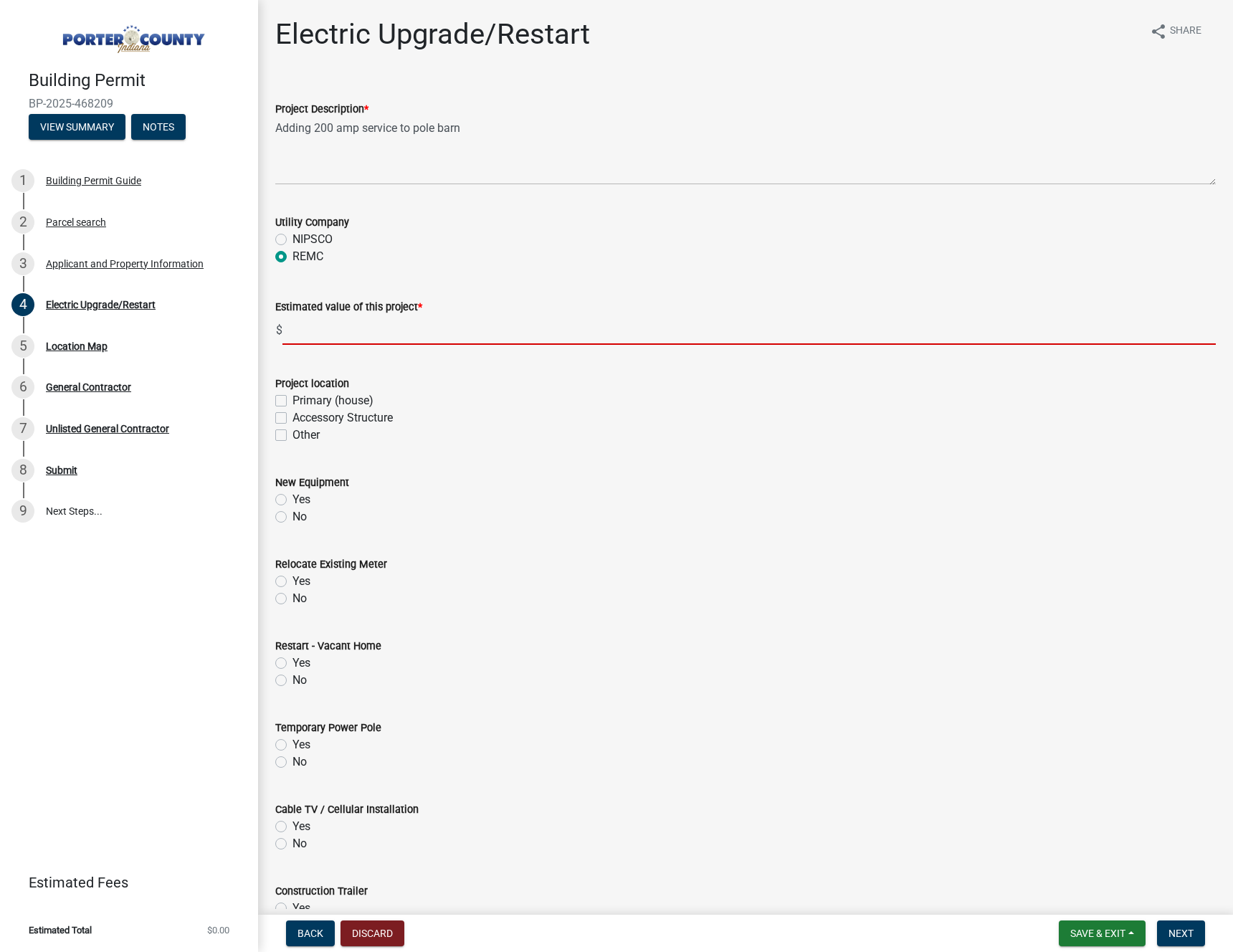
click at [357, 338] on input "text" at bounding box center [749, 330] width 933 height 29
click at [352, 330] on input "text" at bounding box center [749, 330] width 933 height 29
type input "1500"
click at [292, 437] on label "Other" at bounding box center [305, 435] width 27 height 17
click at [292, 436] on input "Other" at bounding box center [296, 431] width 10 height 10
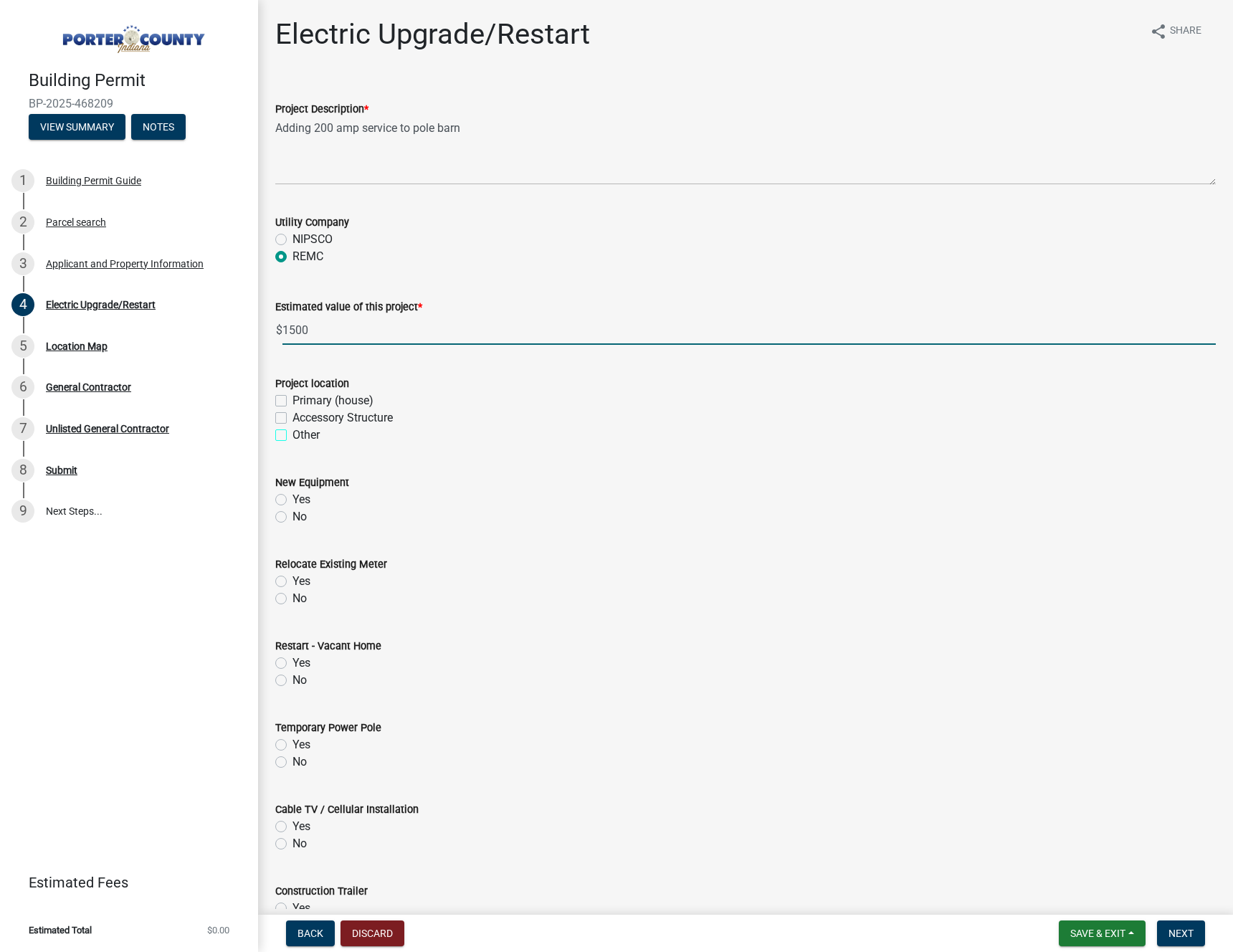
checkbox input "true"
checkbox input "false"
checkbox input "true"
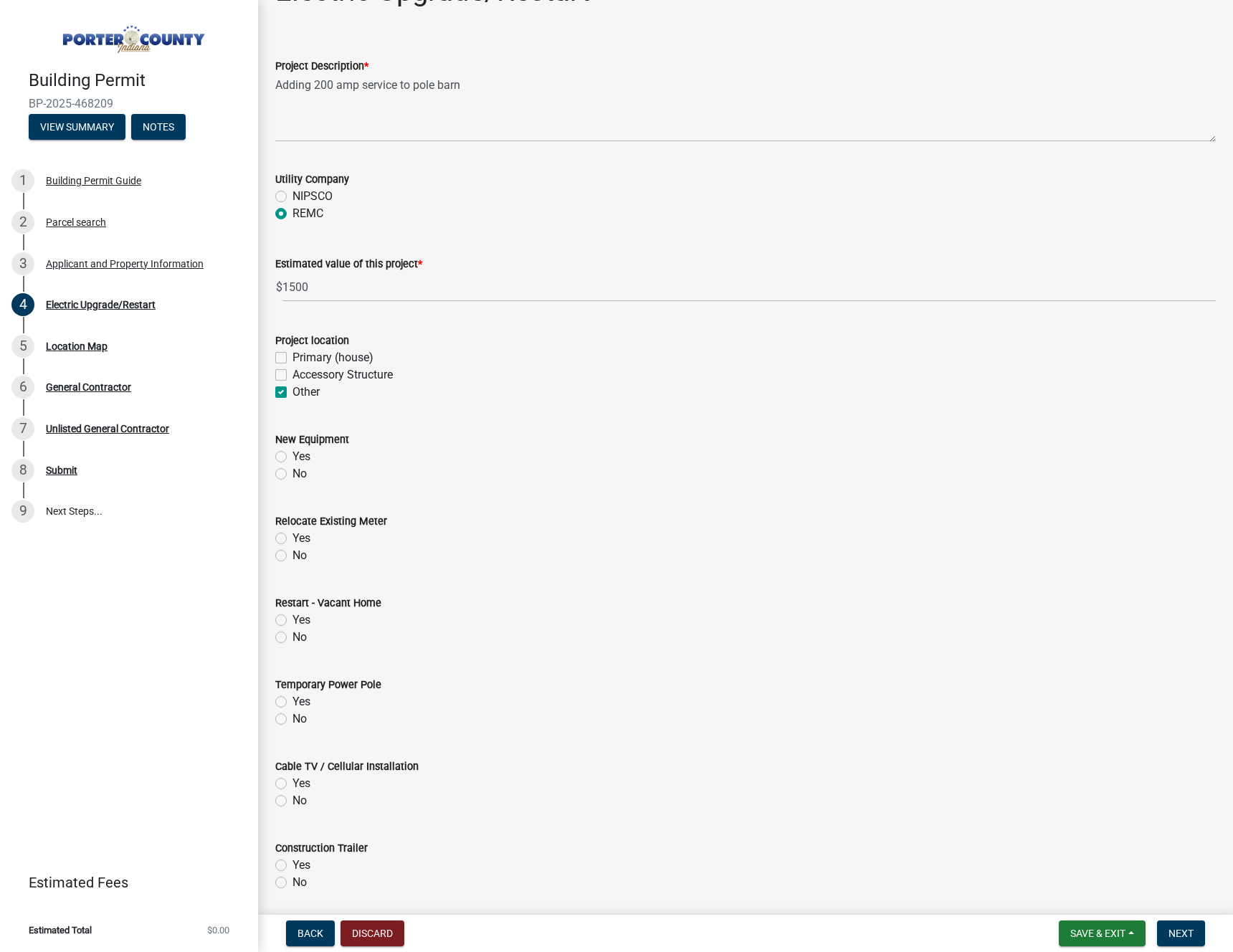
click at [292, 456] on label "Yes" at bounding box center [301, 456] width 18 height 17
click at [292, 456] on input "Yes" at bounding box center [296, 452] width 10 height 10
radio input "true"
click at [292, 557] on label "No" at bounding box center [299, 555] width 14 height 17
click at [292, 556] on input "No" at bounding box center [296, 551] width 10 height 10
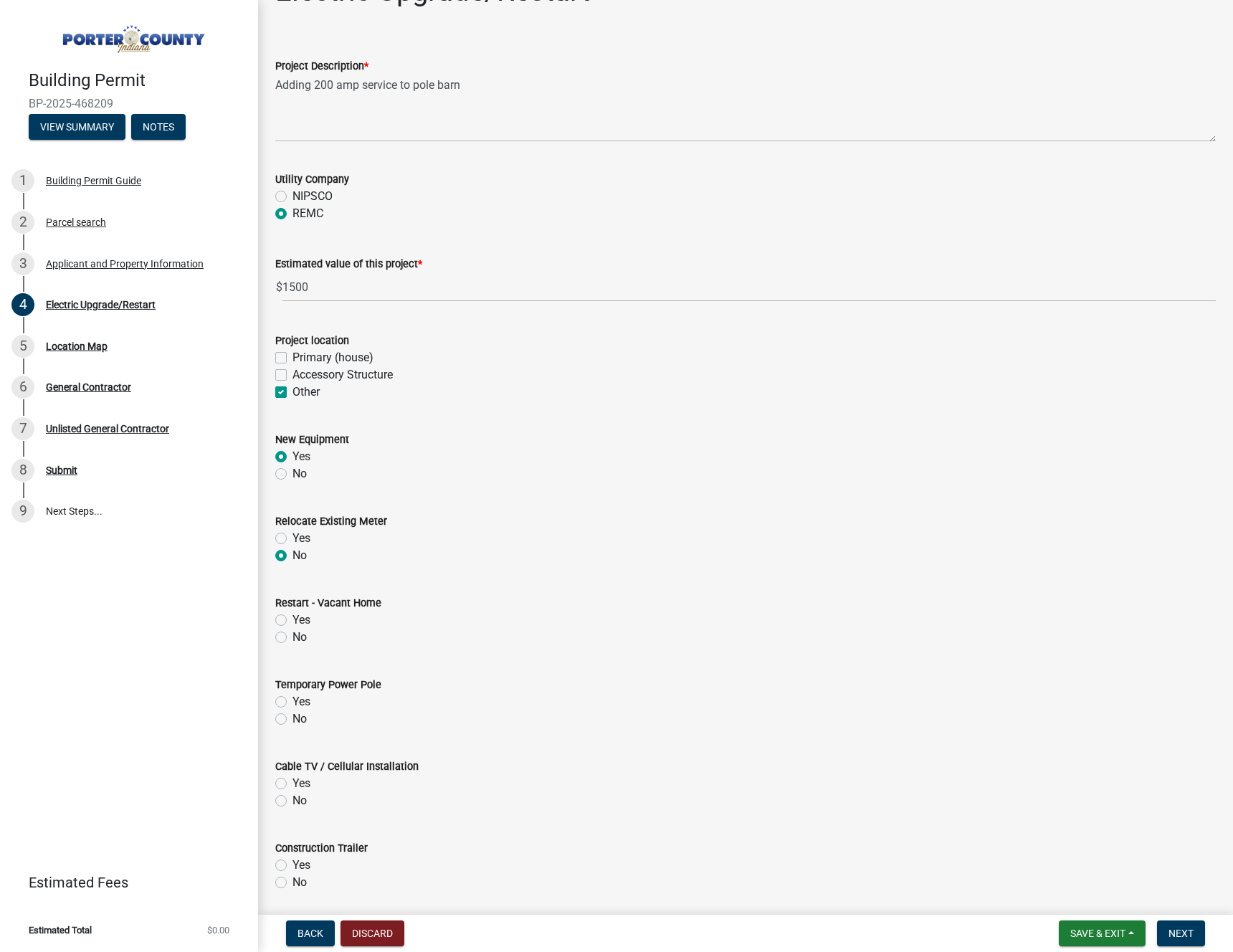
radio input "true"
click at [292, 637] on label "No" at bounding box center [299, 636] width 14 height 17
click at [292, 637] on input "No" at bounding box center [296, 633] width 10 height 10
radio input "true"
click at [292, 717] on label "No" at bounding box center [299, 718] width 14 height 17
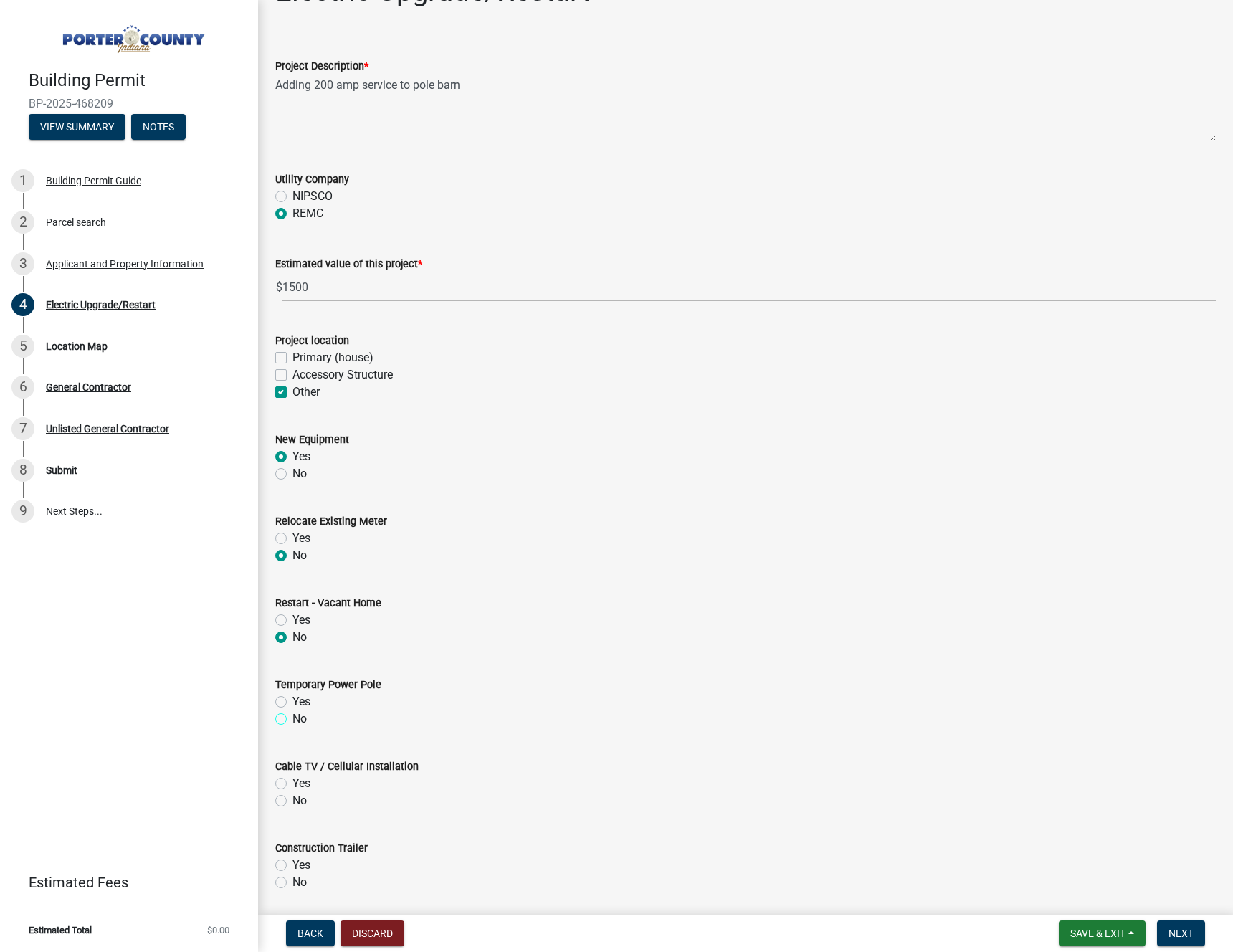
click at [292, 717] on input "No" at bounding box center [296, 714] width 10 height 10
radio input "true"
click at [292, 803] on label "No" at bounding box center [299, 800] width 14 height 17
click at [292, 801] on input "No" at bounding box center [296, 796] width 10 height 10
radio input "true"
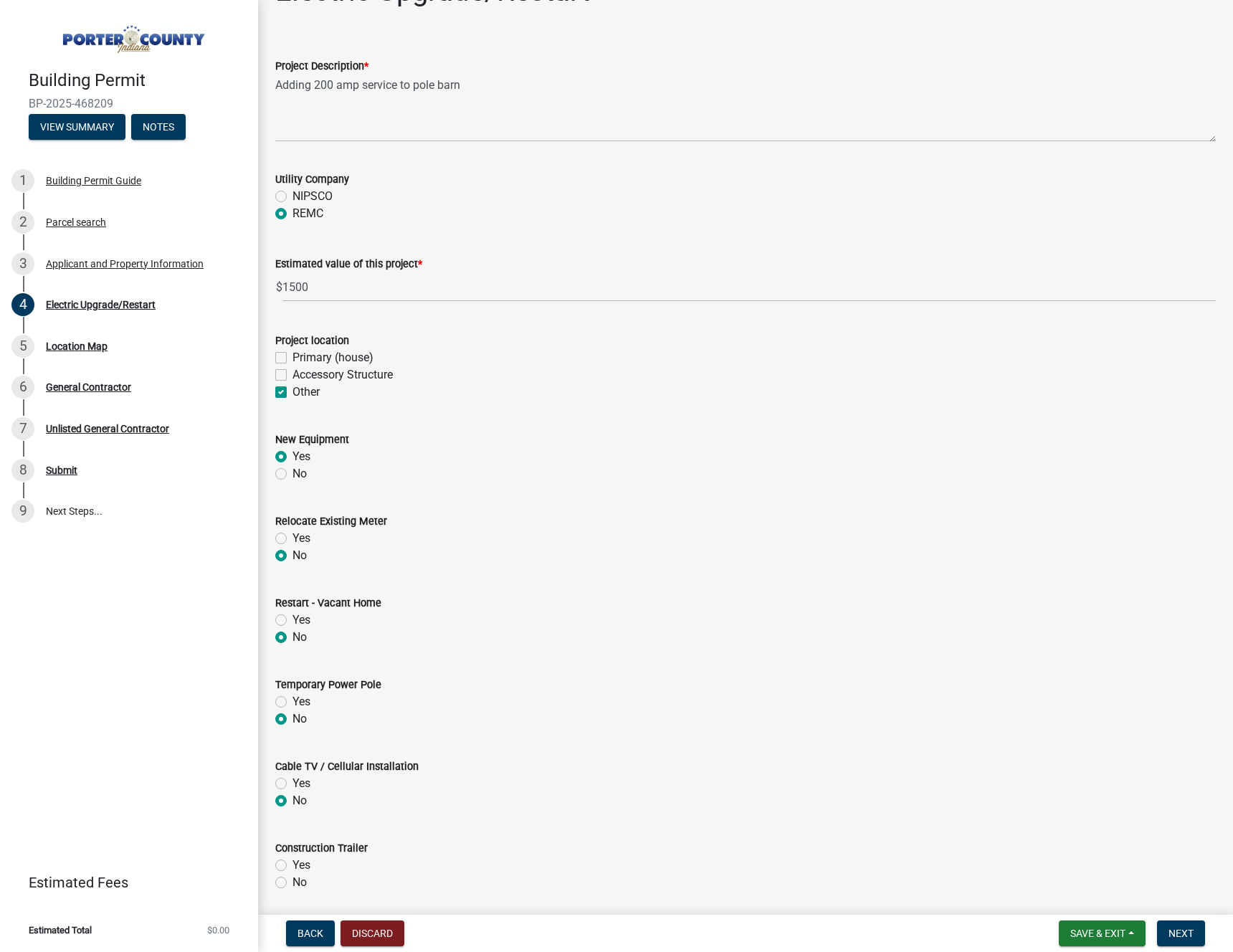
click at [292, 881] on label "No" at bounding box center [299, 882] width 14 height 17
click at [292, 881] on input "No" at bounding box center [296, 878] width 10 height 10
radio input "true"
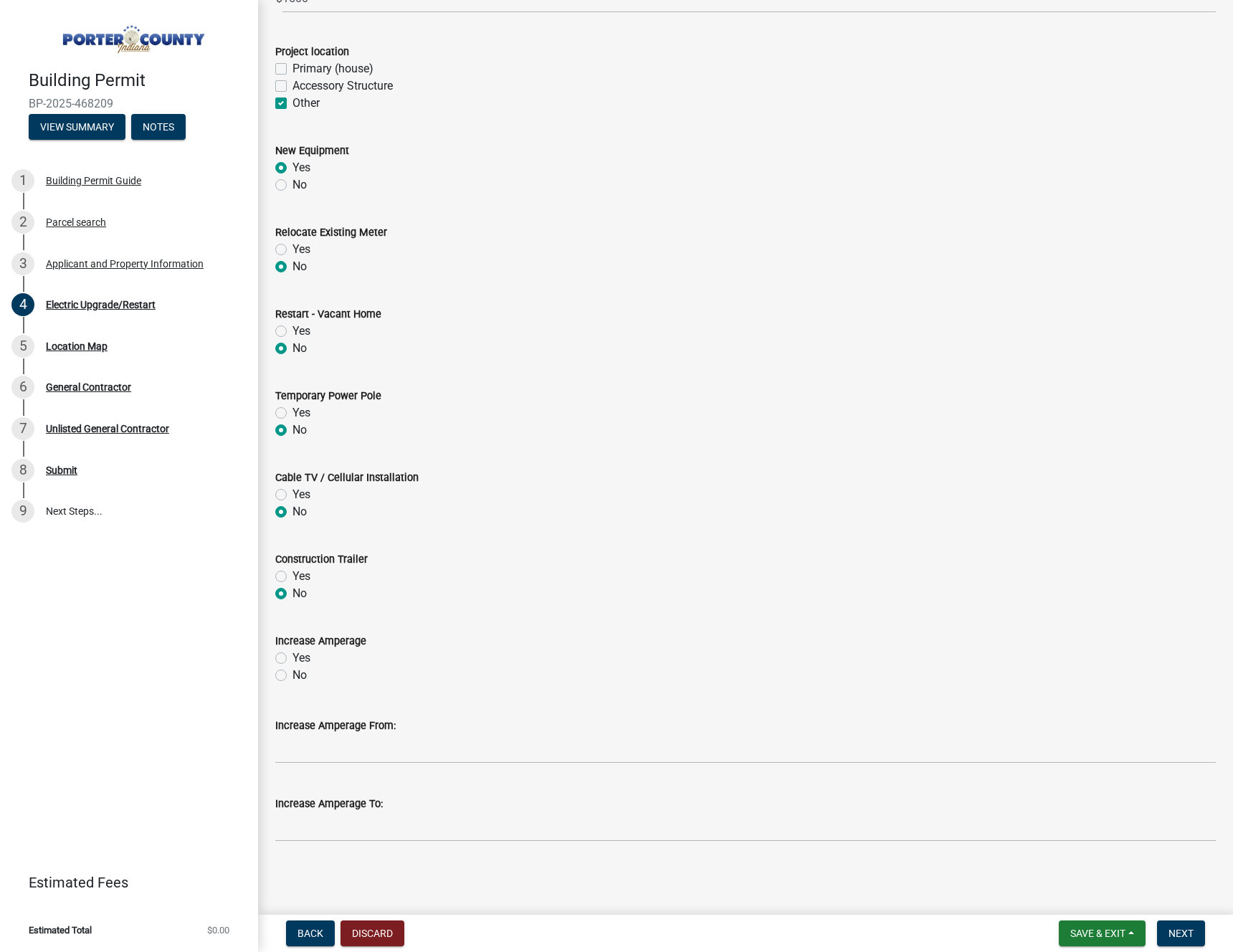
click at [292, 656] on label "Yes" at bounding box center [301, 658] width 18 height 17
click at [292, 656] on input "Yes" at bounding box center [296, 654] width 10 height 10
radio input "true"
click at [292, 672] on label "No" at bounding box center [299, 675] width 14 height 17
click at [292, 672] on input "No" at bounding box center [296, 671] width 10 height 10
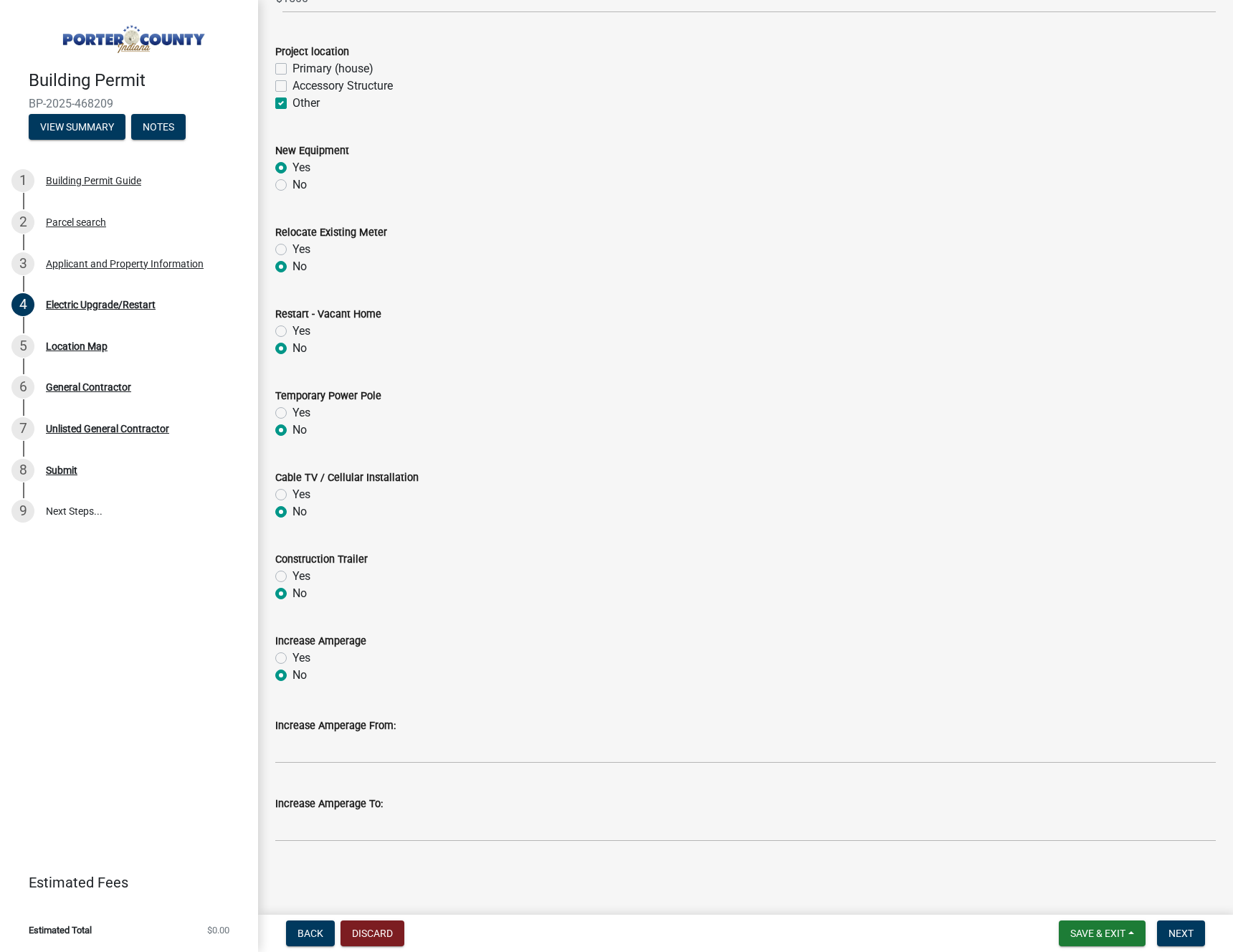
radio input "true"
click at [1168, 934] on span "Next" at bounding box center [1181, 934] width 25 height 12
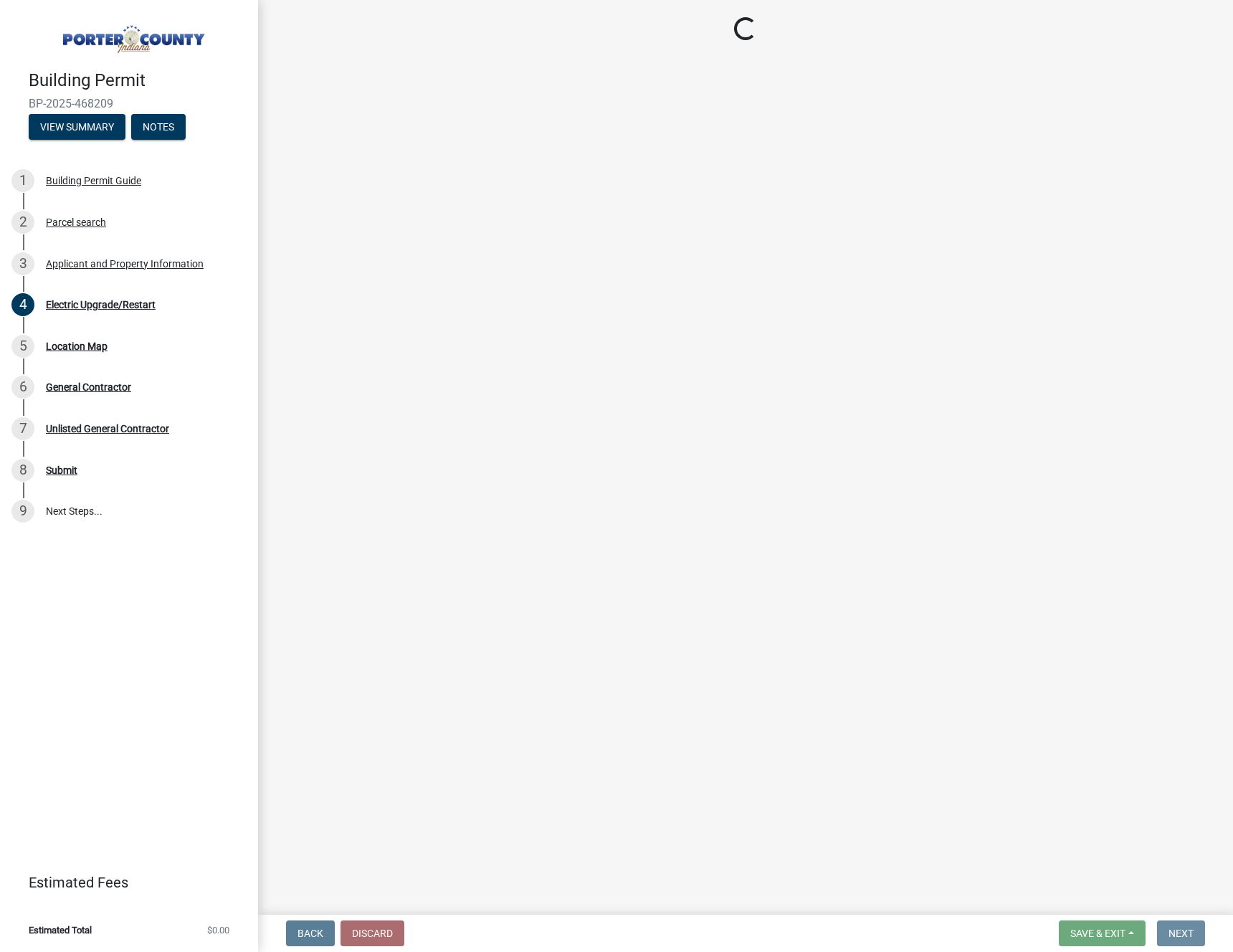
scroll to position [0, 0]
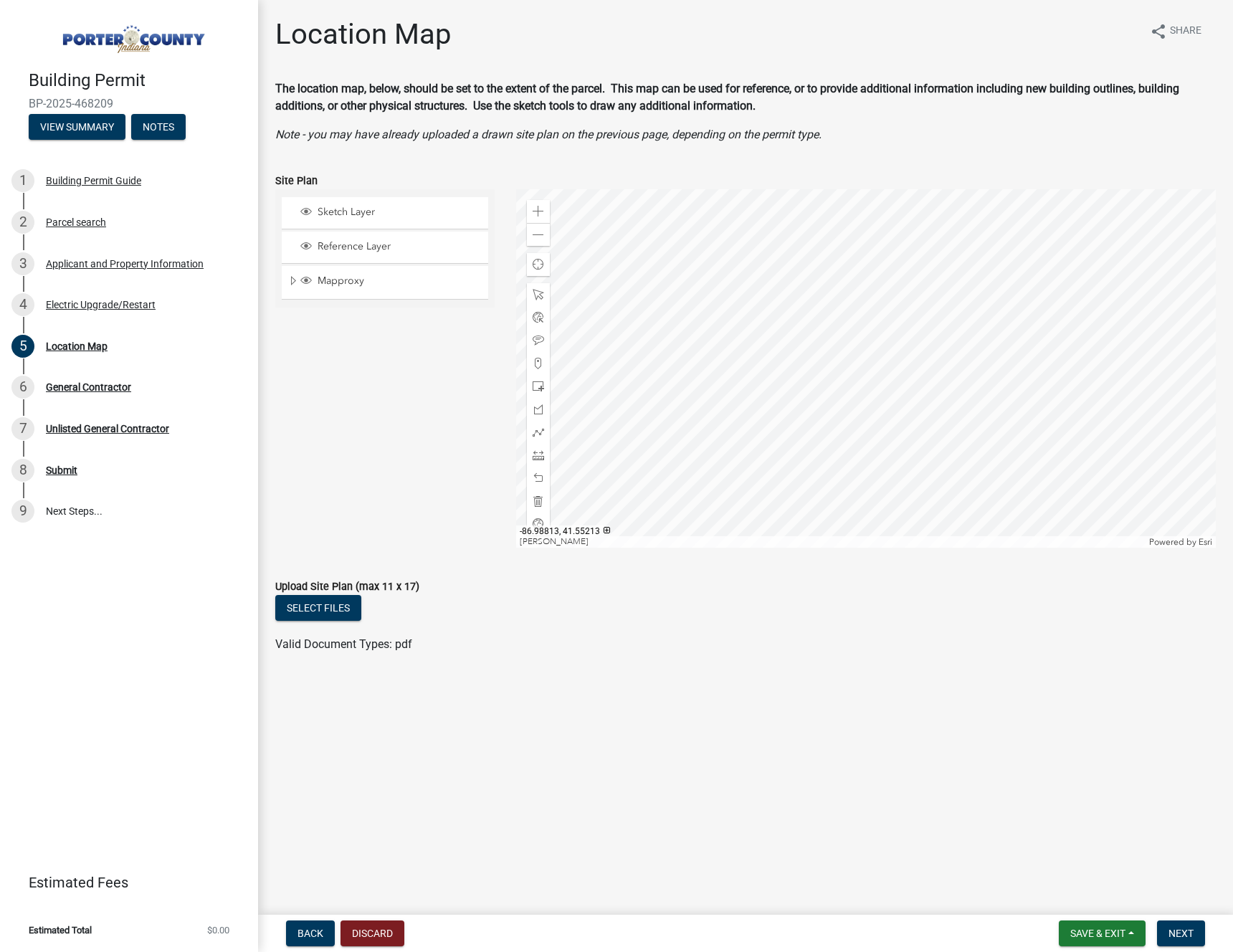
click at [811, 309] on div at bounding box center [866, 368] width 700 height 358
click at [806, 317] on div at bounding box center [866, 368] width 700 height 358
click at [541, 386] on span at bounding box center [539, 386] width 12 height 12
click at [821, 329] on div at bounding box center [866, 368] width 700 height 358
click at [1199, 941] on button "Next" at bounding box center [1180, 933] width 48 height 26
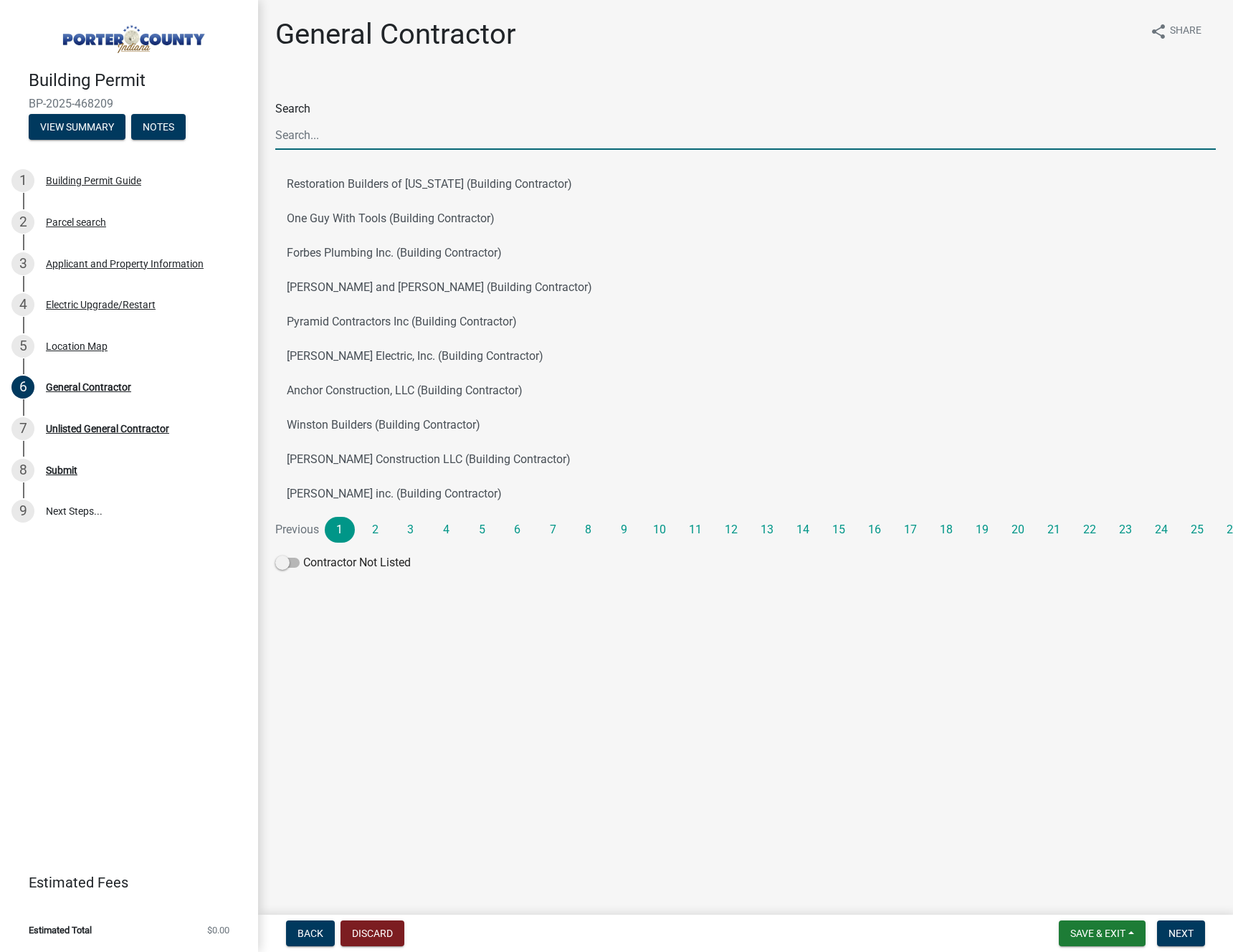
click at [351, 129] on input "Search" at bounding box center [745, 135] width 940 height 29
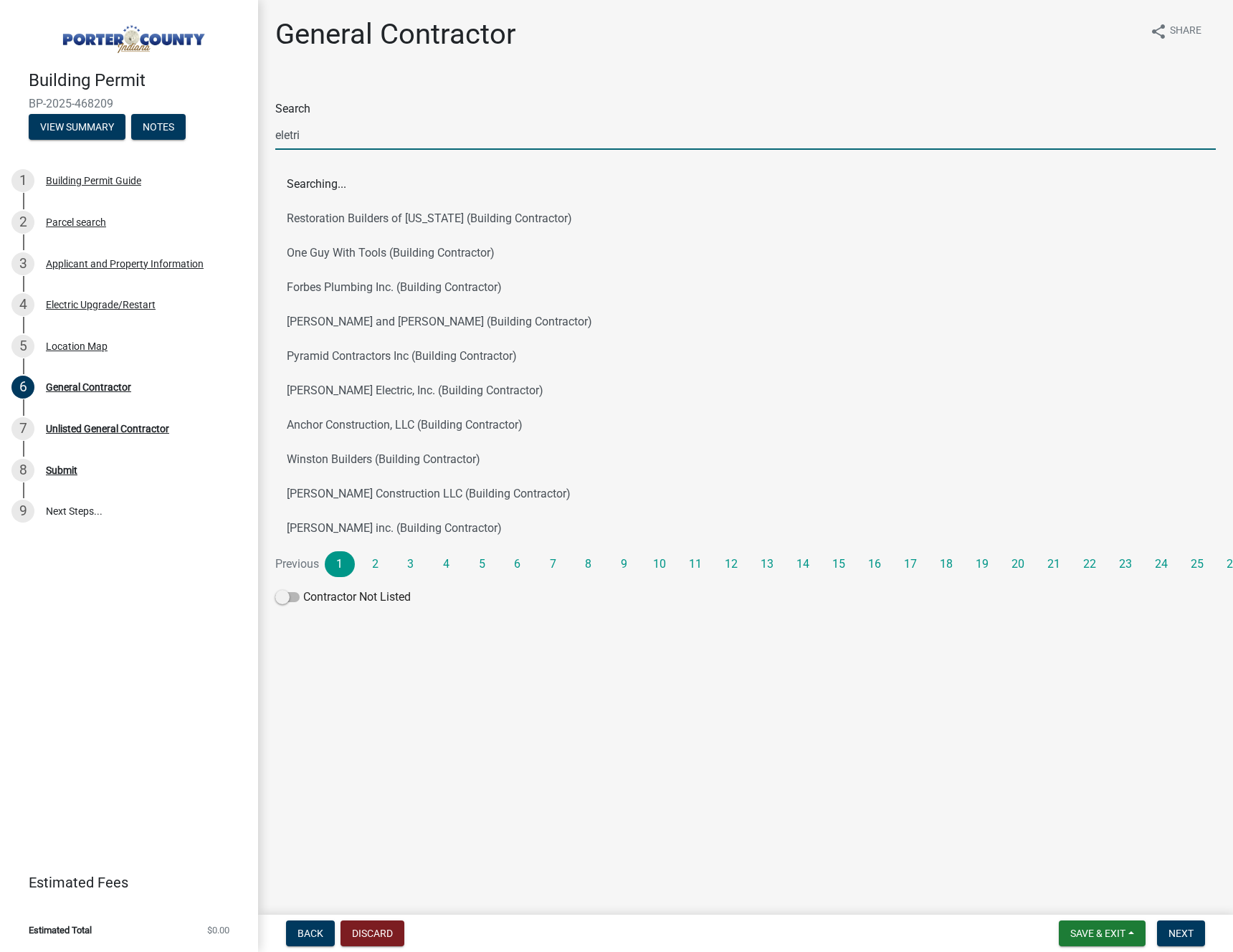
type input "eletric"
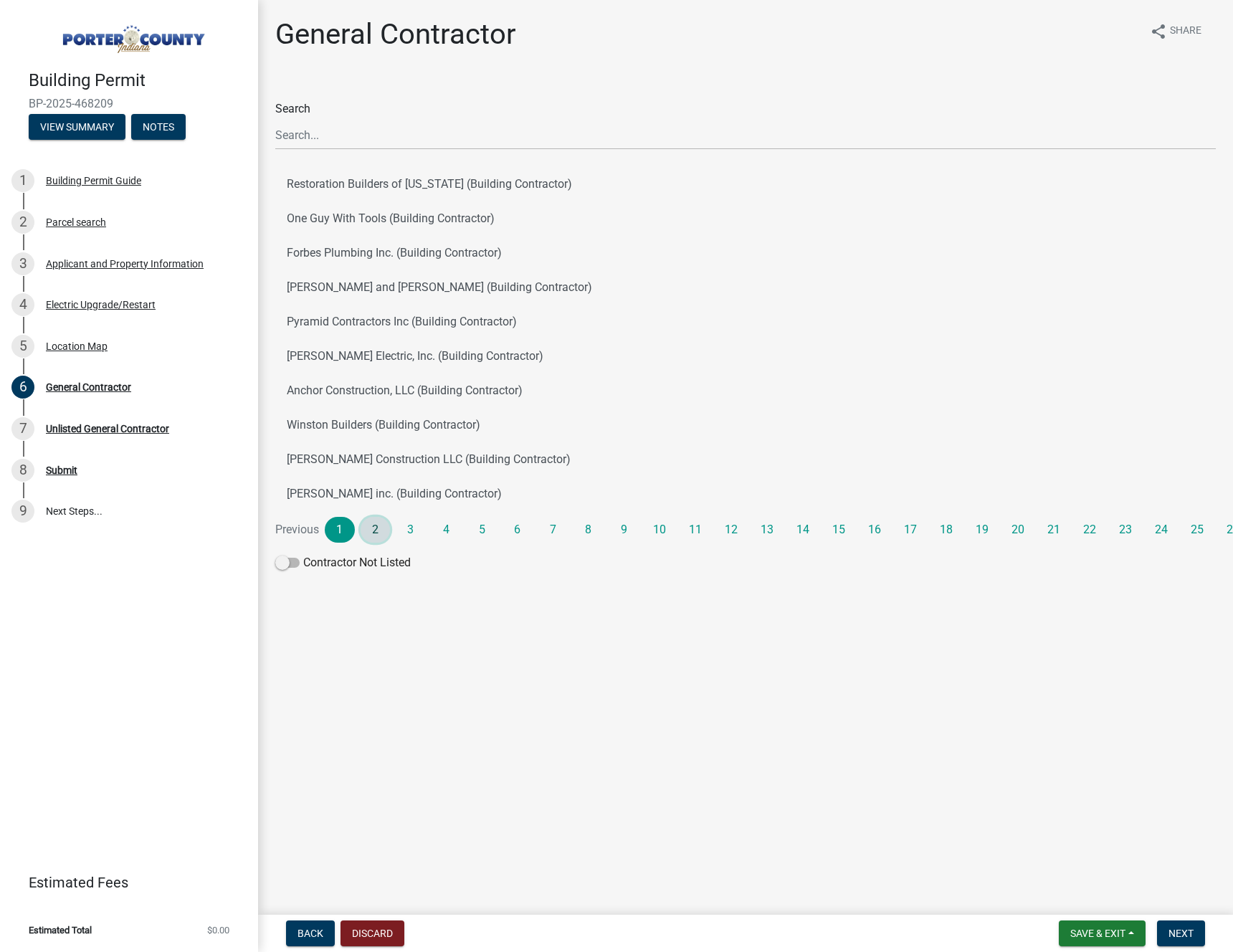
click at [375, 533] on link "2" at bounding box center [375, 529] width 30 height 26
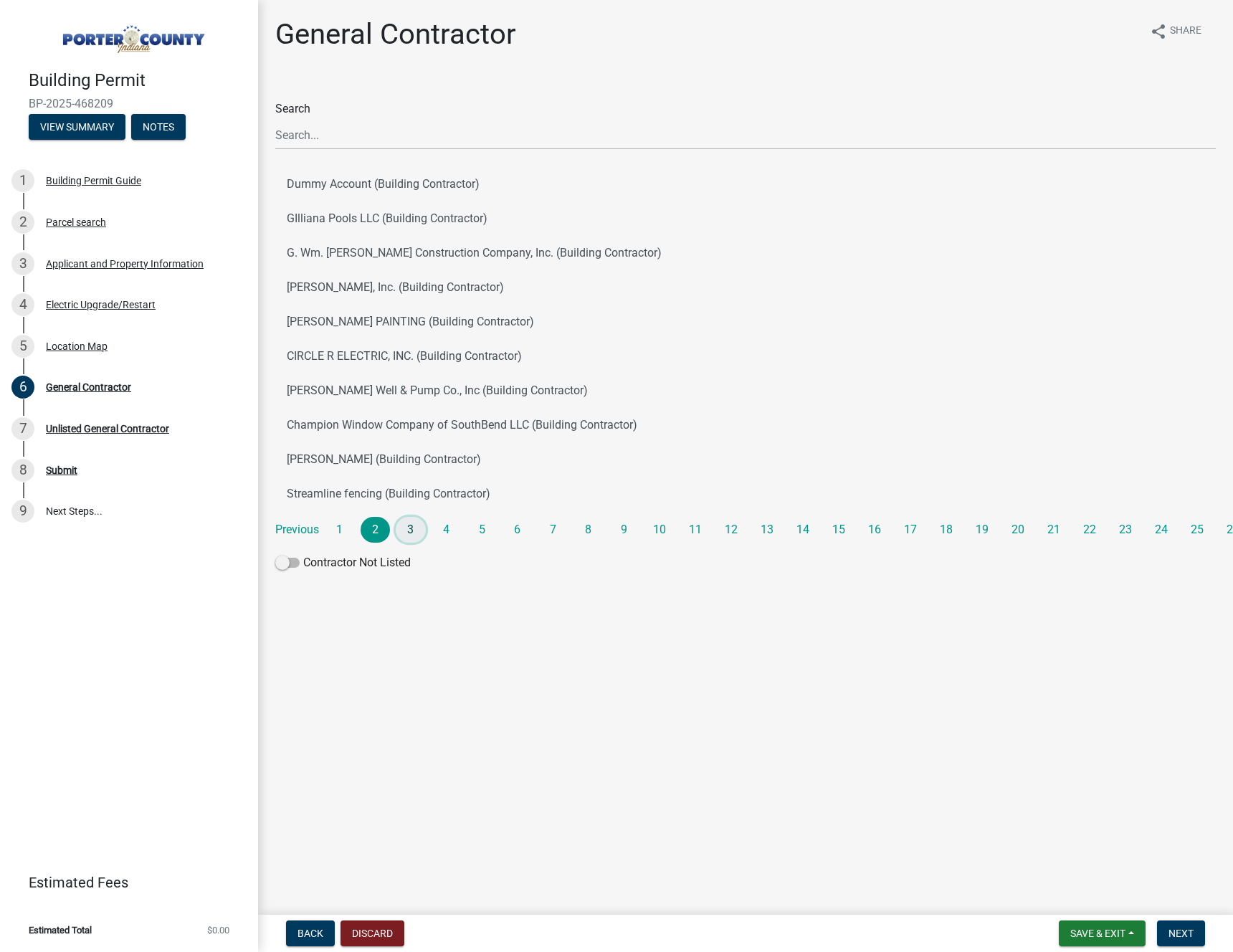
click at [411, 541] on link "3" at bounding box center [411, 529] width 30 height 26
click at [457, 536] on link "4" at bounding box center [446, 529] width 30 height 26
click at [488, 533] on link "5" at bounding box center [481, 529] width 30 height 26
click at [515, 533] on link "6" at bounding box center [517, 529] width 30 height 26
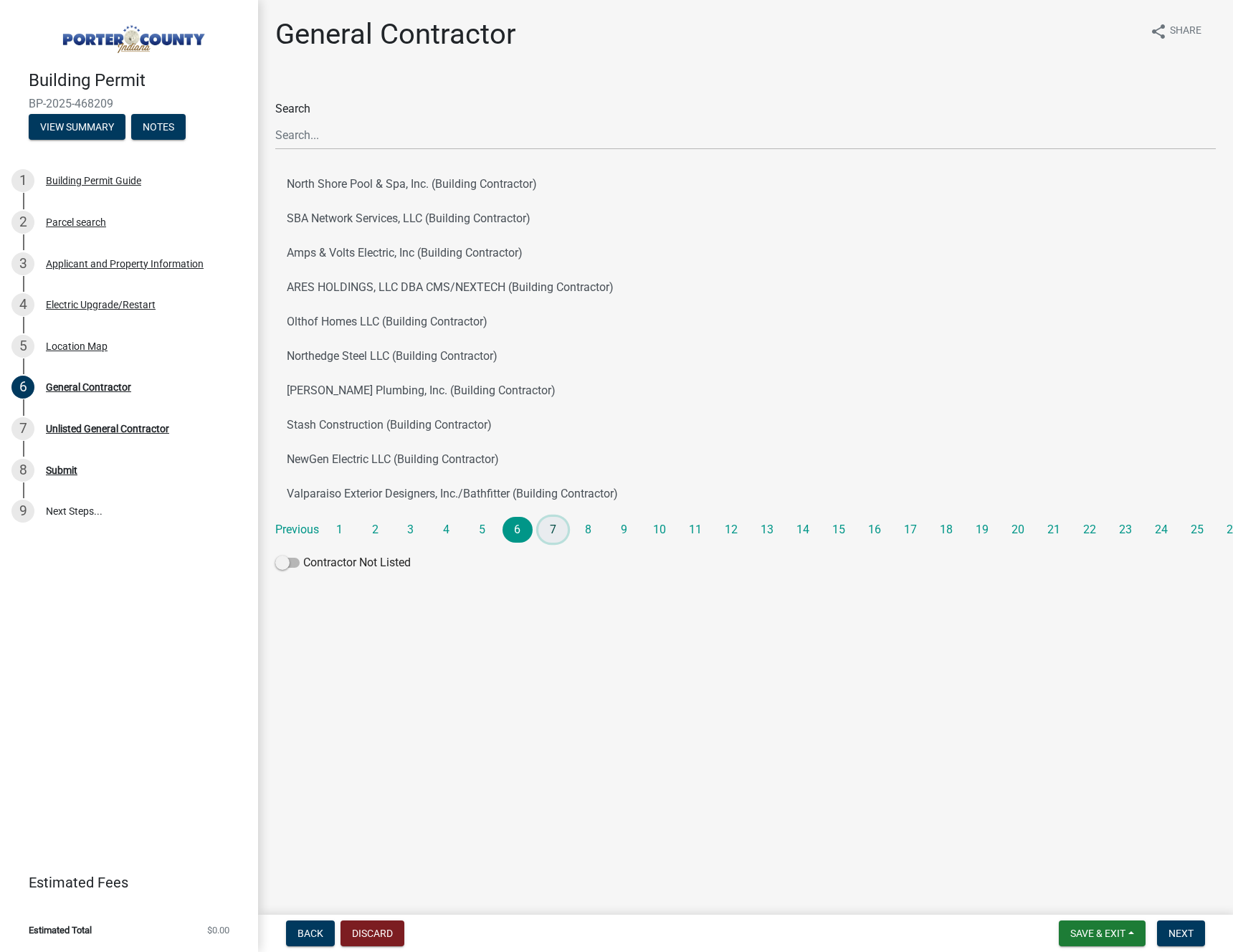
click at [554, 531] on link "7" at bounding box center [553, 529] width 30 height 26
click at [595, 531] on link "8" at bounding box center [588, 529] width 30 height 26
click at [625, 534] on link "9" at bounding box center [624, 529] width 30 height 26
click at [665, 530] on link "10" at bounding box center [659, 529] width 30 height 26
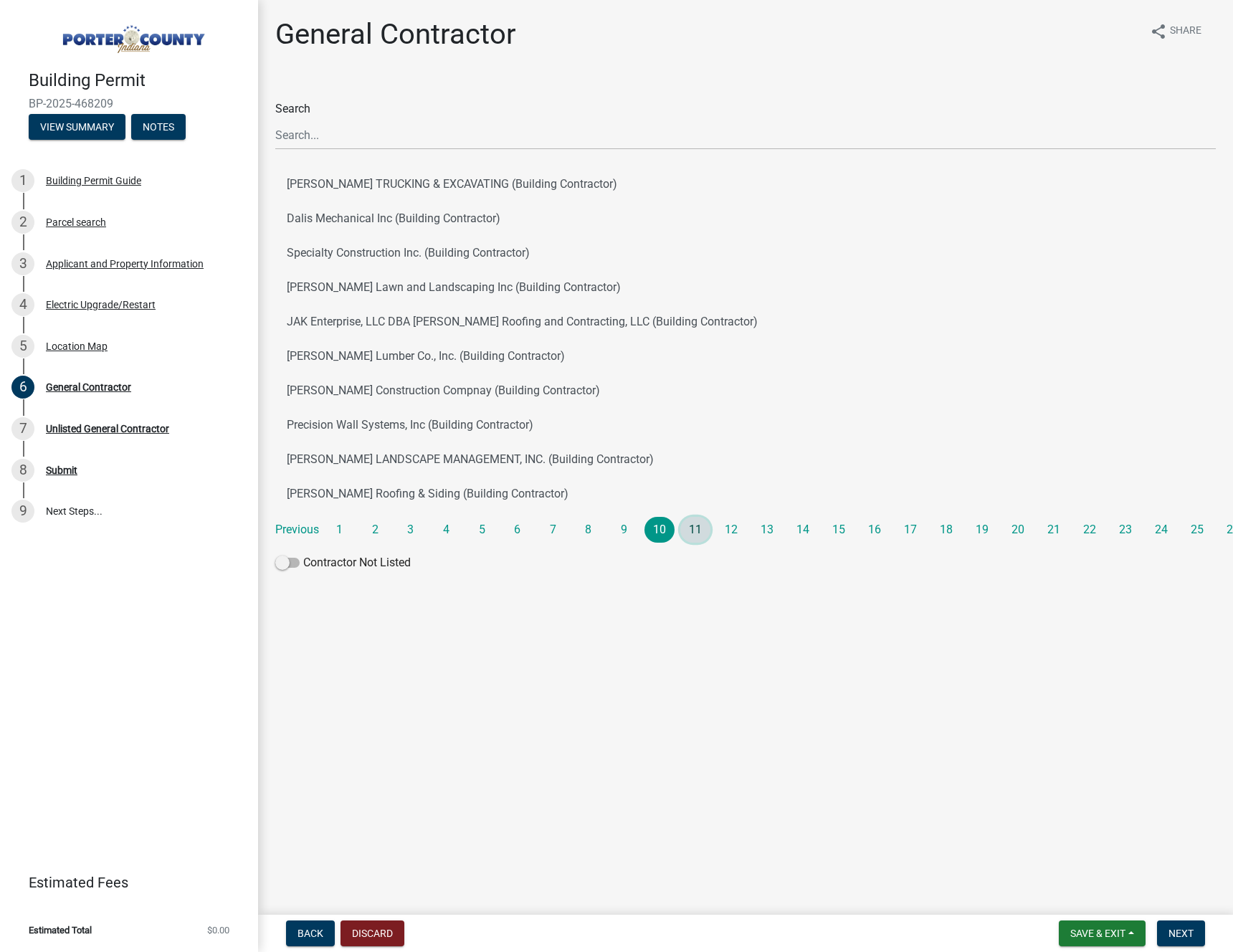
click at [695, 525] on link "11" at bounding box center [695, 529] width 30 height 26
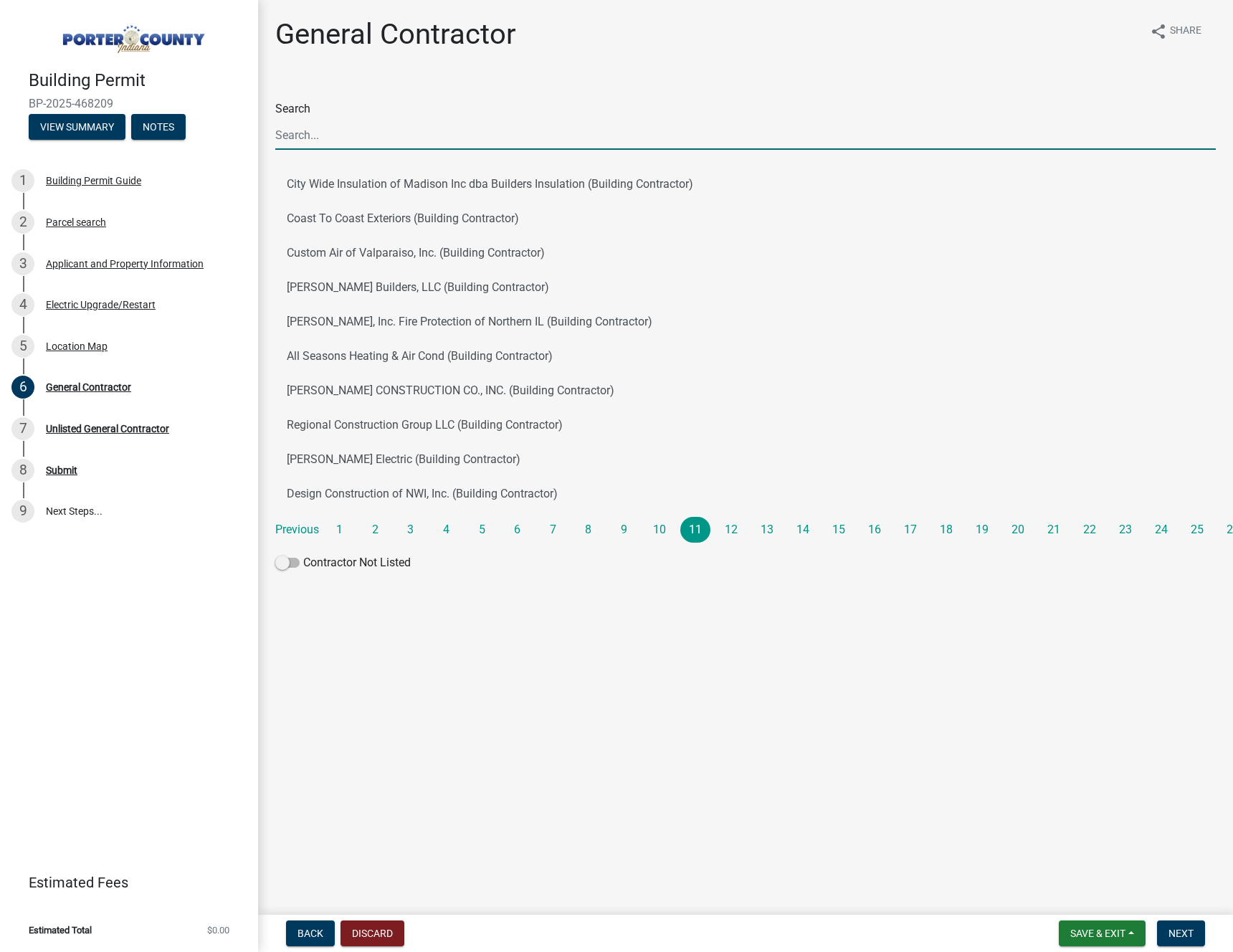
click at [442, 135] on input "Search" at bounding box center [745, 135] width 940 height 29
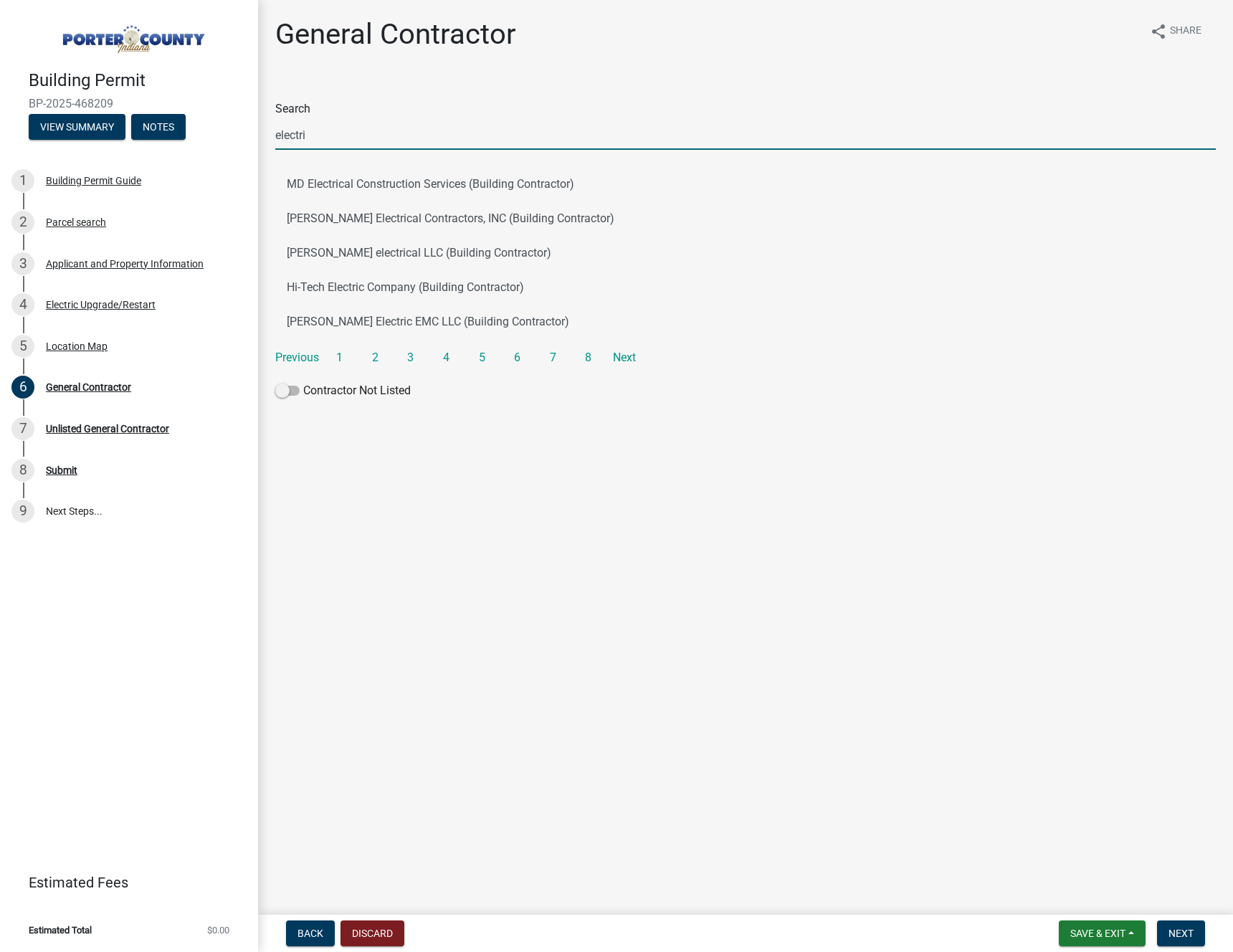
type input "electric"
type input "sozo"
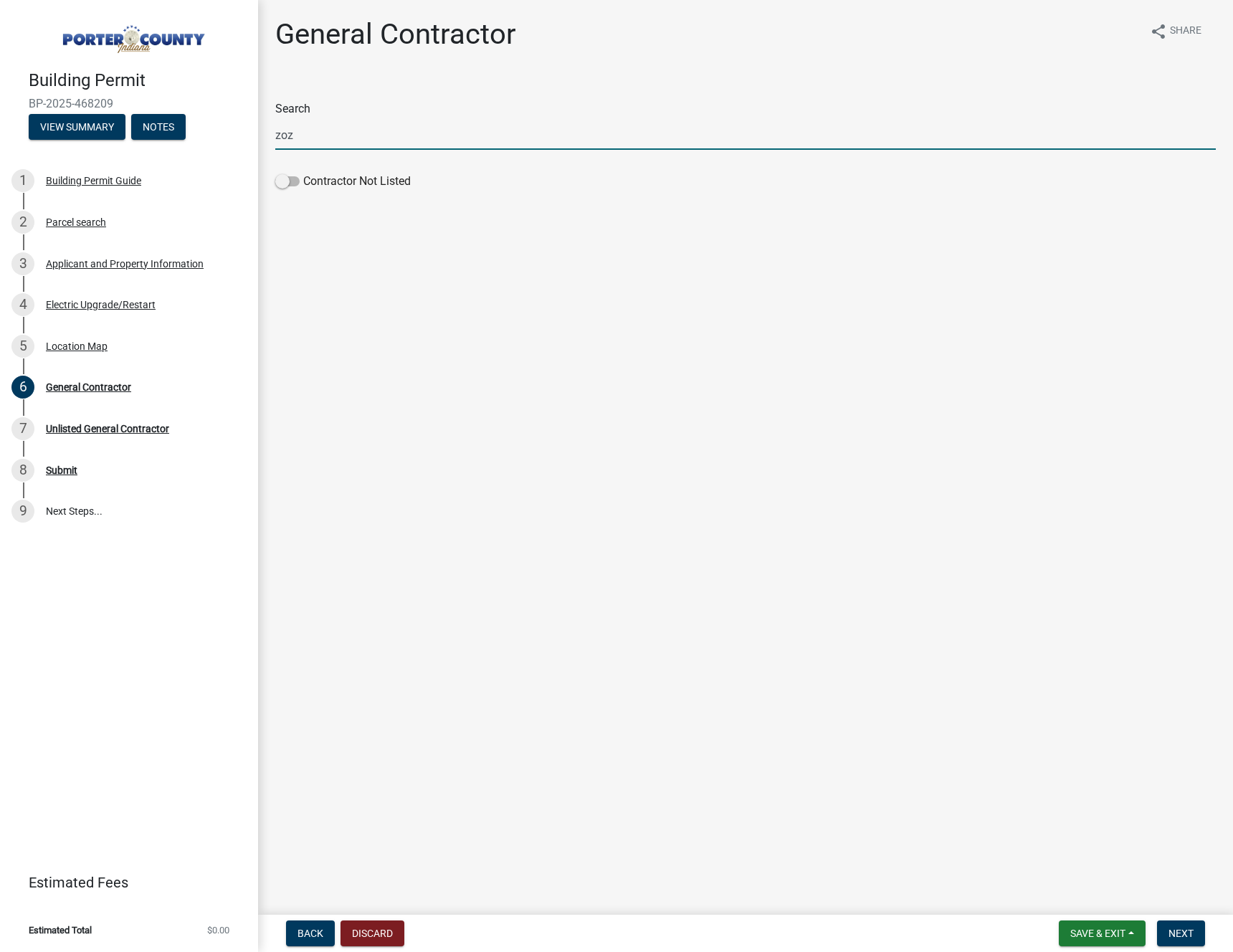
type input "zozo"
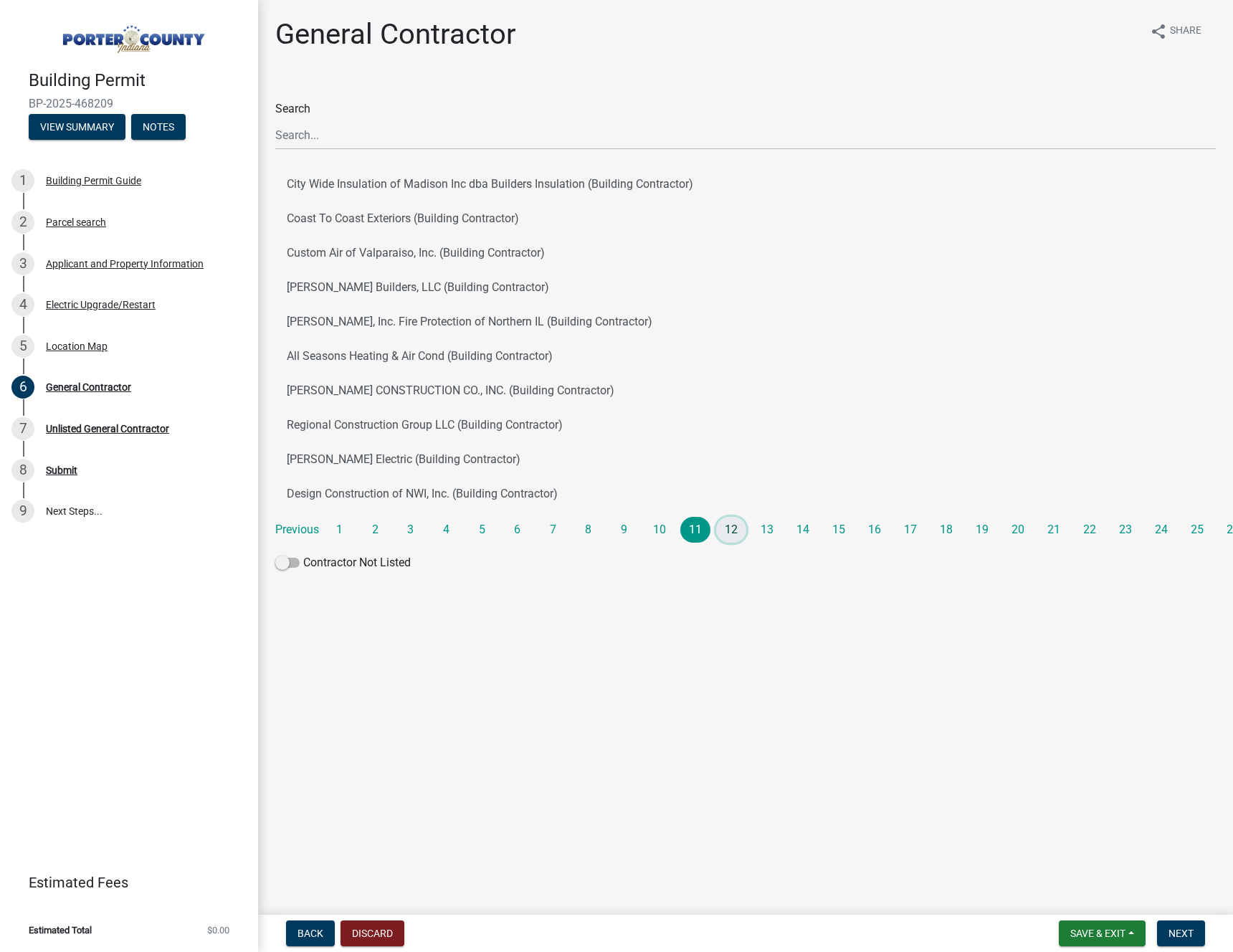
click at [741, 527] on link "12" at bounding box center [731, 529] width 30 height 26
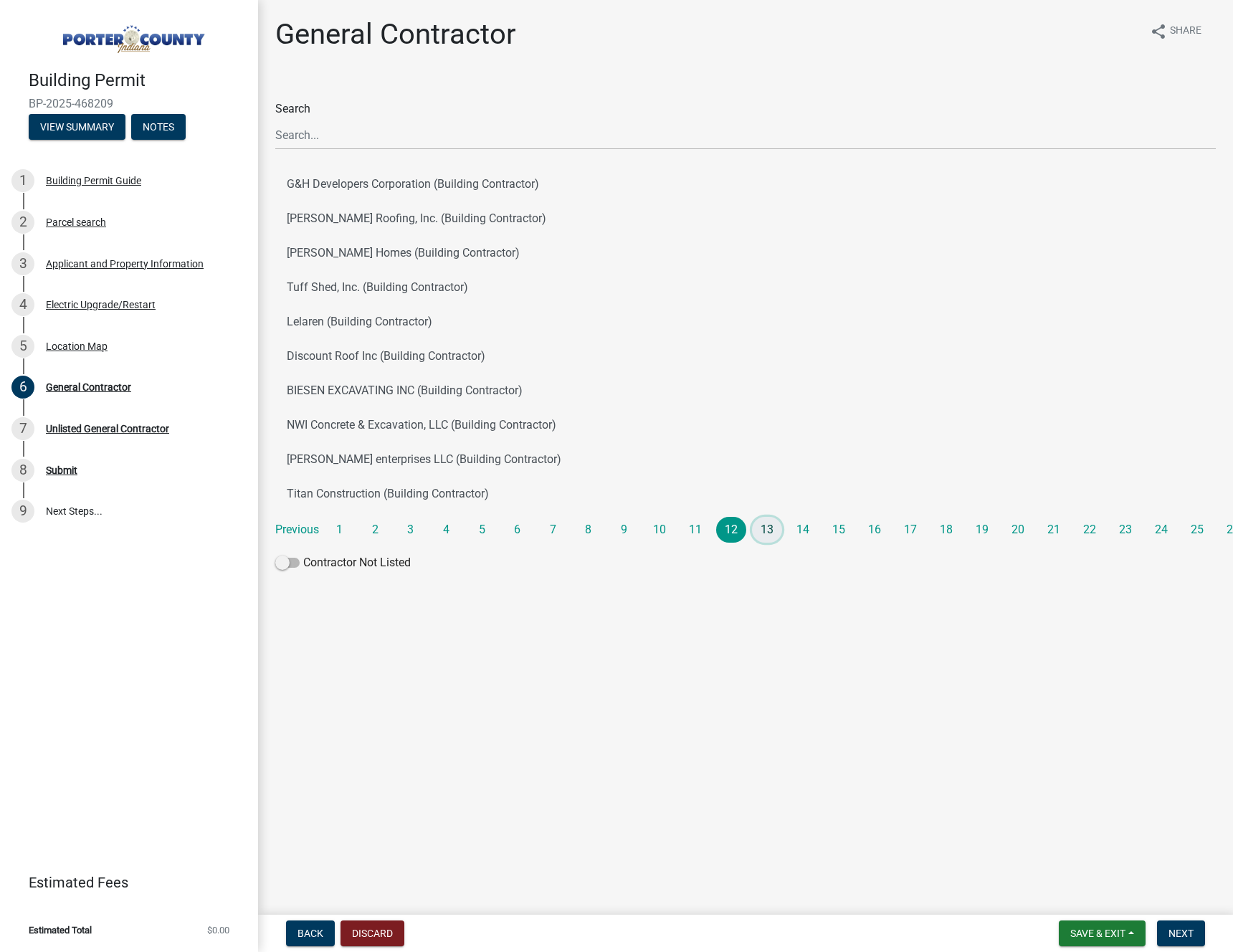
click at [767, 525] on link "13" at bounding box center [767, 529] width 30 height 26
click at [811, 527] on link "14" at bounding box center [803, 529] width 30 height 26
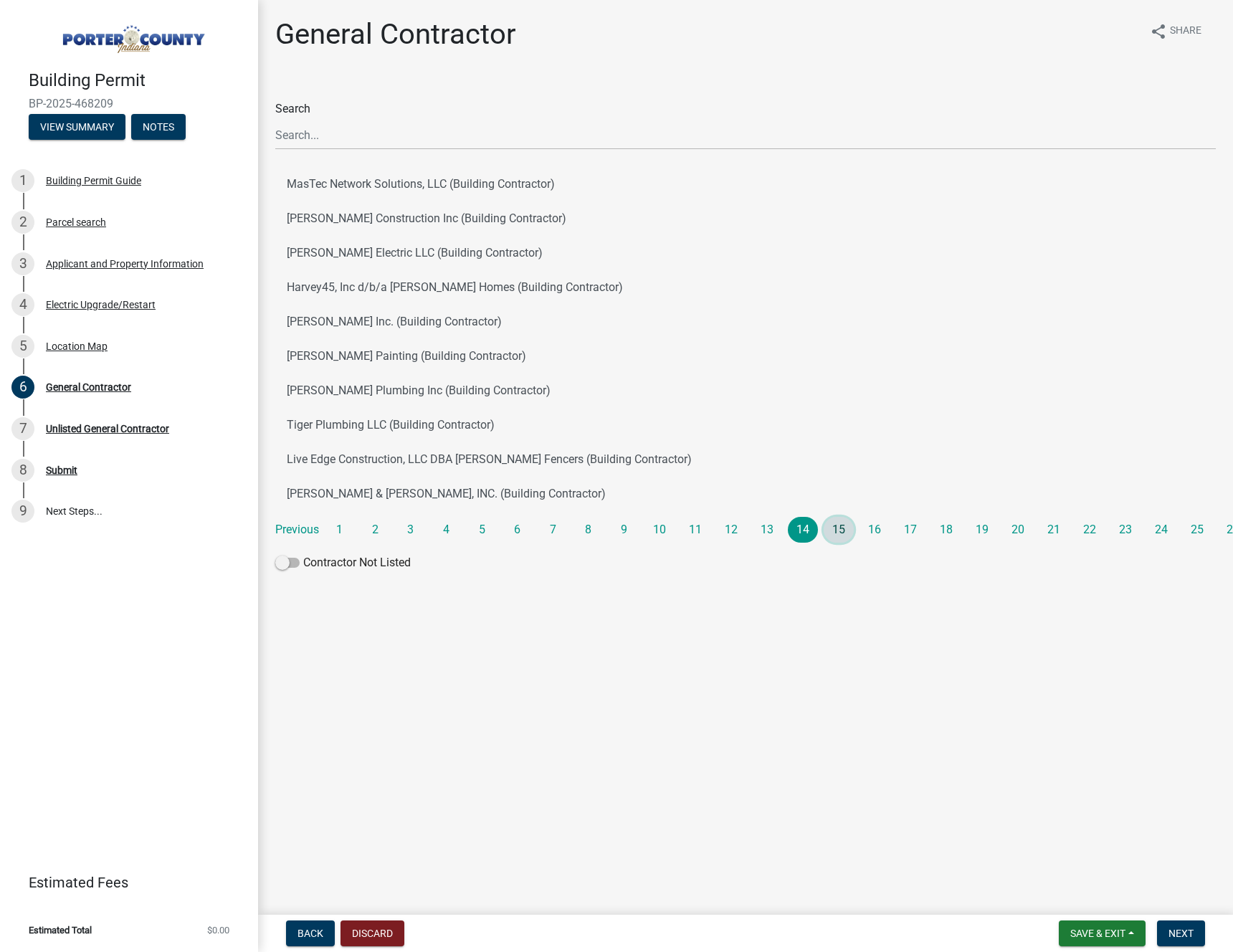
click at [842, 533] on link "15" at bounding box center [838, 529] width 30 height 26
click at [875, 536] on link "16" at bounding box center [874, 529] width 30 height 26
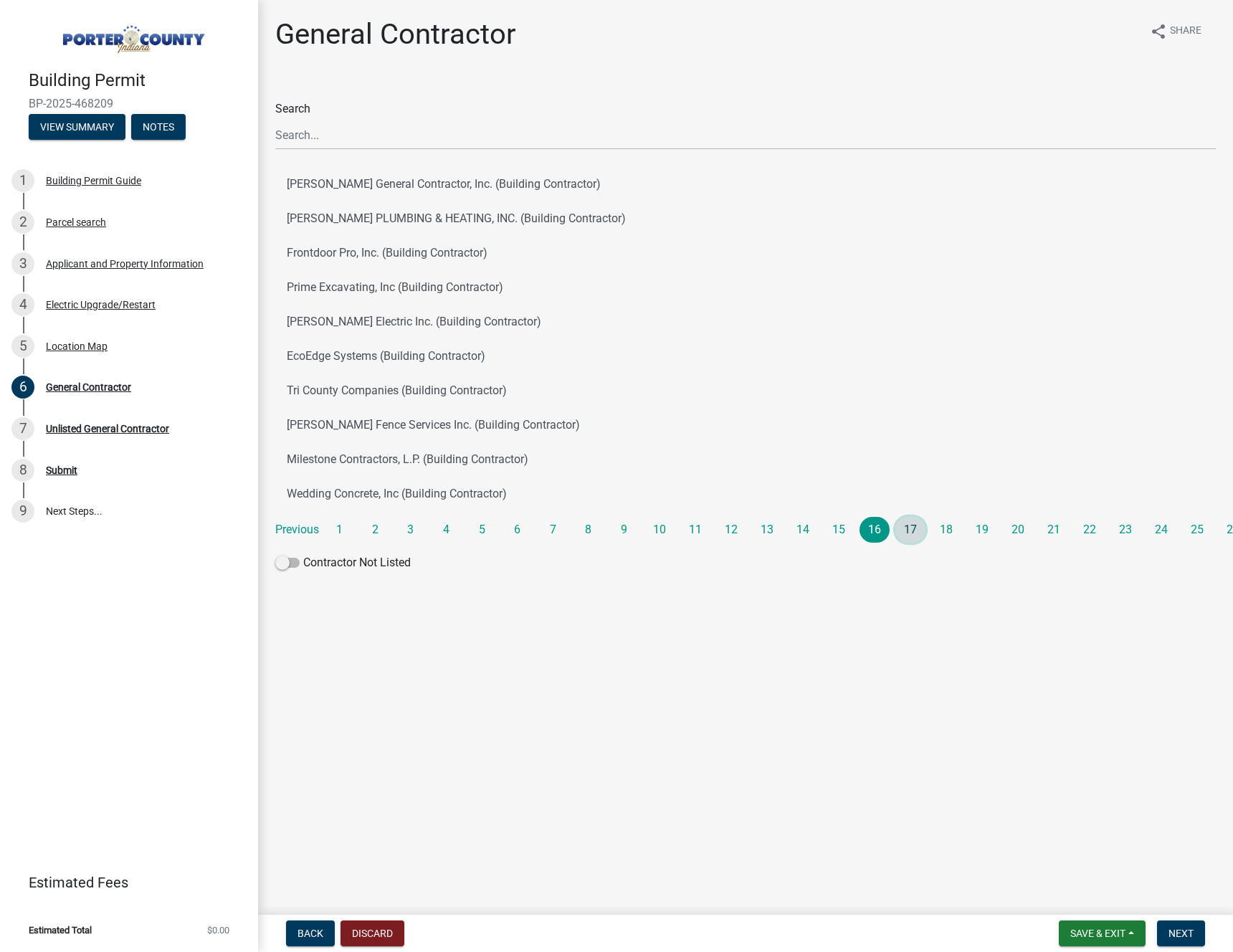
click at [909, 529] on link "17" at bounding box center [910, 529] width 30 height 26
click at [951, 524] on link "18" at bounding box center [945, 529] width 30 height 26
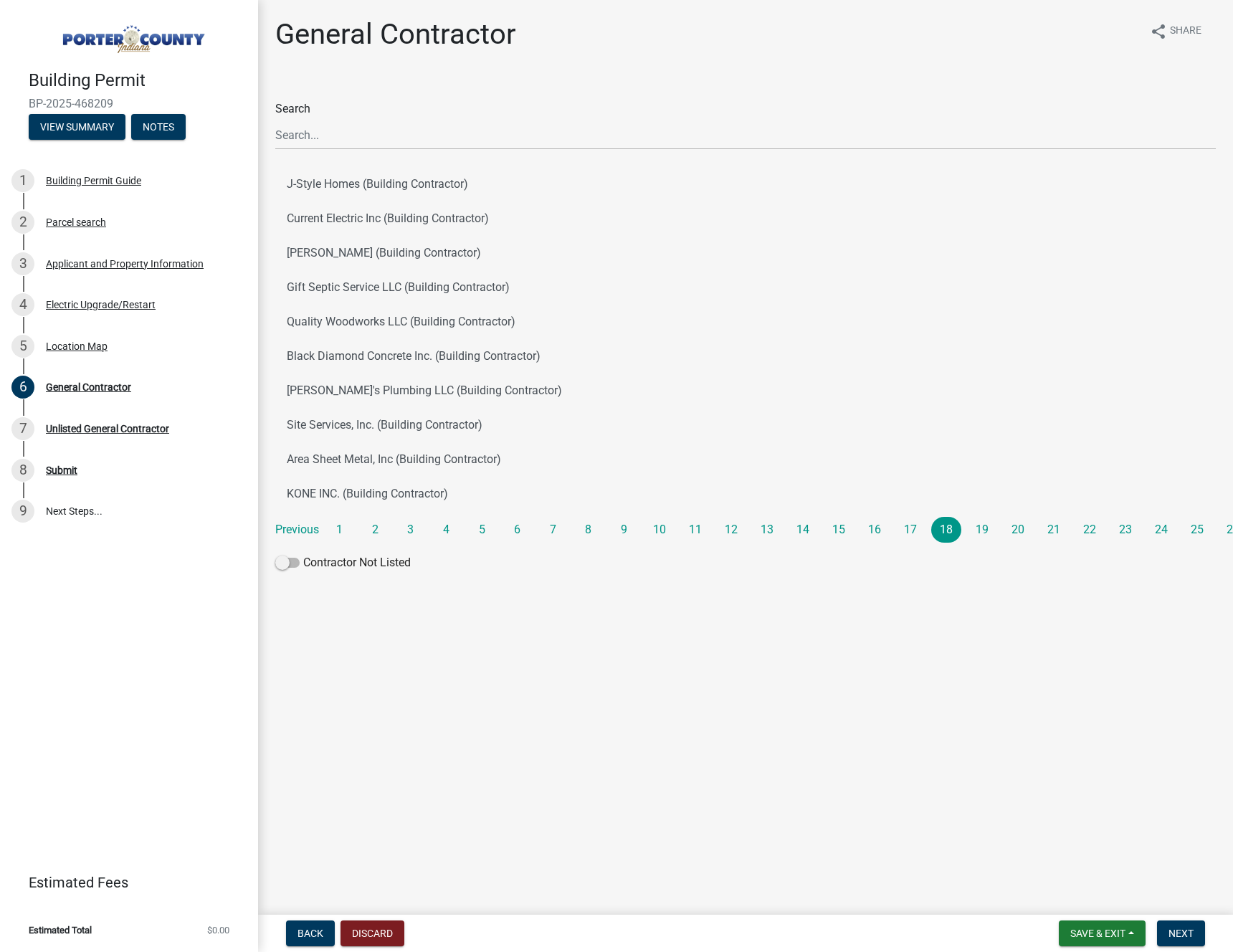
click at [994, 519] on li "19" at bounding box center [984, 529] width 36 height 26
click at [987, 529] on link "19" at bounding box center [981, 529] width 30 height 26
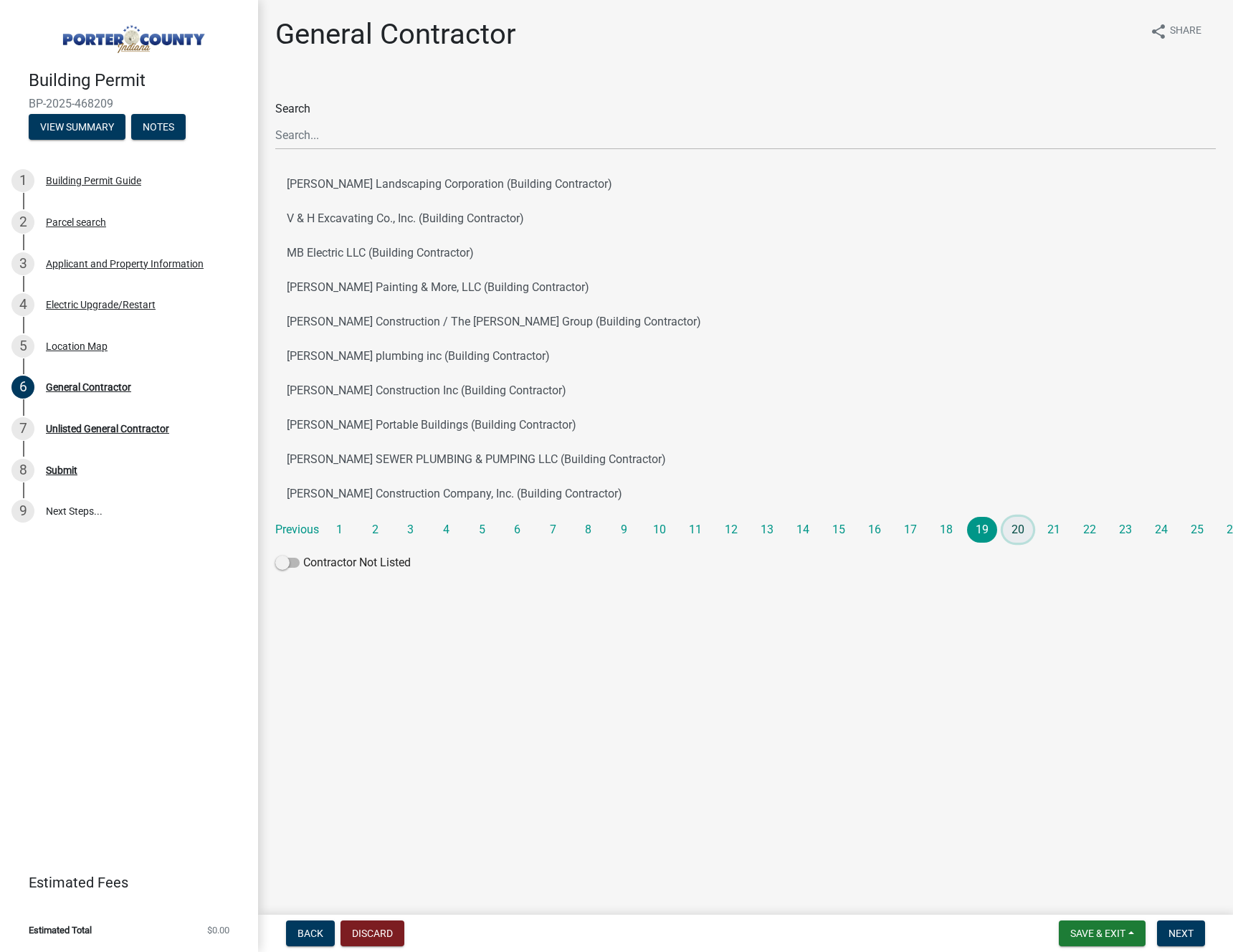
click at [1020, 527] on link "20" at bounding box center [1017, 529] width 30 height 26
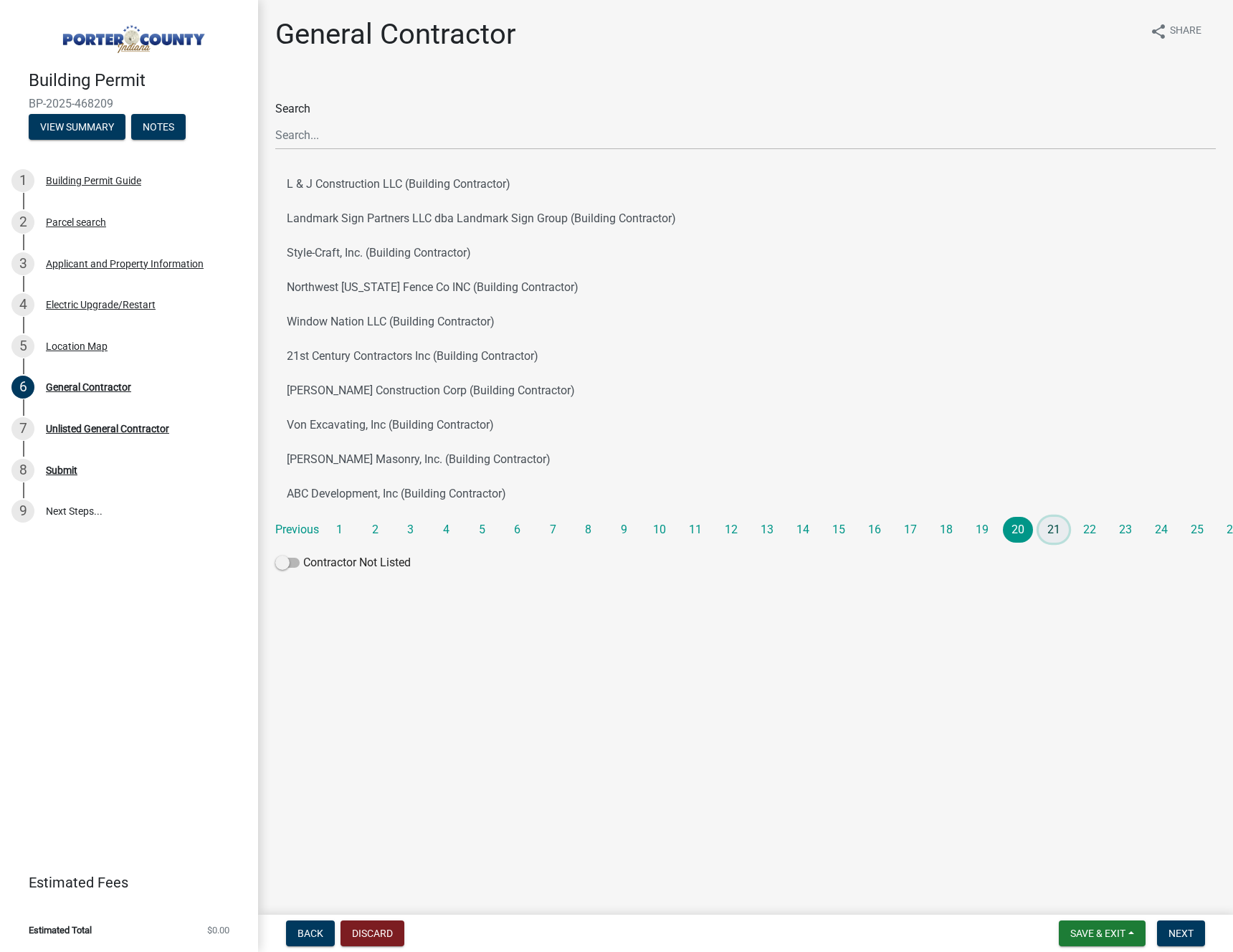
click at [1050, 531] on link "21" at bounding box center [1053, 529] width 30 height 26
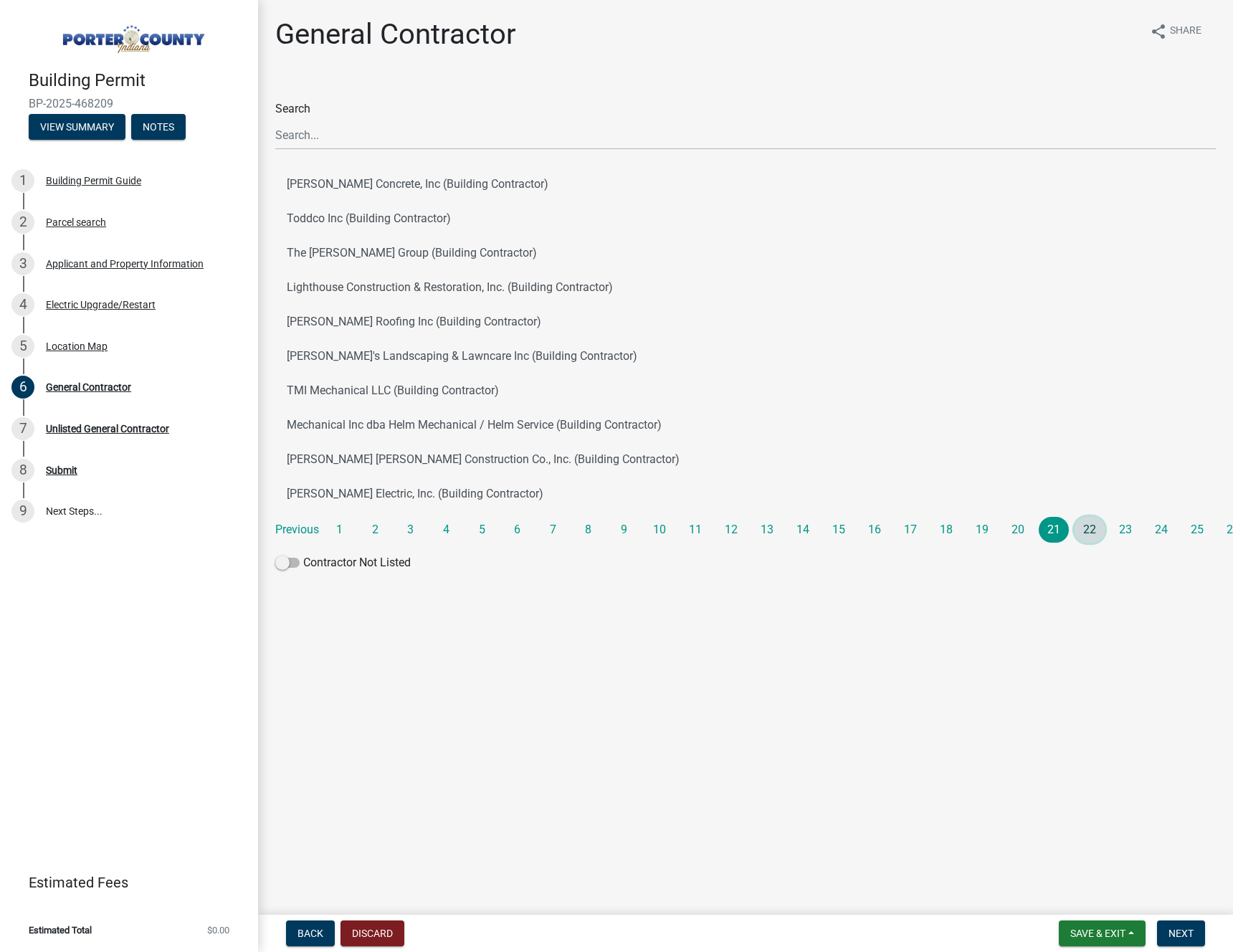
click at [1080, 529] on link "22" at bounding box center [1089, 529] width 30 height 26
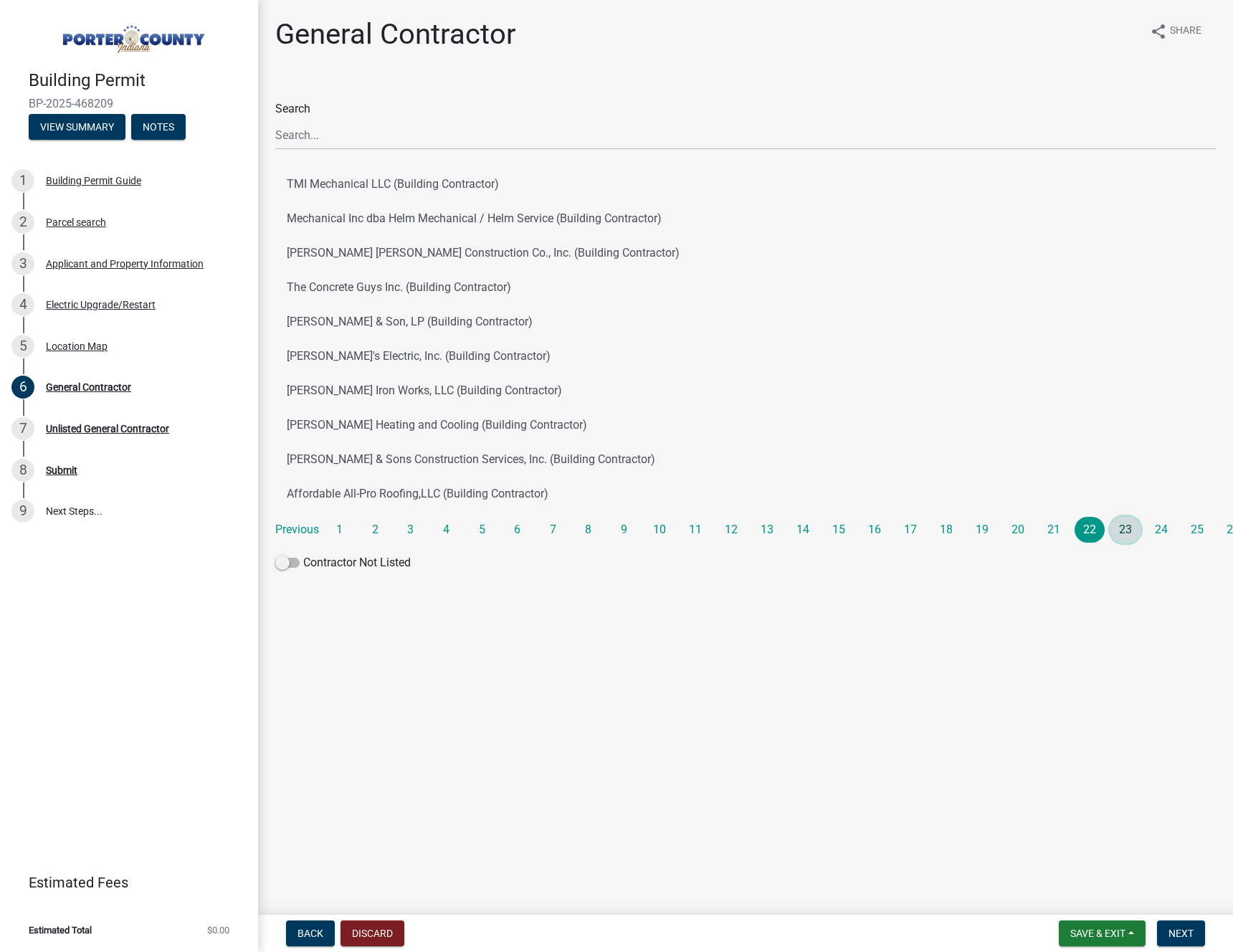
click at [1118, 525] on link "23" at bounding box center [1125, 529] width 30 height 26
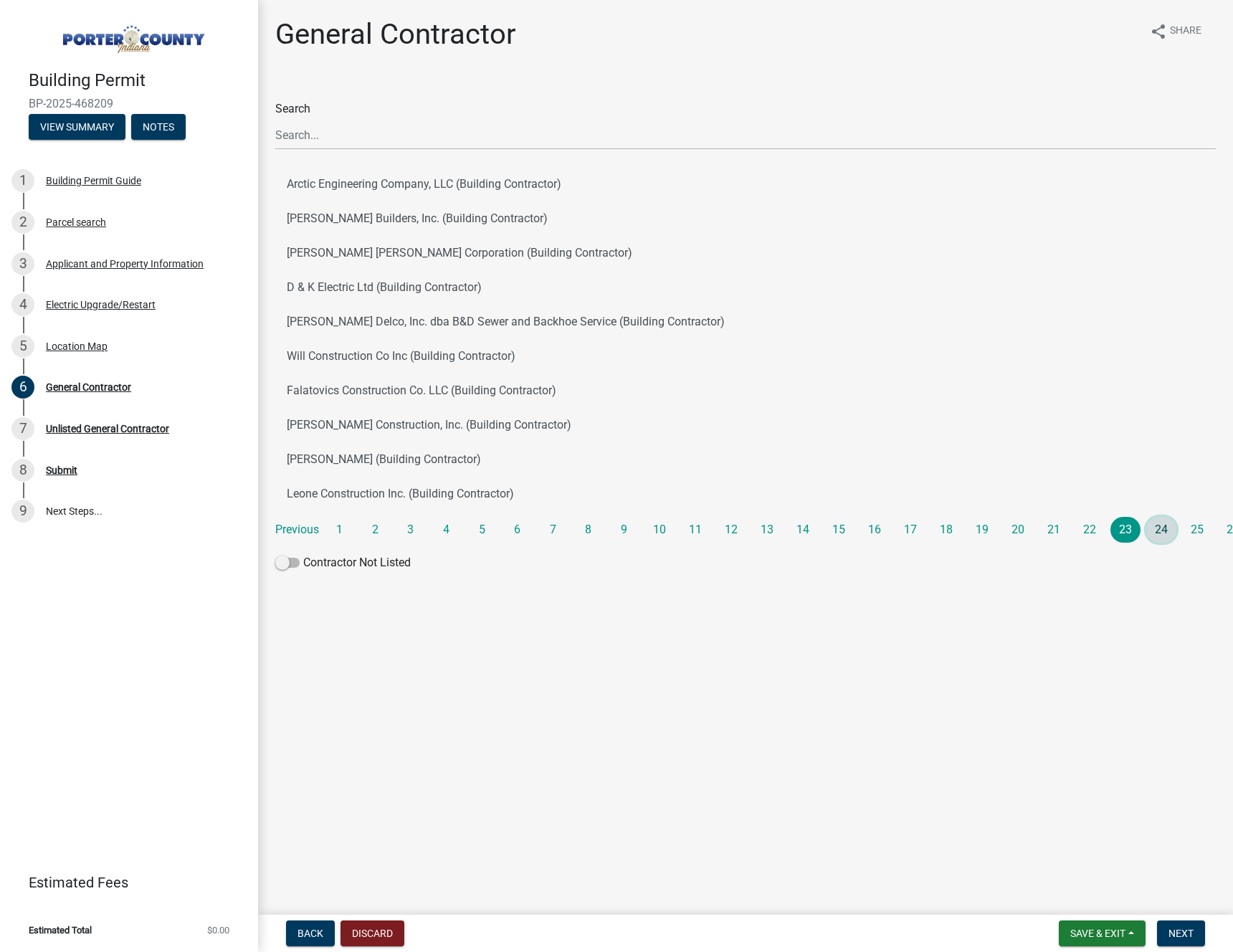
click at [1156, 521] on link "24" at bounding box center [1161, 529] width 30 height 26
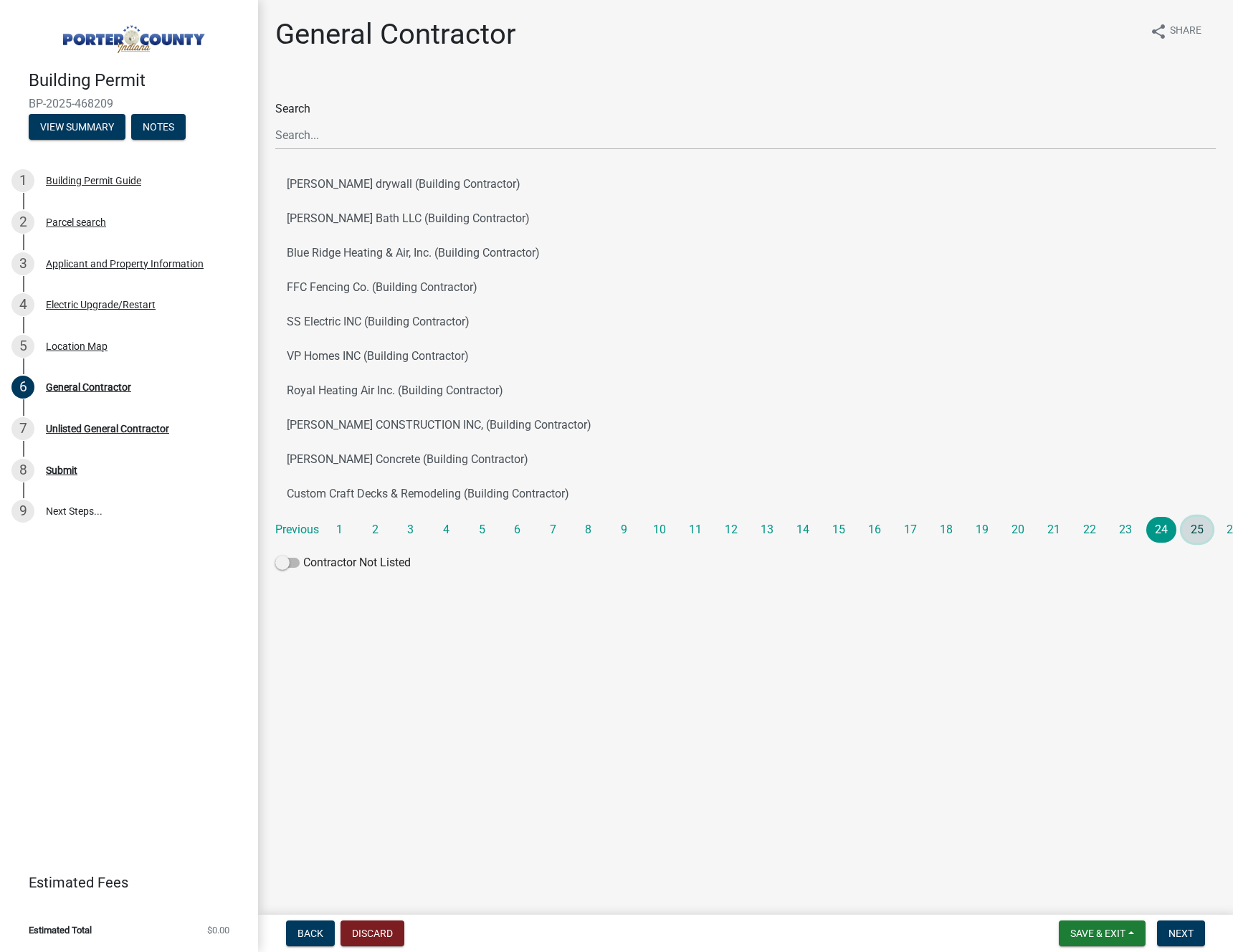
click at [1191, 530] on link "25" at bounding box center [1196, 529] width 30 height 26
click at [1228, 528] on link "26" at bounding box center [1232, 529] width 30 height 26
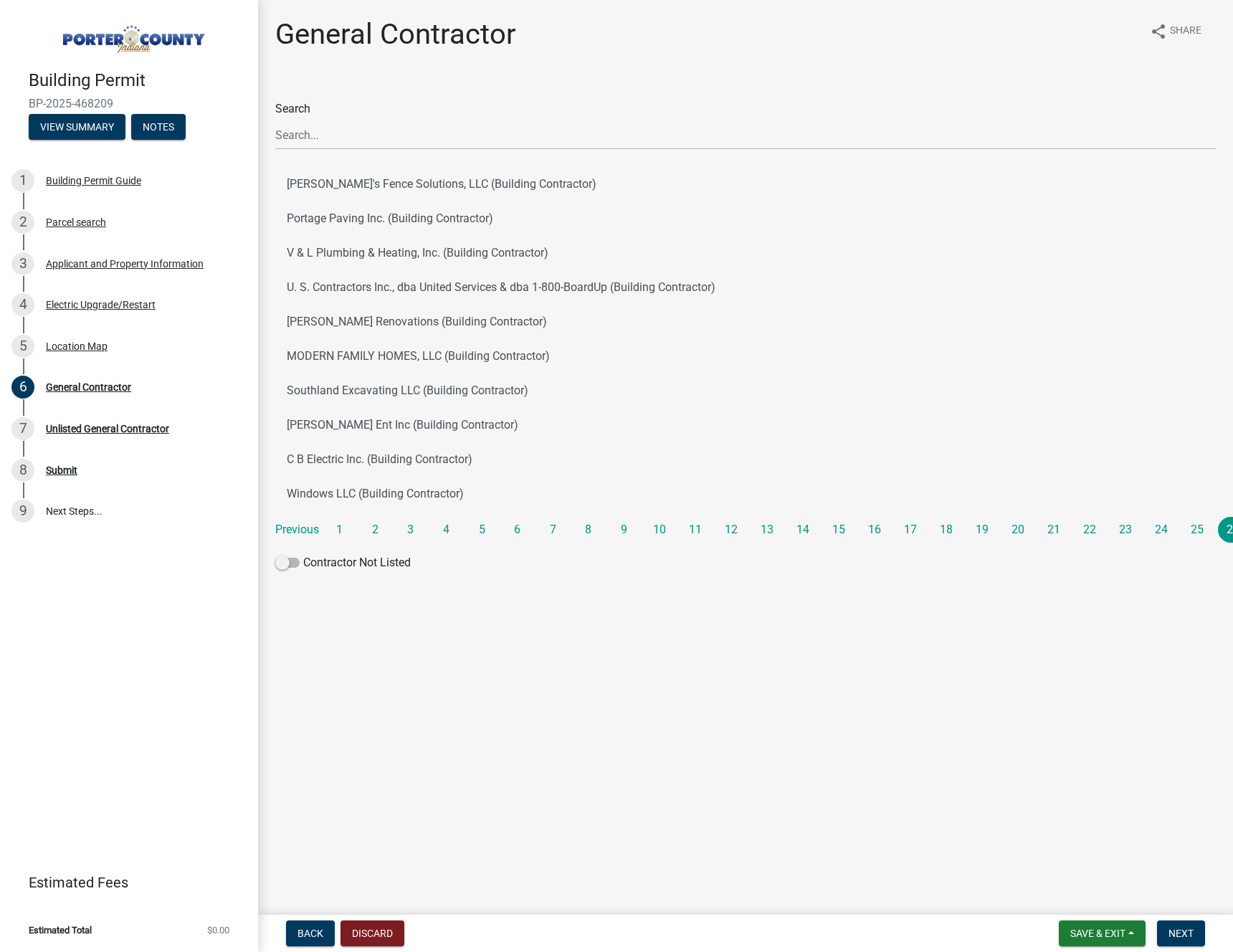
click at [214, 664] on div "Building Permit BP-2025-468209 View Summary Notes 1 Building Permit Guide 2 Par…" at bounding box center [129, 476] width 258 height 952
click at [455, 131] on input "Search" at bounding box center [745, 135] width 940 height 29
type input "zosso"
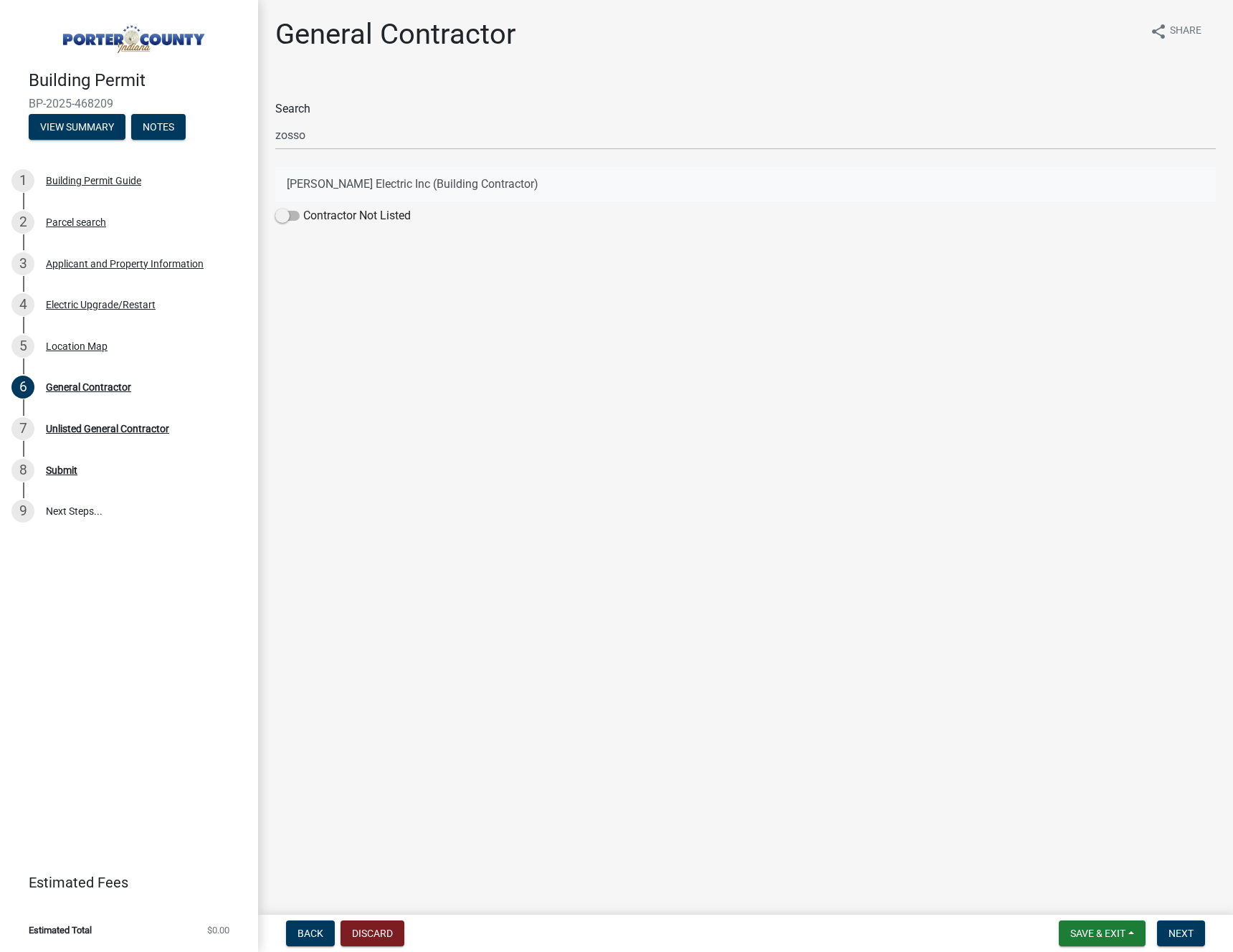
click at [424, 188] on button "[PERSON_NAME] Electric Inc (Building Contractor)" at bounding box center [745, 184] width 940 height 35
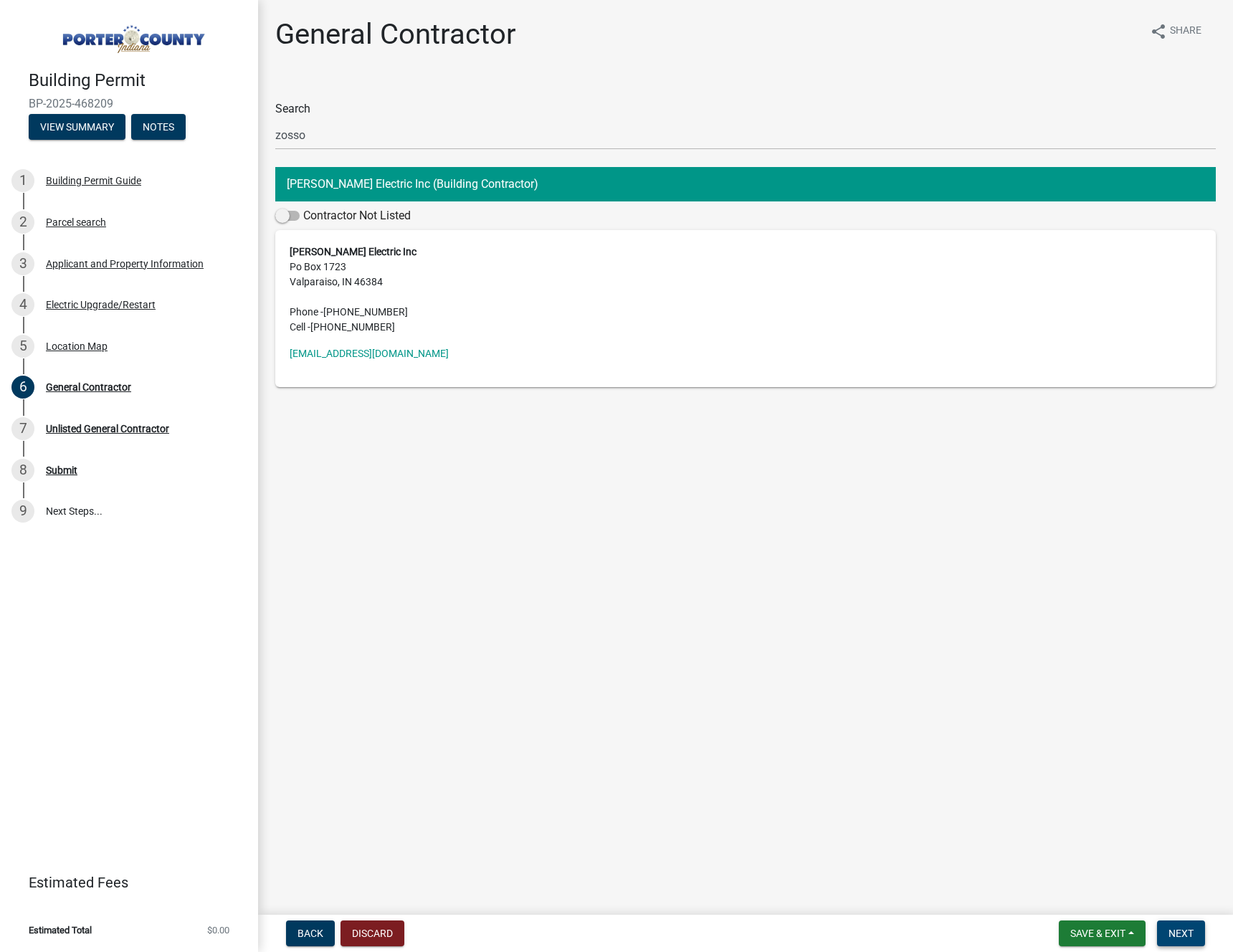
click at [1182, 933] on span "Next" at bounding box center [1181, 934] width 25 height 12
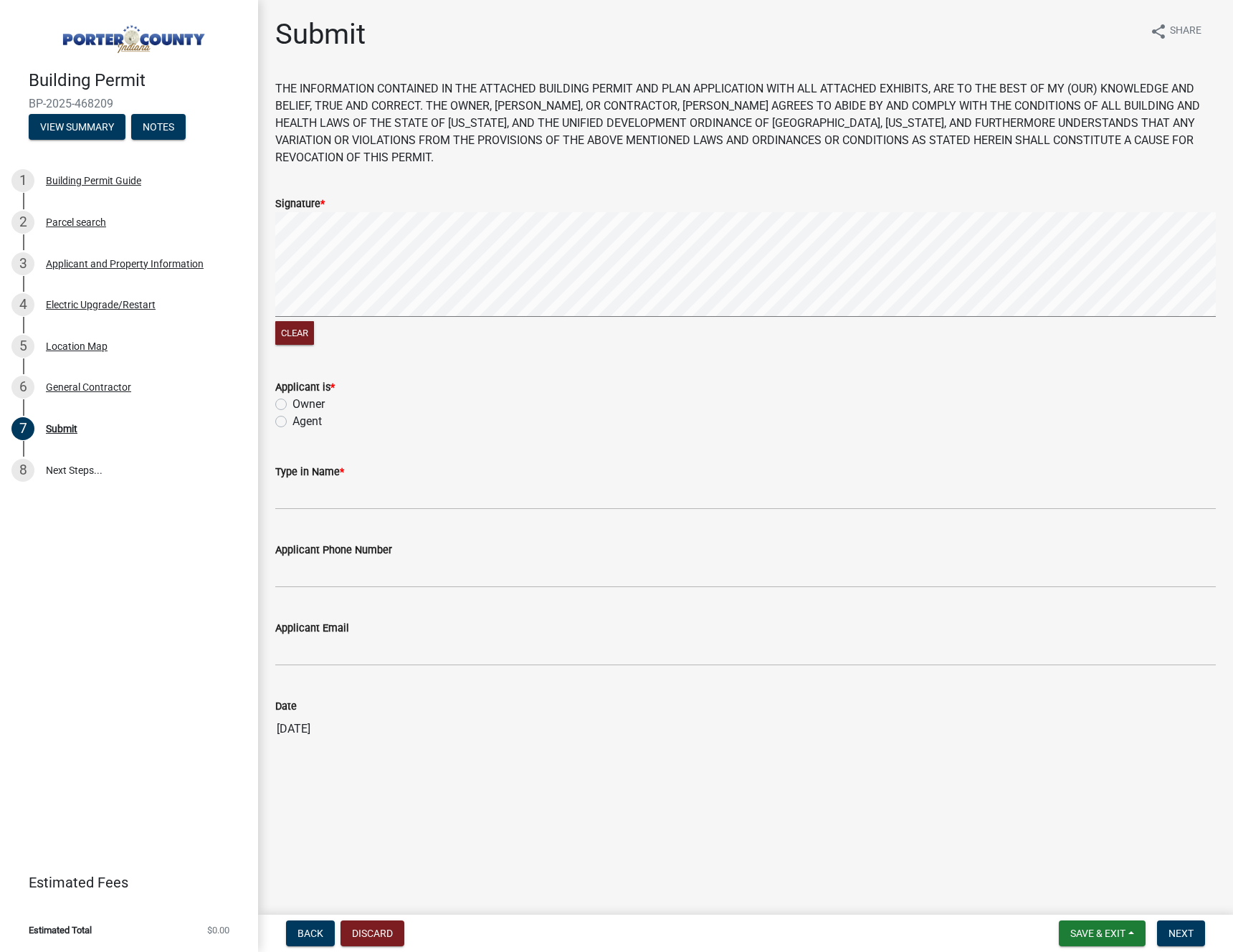
click at [292, 396] on label "Owner" at bounding box center [308, 404] width 32 height 17
click at [292, 396] on input "Owner" at bounding box center [296, 400] width 10 height 10
radio input "true"
click at [314, 483] on input "Type in Name *" at bounding box center [745, 495] width 940 height 29
type input "[PERSON_NAME]"
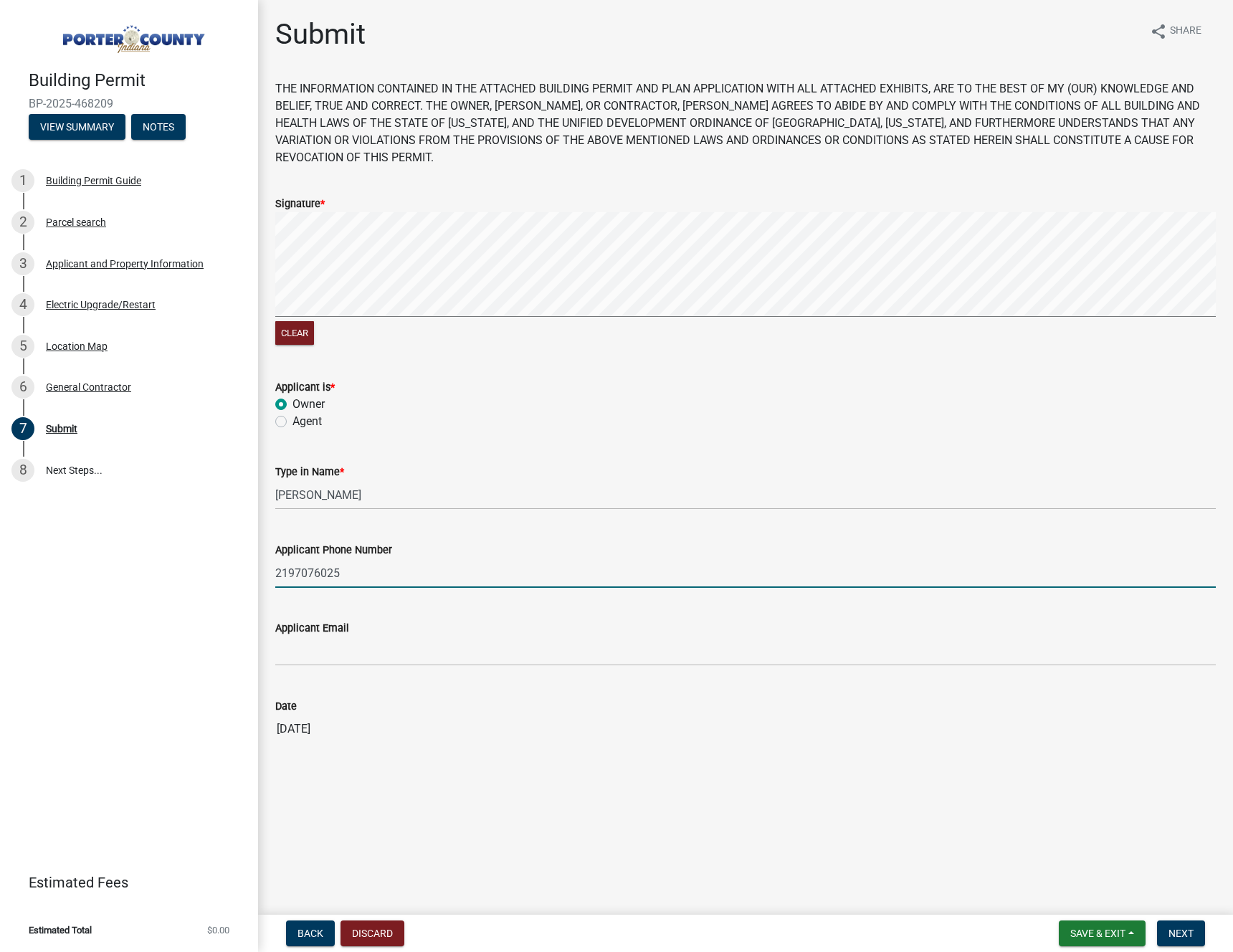
type input "2197076025"
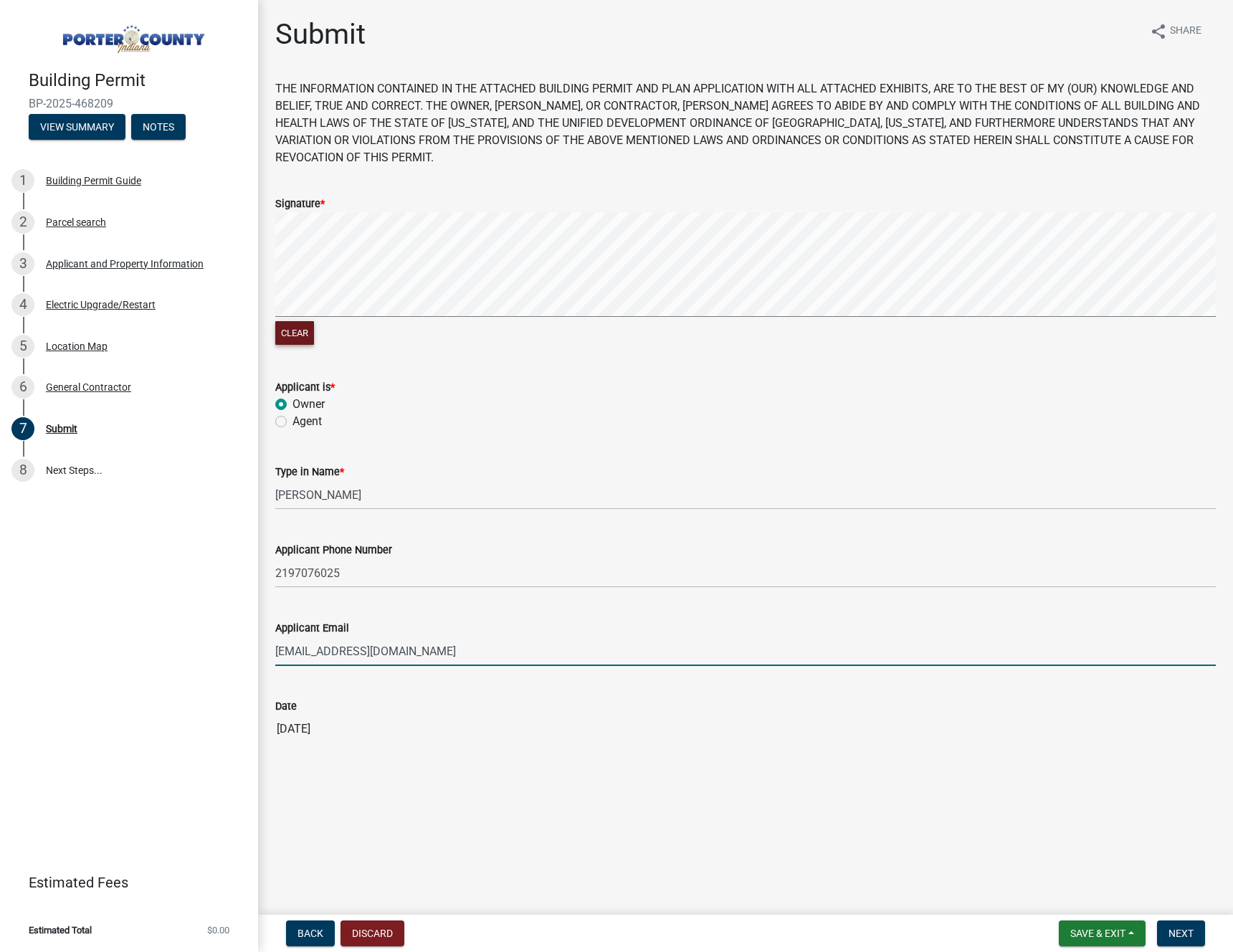
type input "[EMAIL_ADDRESS][DOMAIN_NAME]"
click at [281, 321] on button "Clear" at bounding box center [294, 333] width 39 height 24
click at [299, 321] on button "Clear" at bounding box center [294, 333] width 39 height 24
click at [1193, 932] on button "Next" at bounding box center [1180, 933] width 48 height 26
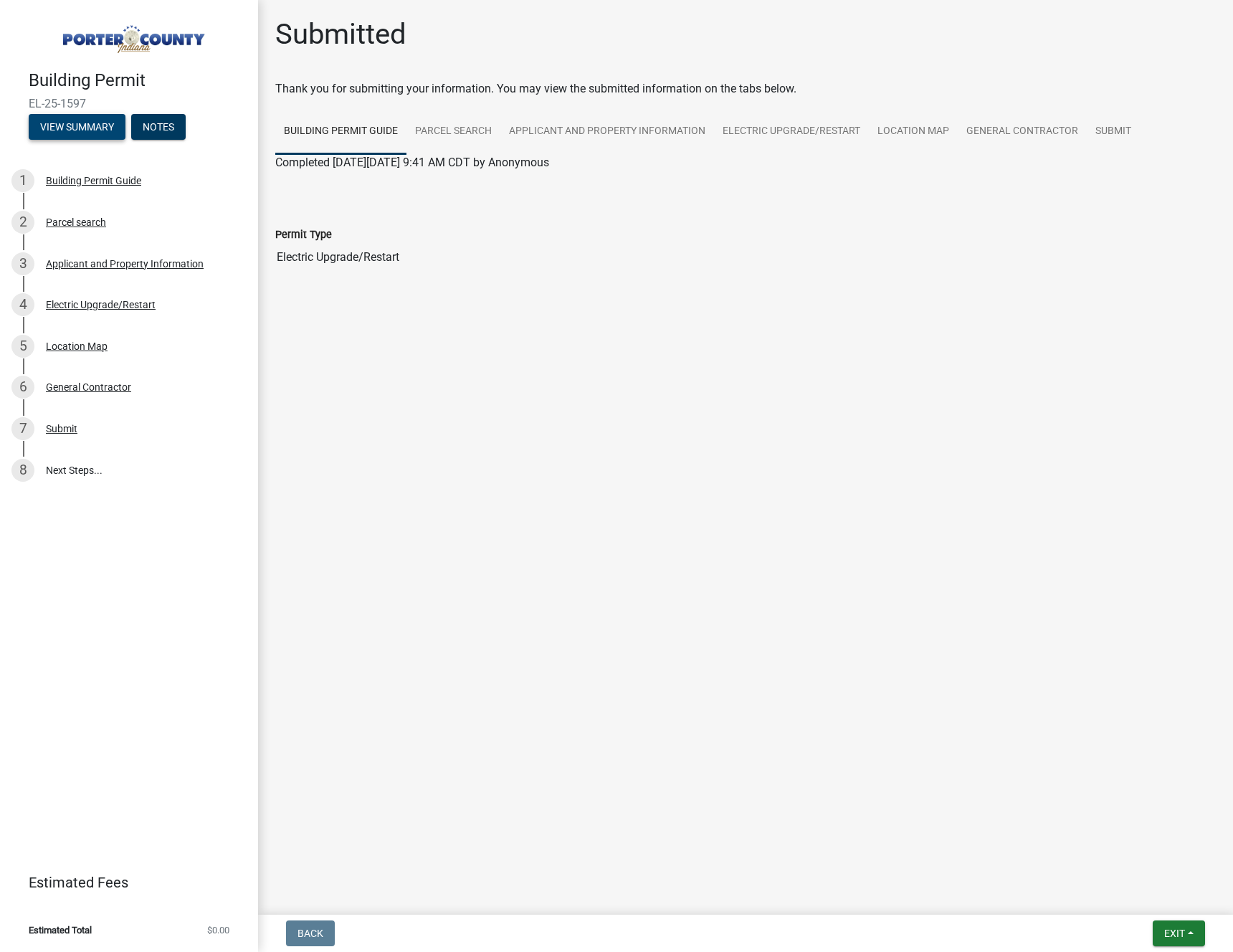
click at [88, 133] on button "View Summary" at bounding box center [77, 127] width 97 height 26
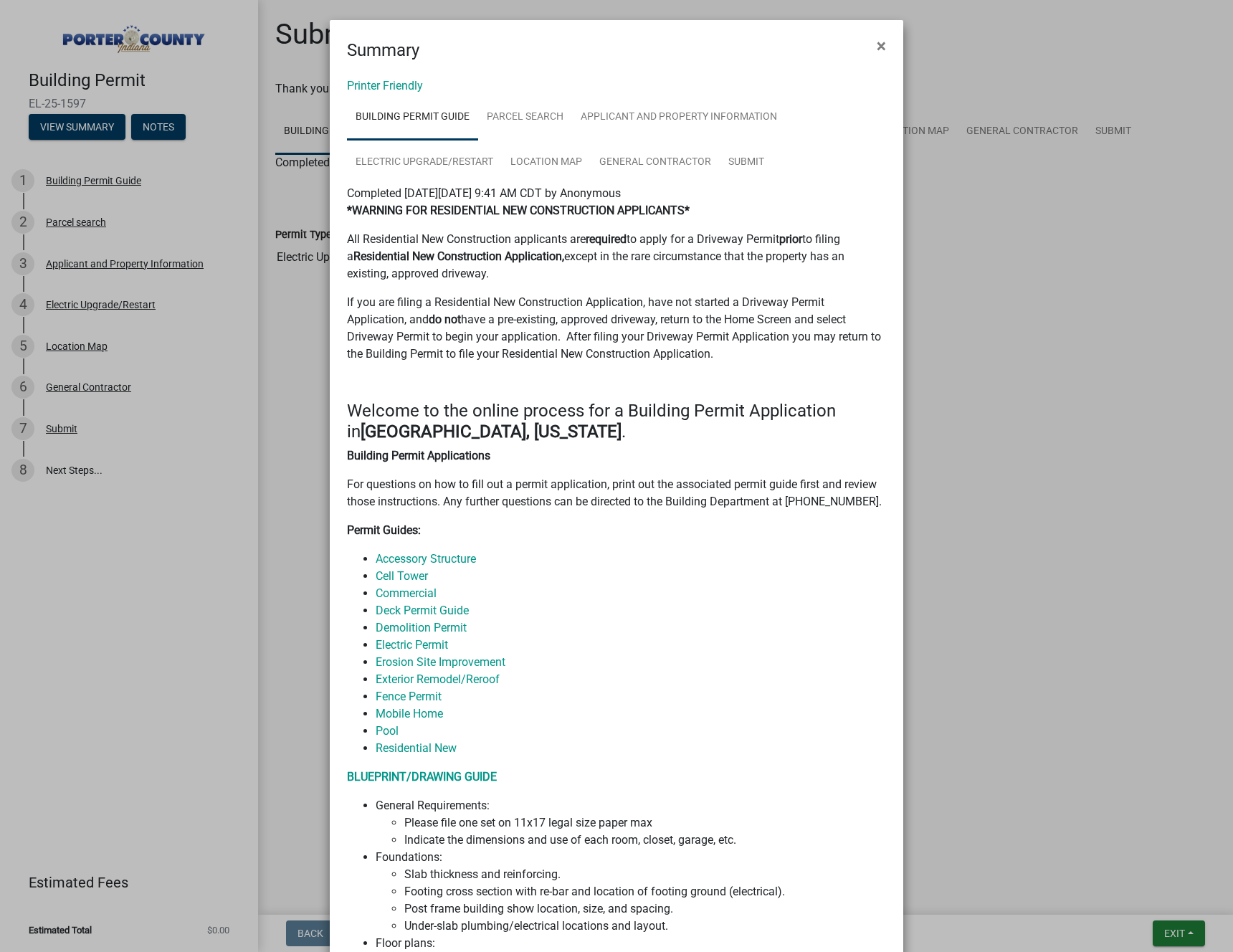
click at [542, 269] on p "All Residential New Construction applicants are required to apply for a Drivewa…" at bounding box center [616, 257] width 539 height 51
click at [450, 155] on link "Electric Upgrade/Restart" at bounding box center [424, 163] width 154 height 46
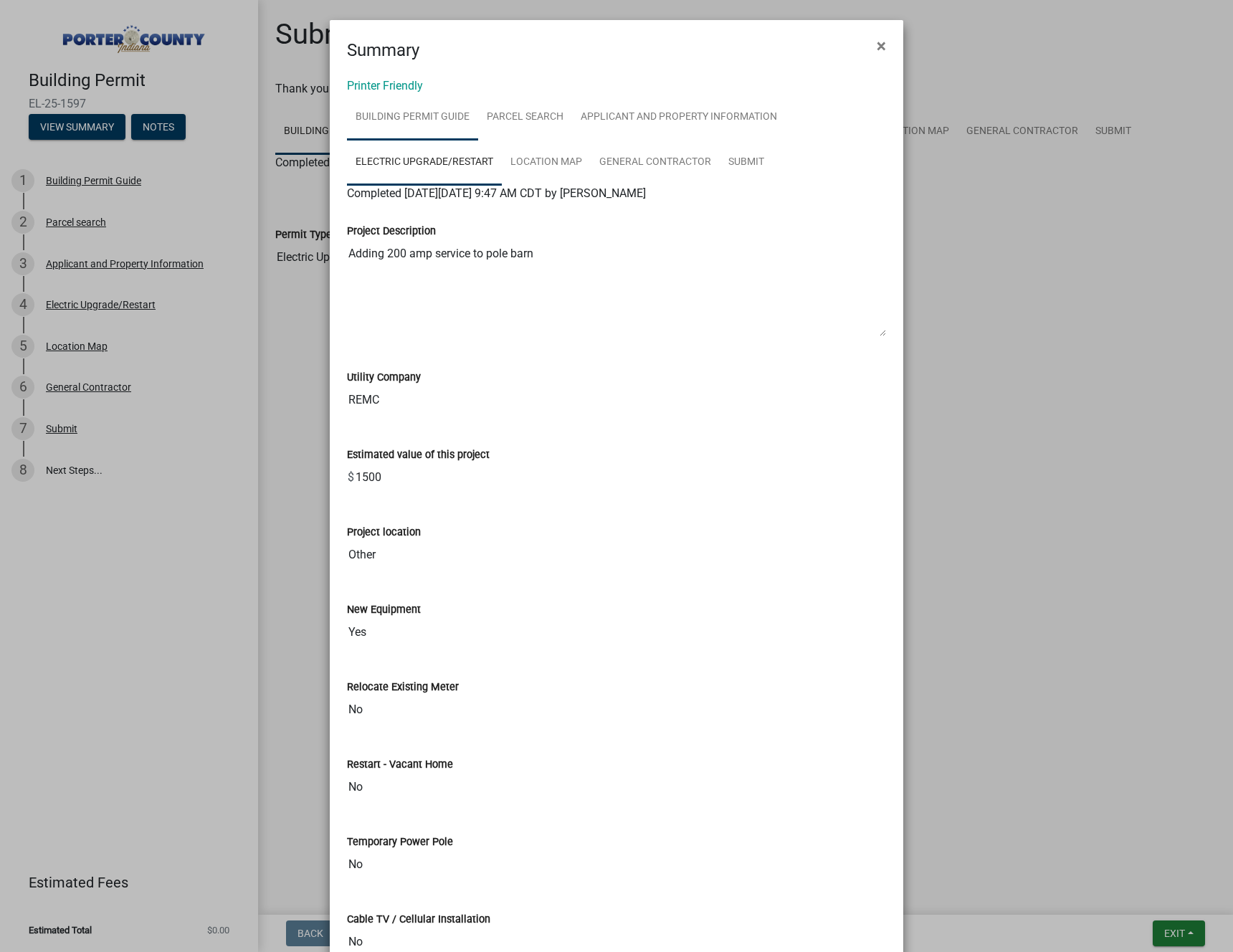
click at [398, 118] on link "Building Permit Guide" at bounding box center [413, 118] width 131 height 46
